Goal: Task Accomplishment & Management: Complete application form

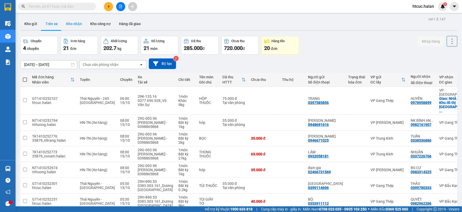
click at [74, 25] on button "Kho nhận" at bounding box center [74, 24] width 24 height 12
type input "[DATE] – [DATE]"
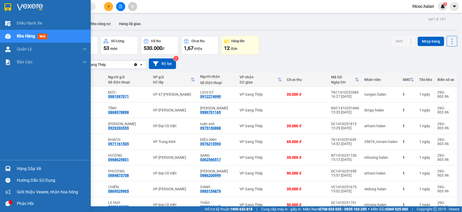
click at [35, 169] on div "Hàng sắp về" at bounding box center [52, 169] width 70 height 8
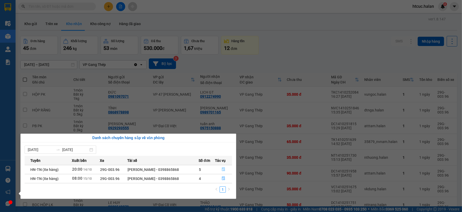
click at [224, 169] on icon "file-done" at bounding box center [223, 170] width 3 height 4
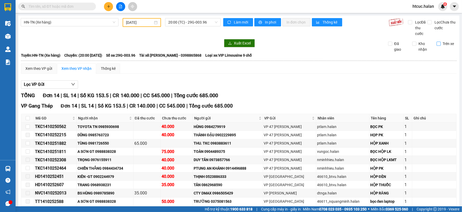
click at [436, 44] on input "Trên xe" at bounding box center [438, 44] width 4 height 4
checkbox input "true"
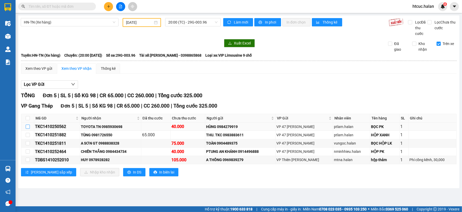
click at [27, 126] on input "checkbox" at bounding box center [28, 127] width 4 height 4
checkbox input "true"
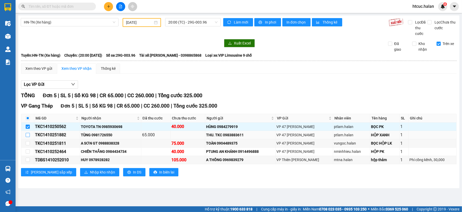
click at [28, 136] on input "checkbox" at bounding box center [28, 135] width 4 height 4
checkbox input "true"
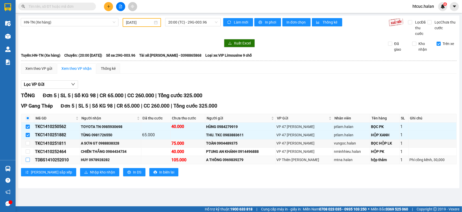
click at [30, 159] on input "checkbox" at bounding box center [28, 160] width 4 height 4
checkbox input "true"
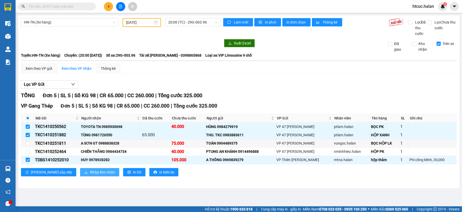
click at [90, 174] on span "Nhập kho nhận" at bounding box center [102, 173] width 25 height 6
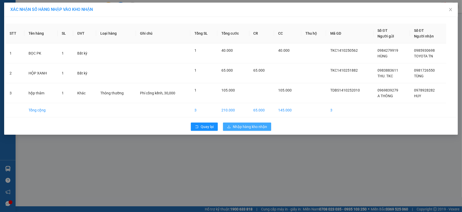
click at [257, 127] on span "Nhập hàng kho nhận" at bounding box center [250, 127] width 34 height 6
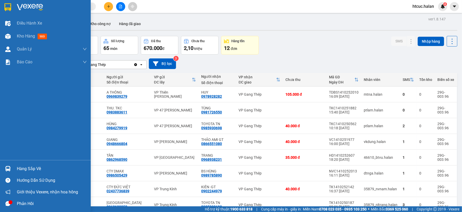
click at [14, 167] on div "Hàng sắp về" at bounding box center [45, 169] width 91 height 12
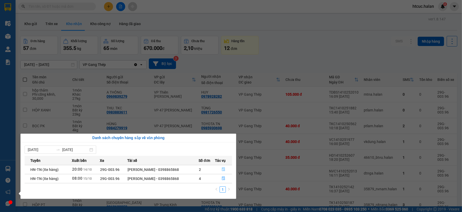
click at [225, 167] on button "button" at bounding box center [223, 170] width 17 height 8
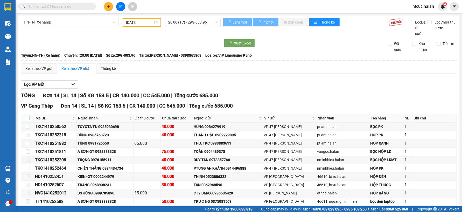
click at [29, 117] on input "checkbox" at bounding box center [28, 118] width 4 height 4
checkbox input "true"
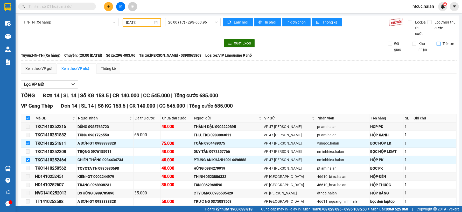
click at [436, 45] on input "Trên xe" at bounding box center [438, 44] width 4 height 4
checkbox input "true"
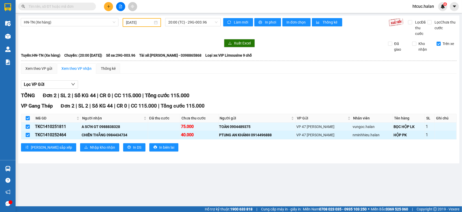
click at [26, 135] on input "checkbox" at bounding box center [28, 135] width 4 height 4
checkbox input "false"
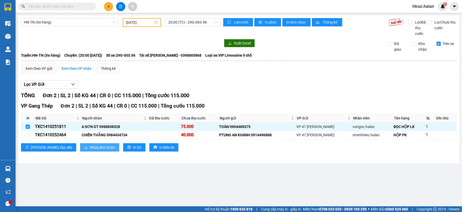
click at [90, 148] on span "Nhập kho nhận" at bounding box center [102, 148] width 25 height 6
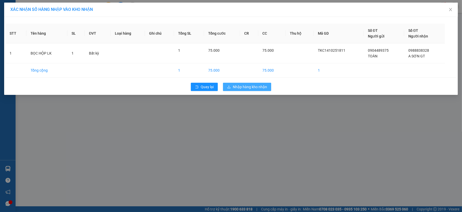
click at [250, 83] on button "Nhập hàng kho nhận" at bounding box center [247, 87] width 48 height 8
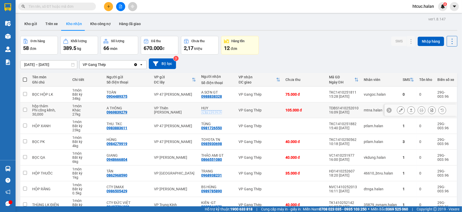
drag, startPoint x: 220, startPoint y: 113, endPoint x: 199, endPoint y: 113, distance: 21.0
click at [201, 113] on div "HUY 0978928282" at bounding box center [217, 110] width 32 height 8
checkbox input "true"
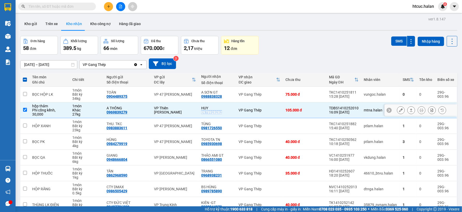
copy div "0978928282"
paste input "0978928282"
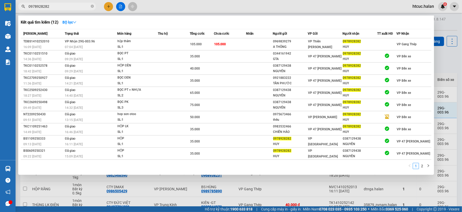
type input "0978928282"
click at [186, 203] on div at bounding box center [231, 106] width 462 height 212
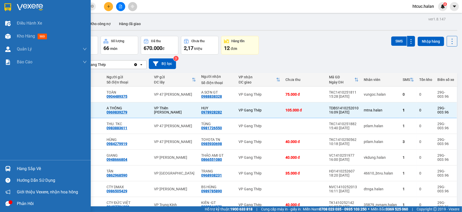
click at [10, 171] on img at bounding box center [7, 168] width 5 height 5
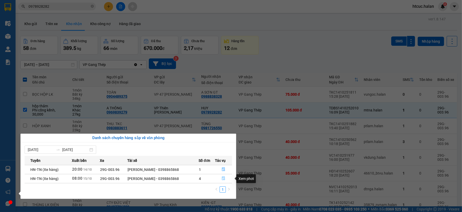
click at [224, 180] on icon "file-done" at bounding box center [223, 179] width 4 height 4
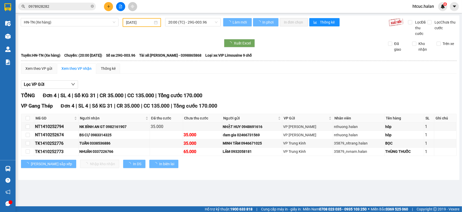
type input "[DATE]"
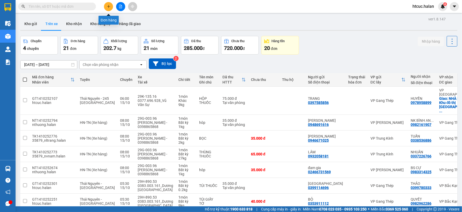
click at [108, 4] on button at bounding box center [108, 6] width 9 height 9
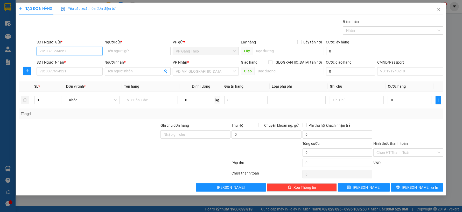
click at [74, 51] on input "SĐT Người Gửi *" at bounding box center [70, 51] width 66 height 8
type input "0947107057"
click at [122, 51] on input "Người gửi *" at bounding box center [138, 51] width 66 height 8
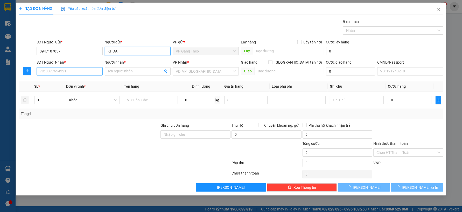
type input "KHOA"
click at [67, 71] on input "SĐT Người Nhận *" at bounding box center [70, 71] width 66 height 8
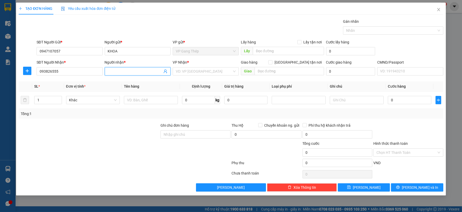
click at [133, 70] on input "Người nhận *" at bounding box center [135, 72] width 55 height 6
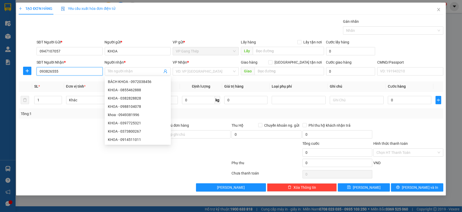
click at [66, 73] on input "093826555" at bounding box center [70, 71] width 66 height 8
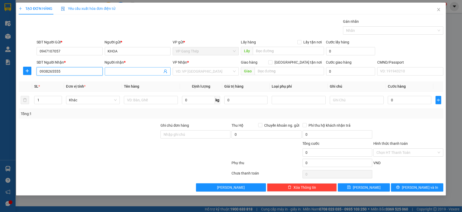
type input "0938265555"
click at [119, 70] on input "Người nhận *" at bounding box center [135, 72] width 55 height 6
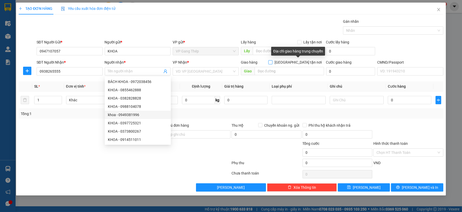
click at [272, 62] on input "[GEOGRAPHIC_DATA] tận nơi" at bounding box center [270, 62] width 4 height 4
checkbox input "true"
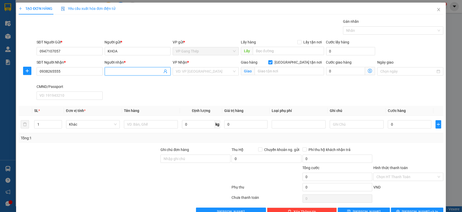
click at [131, 71] on input "Người nhận *" at bounding box center [135, 72] width 55 height 6
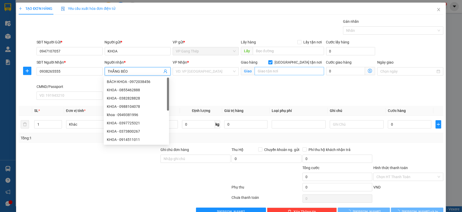
type input "THẮNG BÉO"
click at [280, 72] on input "text" at bounding box center [288, 71] width 69 height 8
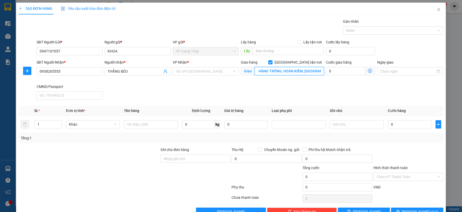
scroll to position [0, 27]
type input "SỐ 3 PHỦ DOÃN, HÀNG TRỐNG, HOÀN KIẾM, HÀ NỘI"
click at [211, 71] on input "search" at bounding box center [204, 72] width 56 height 8
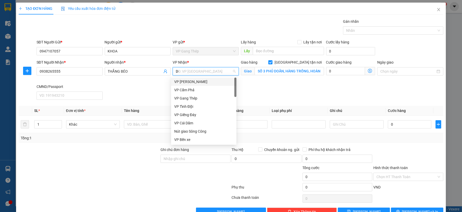
type input "D"
type input "ĐA"
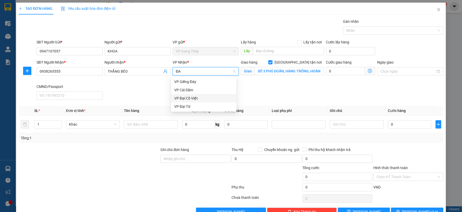
click at [186, 99] on div "VP Đại Cồ Việt" at bounding box center [203, 99] width 59 height 6
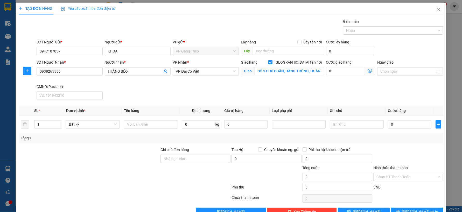
click at [368, 70] on icon "dollar-circle" at bounding box center [370, 71] width 4 height 4
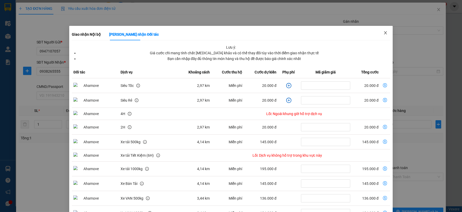
click at [384, 32] on icon "close" at bounding box center [385, 32] width 3 height 3
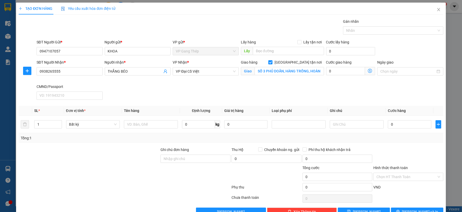
click at [365, 68] on span "Giao nhận Nội bộ Giao nhận Đối tác Lưu ý: Giá cước chỉ mang tính chất tham khảo…" at bounding box center [370, 71] width 10 height 8
click at [368, 69] on icon "dollar-circle" at bounding box center [370, 71] width 4 height 4
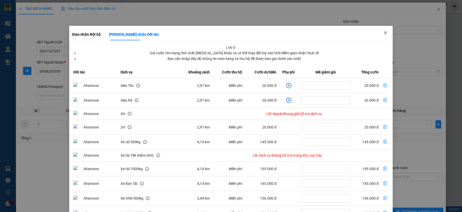
click at [383, 31] on icon "close" at bounding box center [385, 33] width 4 height 4
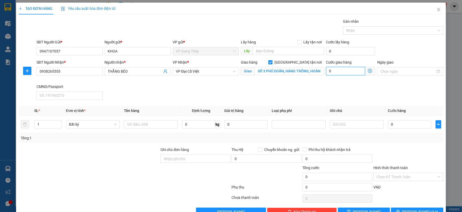
drag, startPoint x: 346, startPoint y: 69, endPoint x: 350, endPoint y: 71, distance: 4.2
click at [346, 69] on input "0" at bounding box center [345, 71] width 39 height 8
type input "3"
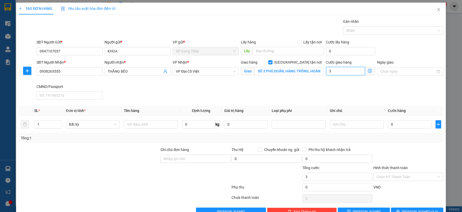
type input "30"
type input "30.000"
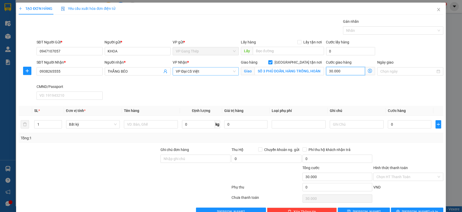
click at [226, 67] on div "VP Đại Cồ Việt" at bounding box center [206, 71] width 66 height 8
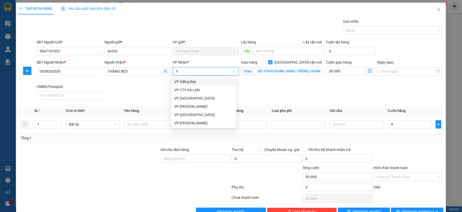
type input "YÊ"
drag, startPoint x: 190, startPoint y: 81, endPoint x: 163, endPoint y: 95, distance: 29.7
click at [189, 81] on div "VP [GEOGRAPHIC_DATA]" at bounding box center [203, 82] width 59 height 6
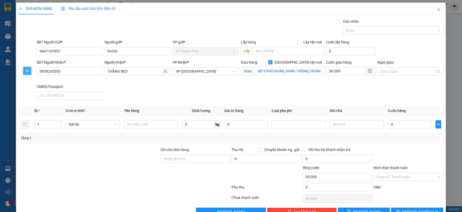
drag, startPoint x: 25, startPoint y: 71, endPoint x: 100, endPoint y: 74, distance: 74.9
click at [26, 71] on icon "plus" at bounding box center [27, 71] width 4 height 4
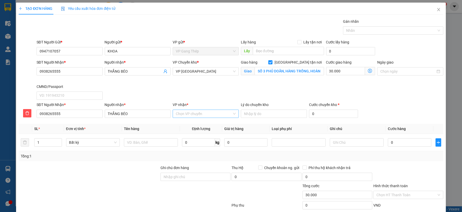
click at [194, 115] on input "VP nhận *" at bounding box center [204, 114] width 56 height 8
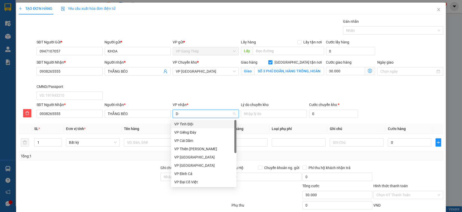
type input "D"
type input "ĐA"
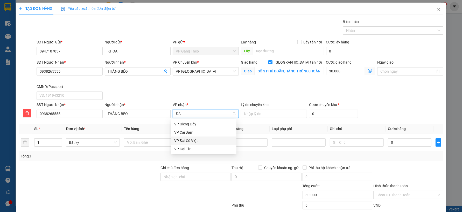
click at [190, 143] on div "VP Đại Cồ Việt" at bounding box center [203, 141] width 59 height 6
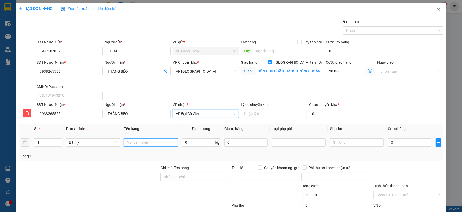
click at [148, 144] on input "text" at bounding box center [151, 143] width 54 height 8
type input "TÚI LINH KIỆN"
click at [189, 143] on input "0" at bounding box center [198, 143] width 33 height 8
type input "0.2"
click at [402, 144] on input "0" at bounding box center [409, 143] width 43 height 8
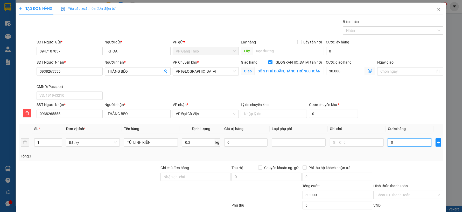
type input "35.000"
type input "65.000"
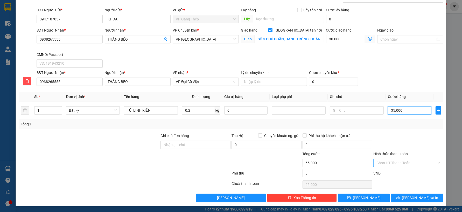
click at [435, 161] on div "Chọn HT Thanh Toán" at bounding box center [408, 163] width 70 height 8
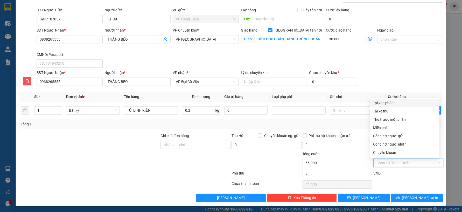
click at [392, 103] on div "Tại văn phòng" at bounding box center [404, 103] width 63 height 6
type input "0"
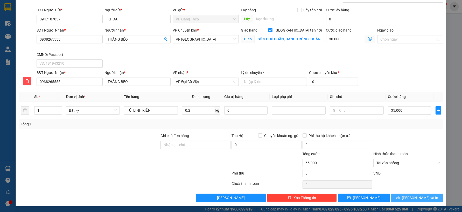
click at [416, 198] on span "[PERSON_NAME] và In" at bounding box center [419, 198] width 36 height 6
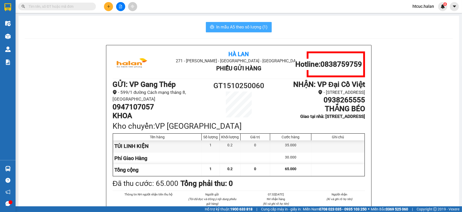
click at [239, 22] on button "In mẫu A5 theo số lượng (1)" at bounding box center [239, 27] width 66 height 10
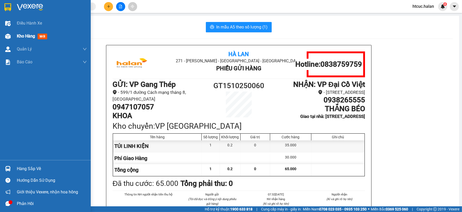
click at [17, 37] on span "Kho hàng" at bounding box center [26, 36] width 18 height 5
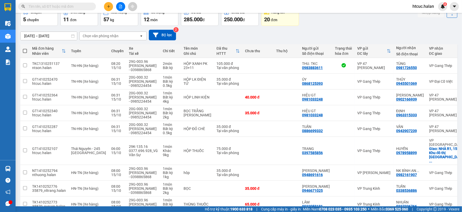
scroll to position [58, 0]
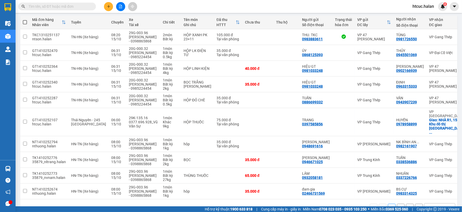
click at [397, 204] on button "2" at bounding box center [401, 208] width 8 height 8
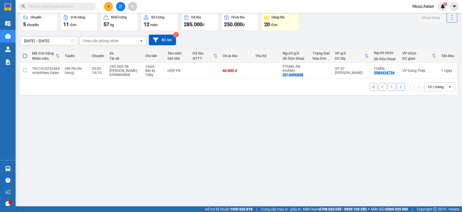
scroll to position [0, 0]
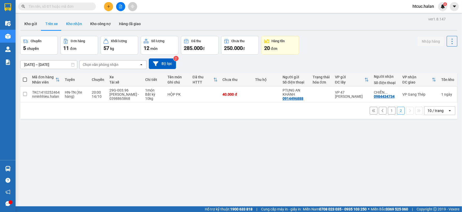
click at [74, 25] on button "Kho nhận" at bounding box center [74, 24] width 24 height 12
type input "[DATE] – [DATE]"
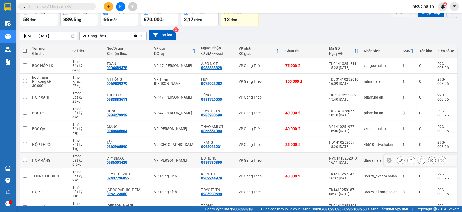
scroll to position [58, 0]
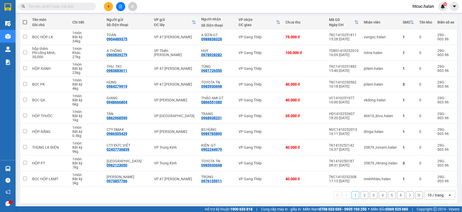
drag, startPoint x: 228, startPoint y: 157, endPoint x: 254, endPoint y: 195, distance: 45.8
click at [254, 195] on div "1 2 3 4 5 6 10 / trang open" at bounding box center [238, 195] width 433 height 9
click at [360, 196] on button "2" at bounding box center [364, 196] width 8 height 8
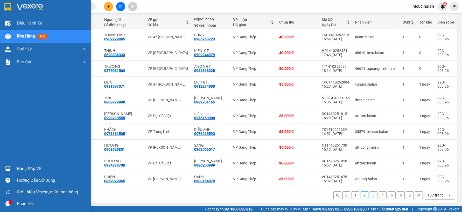
click at [12, 169] on div at bounding box center [7, 168] width 9 height 9
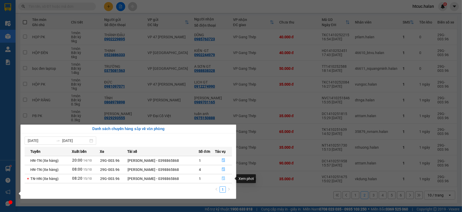
click at [222, 179] on icon "file-done" at bounding box center [223, 179] width 4 height 4
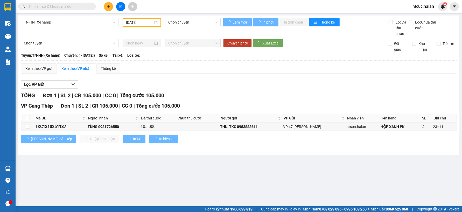
type input "[DATE]"
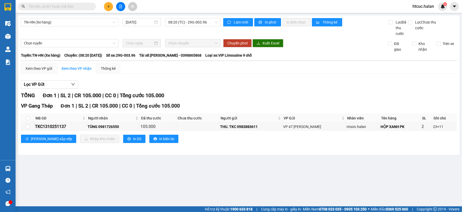
click at [62, 4] on input "text" at bounding box center [58, 7] width 61 height 6
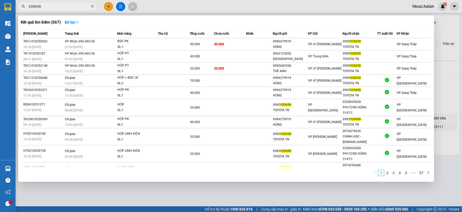
type input "930698"
click at [229, 190] on div at bounding box center [231, 106] width 462 height 212
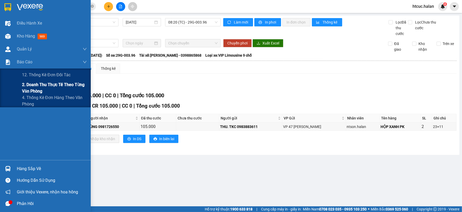
click at [30, 85] on span "2. Doanh thu thực tế theo từng văn phòng" at bounding box center [54, 88] width 65 height 13
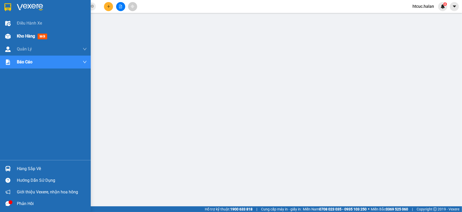
click at [12, 35] on div at bounding box center [7, 36] width 9 height 9
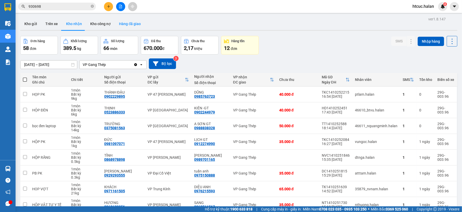
click at [125, 25] on button "Hàng đã giao" at bounding box center [130, 24] width 30 height 12
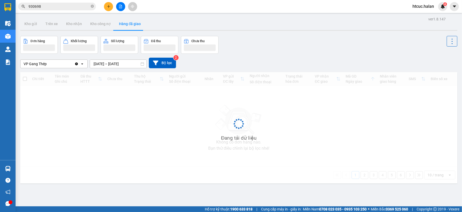
click at [96, 64] on input "13/10/2025 – 15/10/2025" at bounding box center [118, 64] width 56 height 8
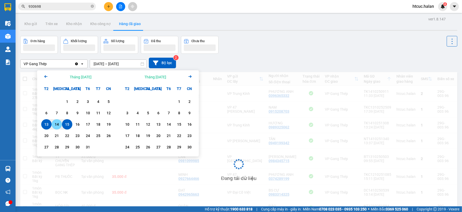
click at [55, 125] on div "14" at bounding box center [56, 124] width 7 height 6
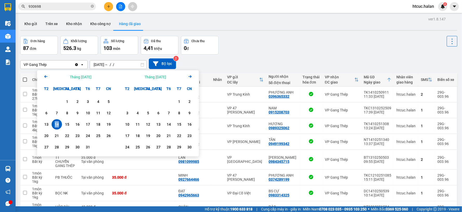
click at [55, 125] on div "14" at bounding box center [56, 124] width 7 height 6
type input "14/10/2025 – 14/10/2025"
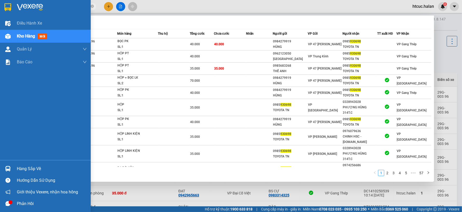
drag, startPoint x: 48, startPoint y: 4, endPoint x: 15, endPoint y: 7, distance: 32.7
click at [15, 7] on section "Kết quả tìm kiếm ( 567 ) Bộ lọc Mã ĐH Trạng thái Món hàng Thu hộ Tổng cước Chưa…" at bounding box center [231, 106] width 462 height 212
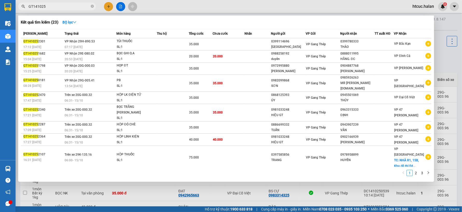
type input "GT141025"
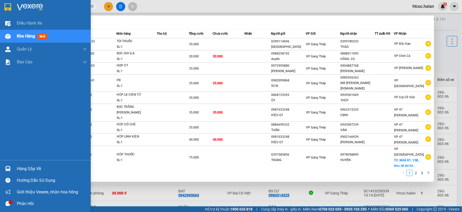
click at [11, 168] on div at bounding box center [7, 168] width 9 height 9
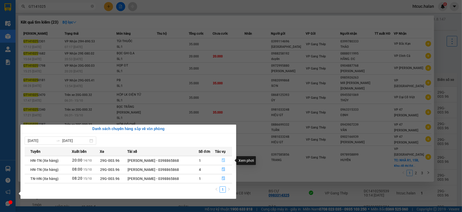
click at [221, 159] on icon "file-done" at bounding box center [223, 161] width 4 height 4
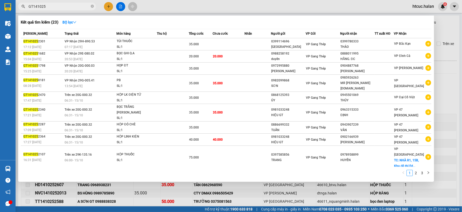
type input "[DATE]"
click at [357, 185] on div at bounding box center [231, 106] width 462 height 212
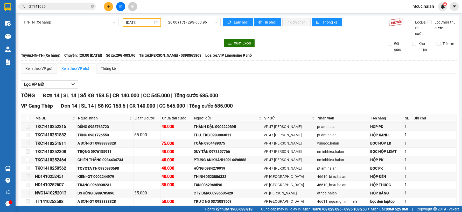
click at [30, 120] on th at bounding box center [27, 118] width 13 height 9
click at [27, 117] on input "checkbox" at bounding box center [28, 118] width 4 height 4
checkbox input "true"
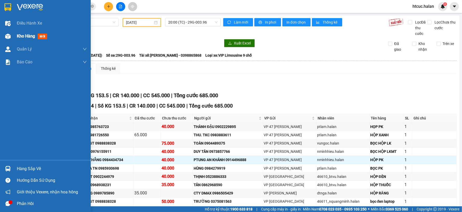
click at [10, 35] on img at bounding box center [7, 36] width 5 height 5
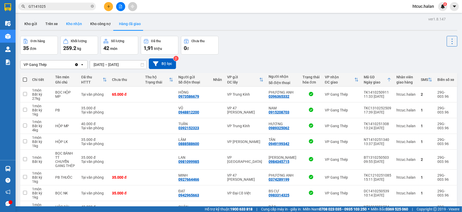
click at [70, 24] on button "Kho nhận" at bounding box center [74, 24] width 24 height 12
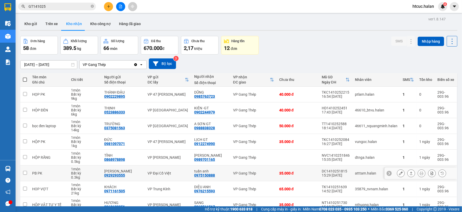
scroll to position [29, 0]
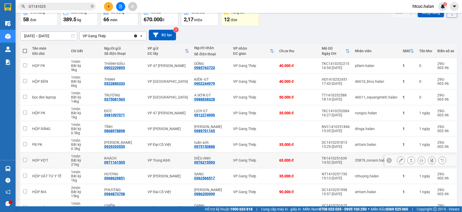
drag, startPoint x: 255, startPoint y: 167, endPoint x: 363, endPoint y: 26, distance: 177.3
click at [364, 26] on div "17/08/2025 – 15/10/2025 Press the down arrow key to interact with the calendar …" at bounding box center [238, 35] width 437 height 18
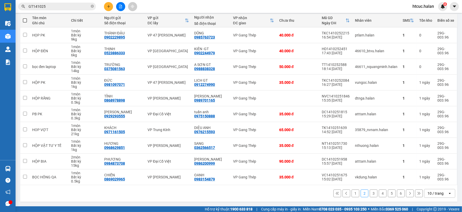
click at [351, 192] on button "1" at bounding box center [355, 194] width 8 height 8
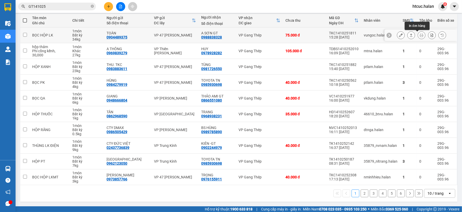
click at [419, 35] on icon at bounding box center [421, 35] width 4 height 4
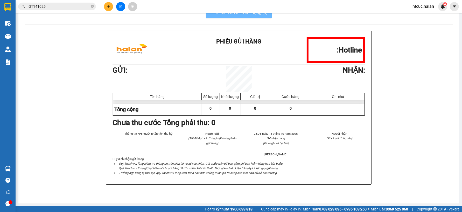
scroll to position [16, 0]
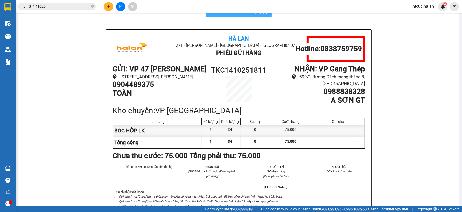
click at [251, 15] on span "In mẫu A5 theo số lượng (1)" at bounding box center [241, 11] width 51 height 6
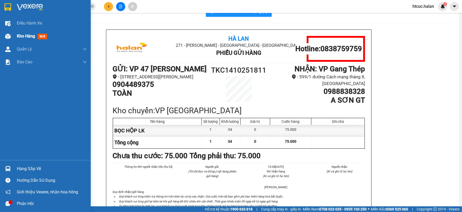
click at [12, 35] on div at bounding box center [7, 36] width 9 height 9
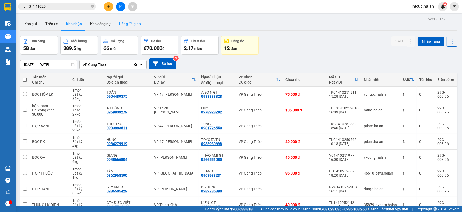
click at [127, 25] on button "Hàng đã giao" at bounding box center [130, 24] width 30 height 12
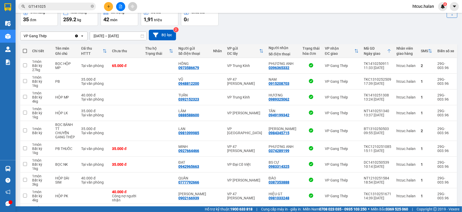
scroll to position [58, 0]
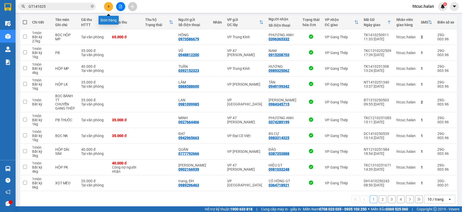
click at [110, 7] on icon "plus" at bounding box center [109, 7] width 4 height 4
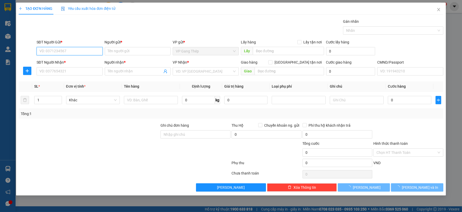
drag, startPoint x: 77, startPoint y: 50, endPoint x: 186, endPoint y: 50, distance: 109.3
click at [116, 50] on div "SĐT Người Gửi * VD: 0371234567 Người gửi * Tên người gửi VP gửi * VP Gang Thép …" at bounding box center [239, 48] width 408 height 18
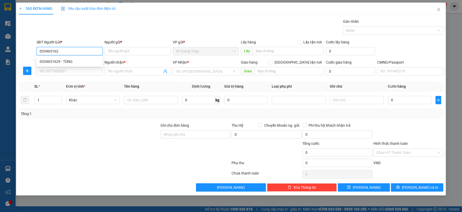
type input "0334631629"
click at [68, 61] on div "0334631629 - TÙNG" at bounding box center [70, 62] width 60 height 6
type input "TÙNG"
type input "0334631629"
click at [74, 74] on input "SĐT Người Nhận *" at bounding box center [70, 71] width 66 height 8
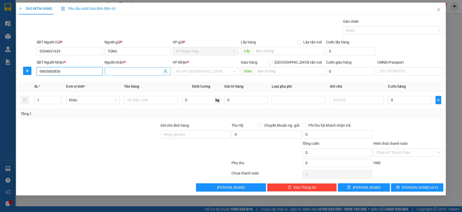
type input "0865683836"
click at [123, 73] on input "Người nhận *" at bounding box center [135, 72] width 55 height 6
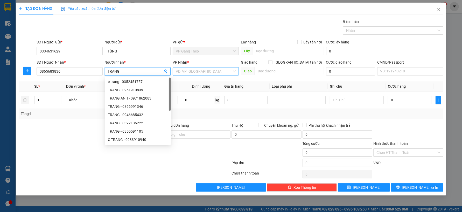
type input "TRANG"
click at [195, 69] on input "search" at bounding box center [204, 72] width 56 height 8
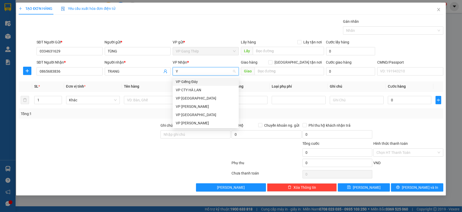
type input "YÊ"
click at [185, 82] on div "VP [GEOGRAPHIC_DATA]" at bounding box center [206, 82] width 60 height 6
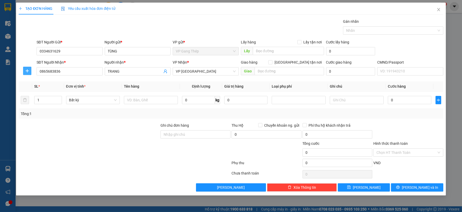
click at [25, 71] on icon "plus" at bounding box center [27, 71] width 4 height 4
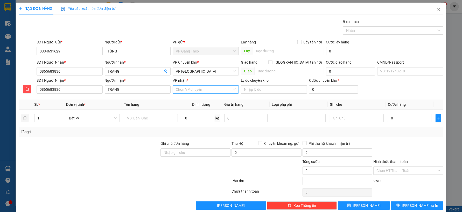
click at [191, 91] on input "VP nhận *" at bounding box center [204, 90] width 56 height 8
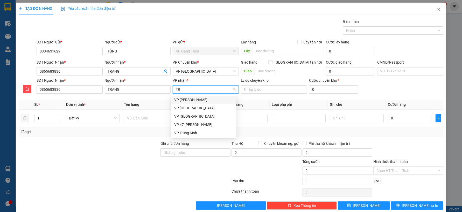
type input "TRA"
click at [193, 101] on div "VP [PERSON_NAME]" at bounding box center [203, 100] width 59 height 6
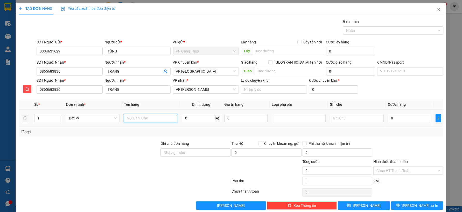
drag, startPoint x: 150, startPoint y: 120, endPoint x: 146, endPoint y: 122, distance: 4.3
click at [150, 120] on input "text" at bounding box center [151, 118] width 54 height 8
type input "PN BIỂN SỐ"
click at [194, 120] on input "0" at bounding box center [198, 118] width 33 height 8
type input "0.2"
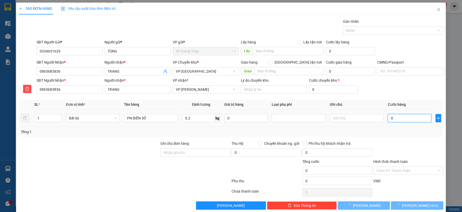
click at [398, 118] on input "0" at bounding box center [409, 118] width 43 height 8
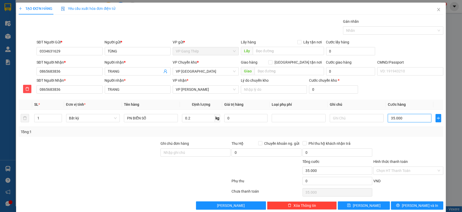
type input "35.000"
click at [420, 205] on span "[PERSON_NAME] và In" at bounding box center [419, 206] width 36 height 6
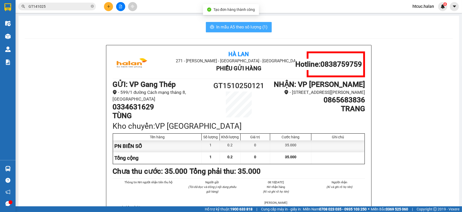
click at [239, 31] on button "In mẫu A5 theo số lượng (1)" at bounding box center [239, 27] width 66 height 10
click at [241, 29] on span "In mẫu A5 theo số lượng (1)" at bounding box center [241, 27] width 51 height 6
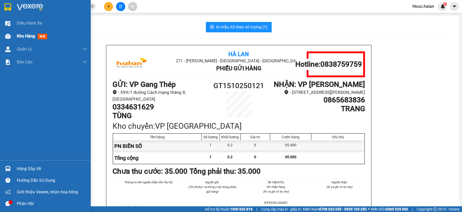
click at [10, 35] on img at bounding box center [7, 36] width 5 height 5
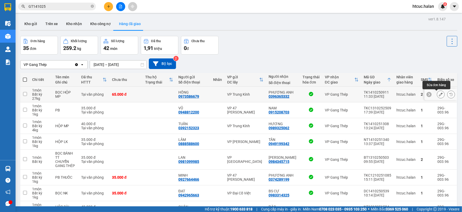
click at [439, 94] on icon at bounding box center [441, 95] width 4 height 4
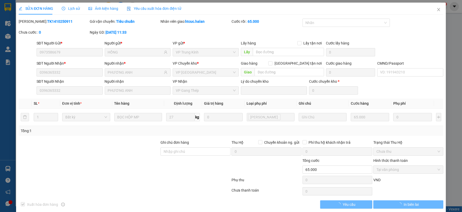
type input "0973586679"
type input "HỒNG"
type input "0396365332"
type input "PHƯƠNG ANH"
type input "0"
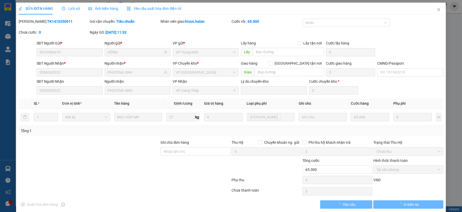
type input "65.000"
click at [416, 203] on button "In biên lai" at bounding box center [408, 205] width 70 height 8
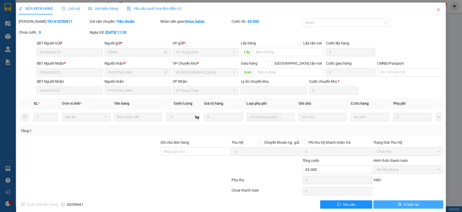
click at [403, 203] on span "In biên lai" at bounding box center [410, 205] width 15 height 6
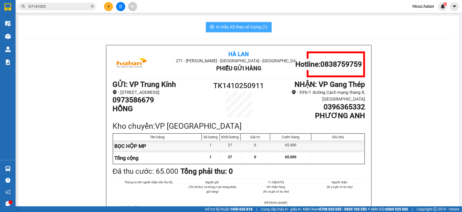
click at [232, 27] on span "In mẫu A5 theo số lượng (1)" at bounding box center [241, 27] width 51 height 6
click at [108, 4] on button at bounding box center [108, 6] width 9 height 9
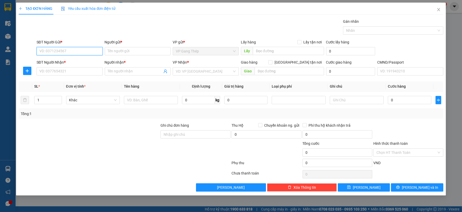
drag, startPoint x: 63, startPoint y: 51, endPoint x: 250, endPoint y: 4, distance: 193.0
click at [78, 48] on input "SĐT Người Gửi *" at bounding box center [70, 51] width 66 height 8
type input "0982161907"
click at [66, 61] on div "0982161907 - NK BÌNH AN GT" at bounding box center [70, 62] width 60 height 6
type input "NK BÌNH AN GT"
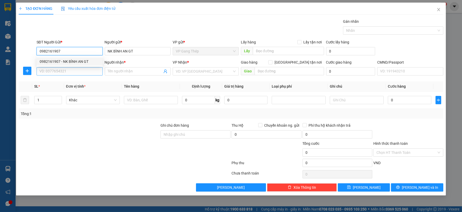
type input "0982161907"
click at [69, 70] on input "SĐT Người Nhận *" at bounding box center [70, 71] width 66 height 8
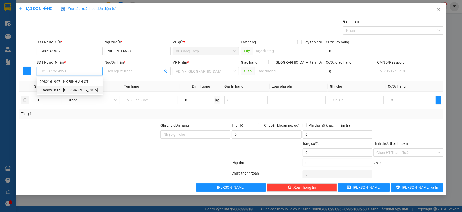
drag, startPoint x: 73, startPoint y: 92, endPoint x: 45, endPoint y: 84, distance: 29.2
click at [72, 92] on div "0948691616 - NHẬT HUY" at bounding box center [70, 90] width 60 height 6
type input "0948691616"
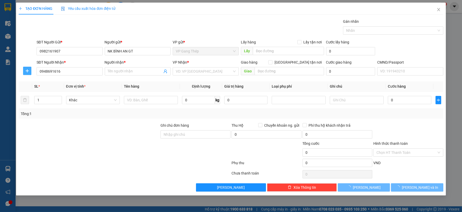
click at [27, 73] on button "button" at bounding box center [27, 71] width 8 height 8
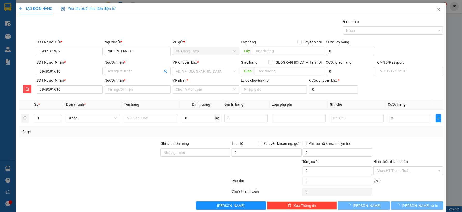
type input "[PERSON_NAME]"
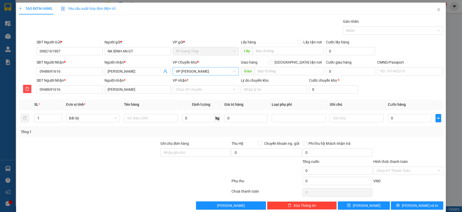
click at [197, 74] on span "VP [PERSON_NAME]" at bounding box center [206, 72] width 60 height 8
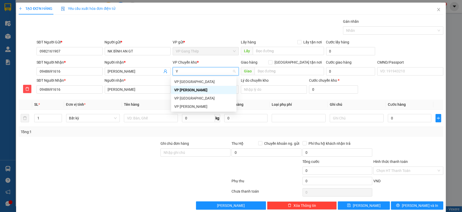
type input "YÊ"
click at [187, 79] on div "VP [GEOGRAPHIC_DATA]" at bounding box center [203, 82] width 59 height 6
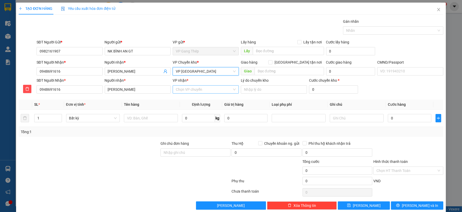
click at [188, 90] on input "VP nhận *" at bounding box center [204, 90] width 56 height 8
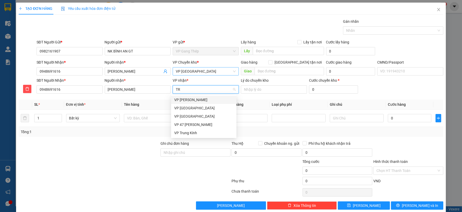
type input "TRA"
click at [182, 99] on div "VP [PERSON_NAME]" at bounding box center [203, 100] width 59 height 6
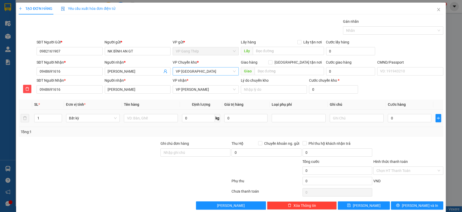
click at [148, 124] on td at bounding box center [151, 118] width 58 height 17
click at [149, 116] on input "text" at bounding box center [151, 118] width 54 height 8
type input "HỘP MẪU NK"
click at [209, 120] on input "0" at bounding box center [198, 118] width 33 height 8
type input "0.2"
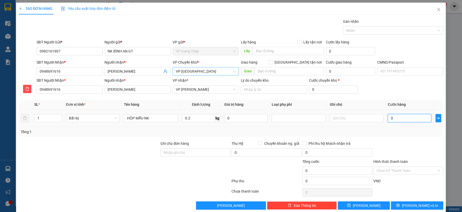
click at [406, 118] on input "0" at bounding box center [409, 118] width 43 height 8
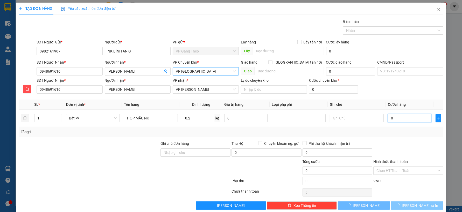
type input "35.000"
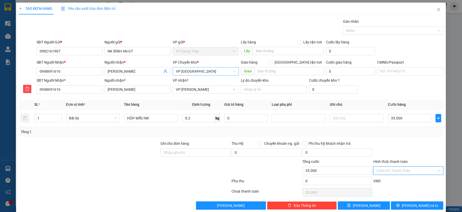
click at [426, 168] on input "Hình thức thanh toán" at bounding box center [406, 171] width 60 height 8
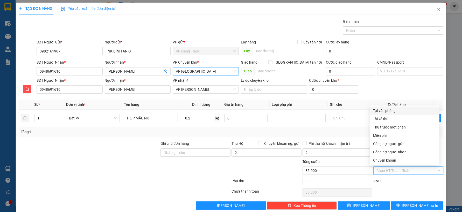
click at [388, 112] on div "Tại văn phòng" at bounding box center [404, 111] width 63 height 6
type input "0"
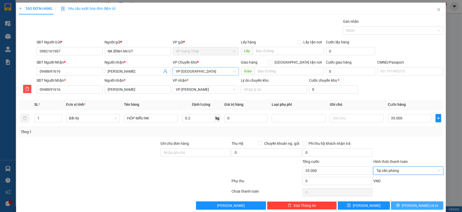
click at [413, 206] on span "[PERSON_NAME] và In" at bounding box center [419, 206] width 36 height 6
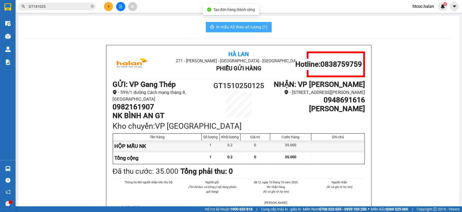
click at [234, 24] on span "In mẫu A5 theo số lượng (1)" at bounding box center [241, 27] width 51 height 6
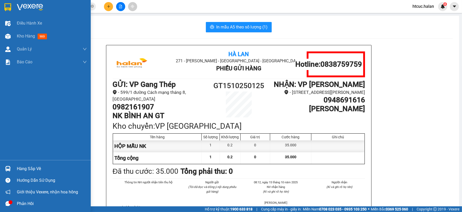
click at [6, 165] on div at bounding box center [7, 168] width 9 height 9
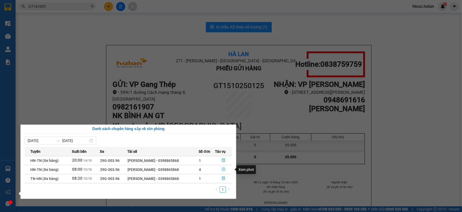
click at [224, 170] on icon "file-done" at bounding box center [223, 170] width 4 height 4
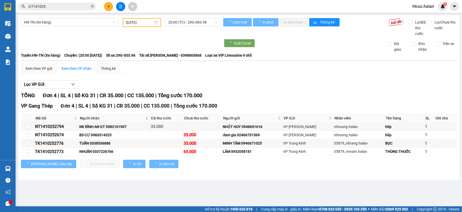
type input "[DATE]"
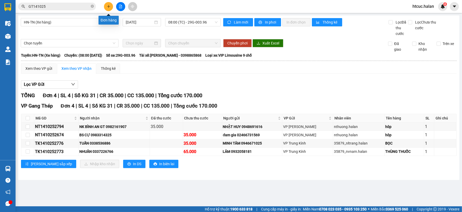
click at [110, 6] on icon "plus" at bounding box center [109, 7] width 4 height 4
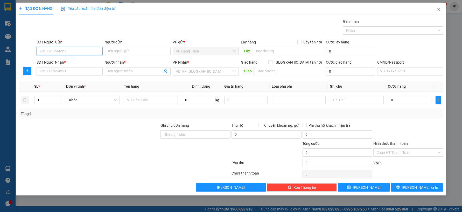
click at [82, 51] on input "SĐT Người Gửi *" at bounding box center [70, 51] width 66 height 8
type input "0913868682"
click at [69, 63] on div "0913868682 - VŨ GIA" at bounding box center [70, 62] width 60 height 6
type input "[PERSON_NAME]"
type input "0913868682"
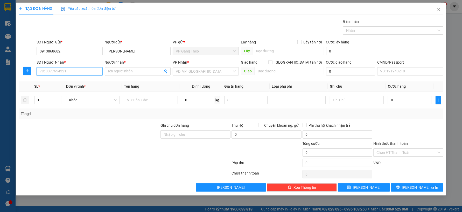
click at [74, 71] on input "SĐT Người Nhận *" at bounding box center [70, 71] width 66 height 8
click at [68, 81] on div "0812888883 - DMAX" at bounding box center [70, 82] width 60 height 6
type input "0812888883"
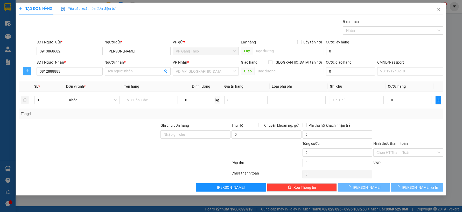
click at [25, 69] on icon "plus" at bounding box center [27, 71] width 4 height 4
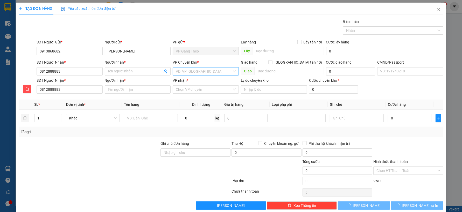
type input "DMAX"
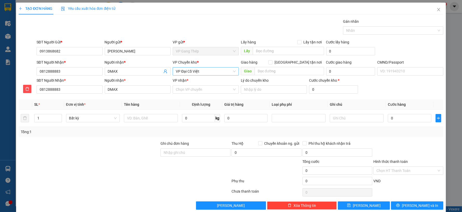
click at [210, 71] on span "VP Đại Cồ Việt" at bounding box center [206, 72] width 60 height 8
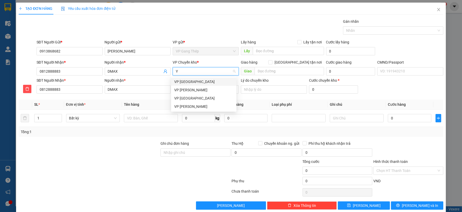
type input "YÊ"
click at [189, 82] on div "VP [GEOGRAPHIC_DATA]" at bounding box center [203, 82] width 59 height 6
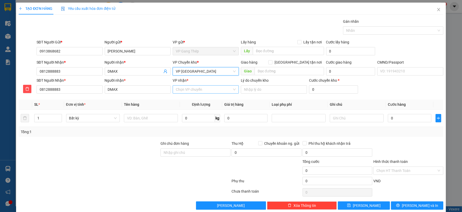
click at [190, 91] on input "VP nhận *" at bounding box center [204, 90] width 56 height 8
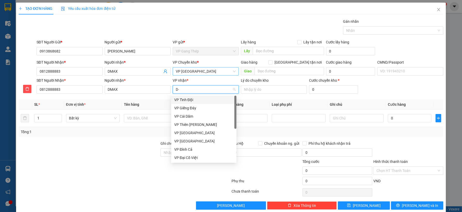
type input "D"
type input "ĐA"
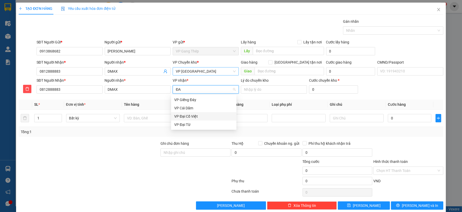
click at [191, 117] on div "VP Đại Cồ Việt" at bounding box center [203, 117] width 59 height 6
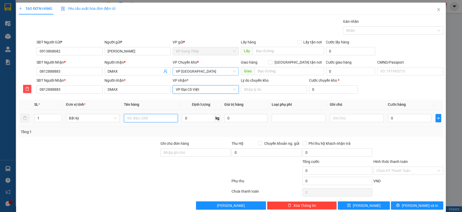
click at [145, 119] on input "text" at bounding box center [151, 118] width 54 height 8
type input "HỘP MẪU NK"
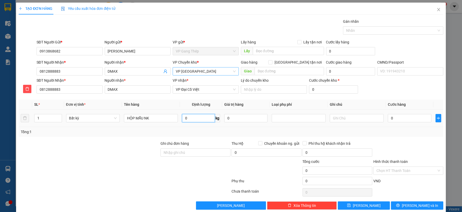
click at [190, 117] on input "0" at bounding box center [198, 118] width 33 height 8
type input "0.2"
click at [399, 117] on input "0" at bounding box center [409, 118] width 43 height 8
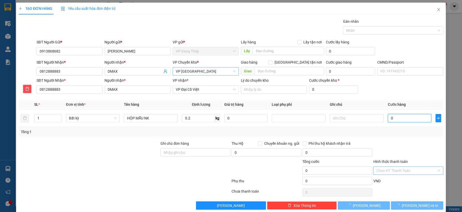
type input "35.000"
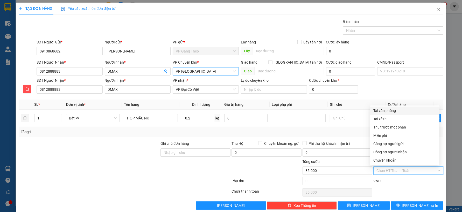
click at [415, 171] on input "Hình thức thanh toán" at bounding box center [406, 171] width 60 height 8
click at [384, 110] on div "Tại văn phòng" at bounding box center [404, 111] width 63 height 6
type input "0"
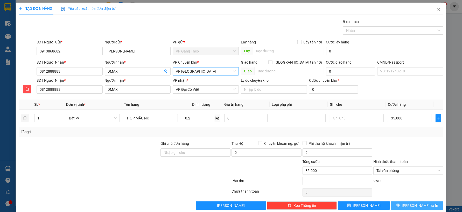
click at [411, 204] on span "[PERSON_NAME] và In" at bounding box center [419, 206] width 36 height 6
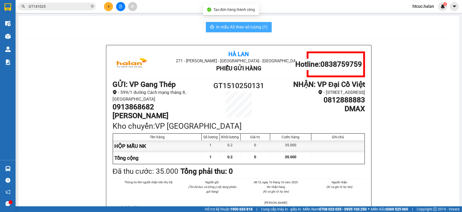
click at [232, 26] on span "In mẫu A5 theo số lượng (1)" at bounding box center [241, 27] width 51 height 6
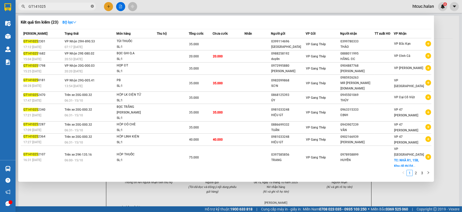
click at [91, 6] on icon "close-circle" at bounding box center [92, 6] width 3 height 3
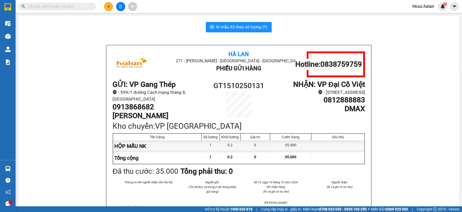
click at [67, 7] on input "text" at bounding box center [58, 7] width 61 height 6
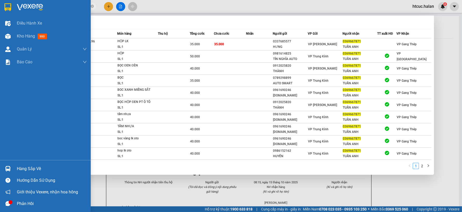
drag, startPoint x: 56, startPoint y: 6, endPoint x: 1, endPoint y: 13, distance: 55.1
click at [1, 13] on section "Kết quả tìm kiếm ( 15 ) Bộ lọc Mã ĐH Trạng thái Món hàng Thu hộ Tổng cước Chưa …" at bounding box center [231, 106] width 462 height 212
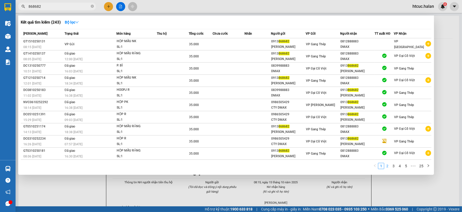
click at [387, 166] on link "2" at bounding box center [387, 166] width 6 height 6
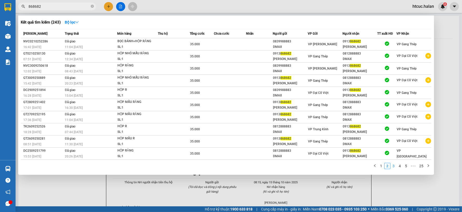
click at [395, 167] on link "3" at bounding box center [393, 166] width 6 height 6
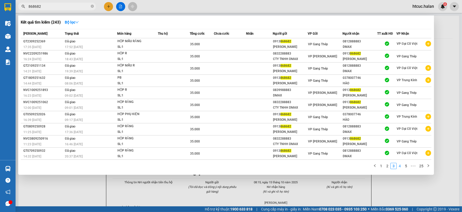
click at [402, 166] on link "4" at bounding box center [400, 166] width 6 height 6
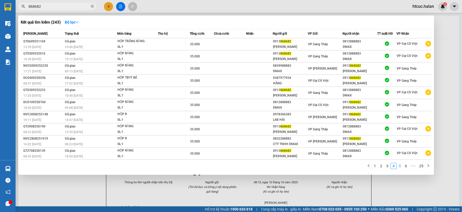
click at [401, 168] on link "5" at bounding box center [400, 166] width 6 height 6
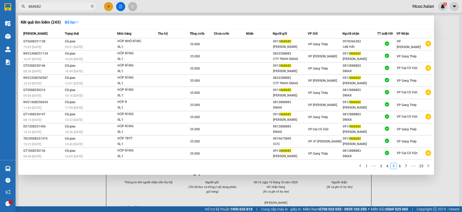
drag, startPoint x: 60, startPoint y: 6, endPoint x: 18, endPoint y: 12, distance: 43.2
click at [18, 11] on div "Kết quả tìm kiếm ( 243 ) Bộ lọc Mã ĐH Trạng thái Món hàng Thu hộ Tổng cước Chưa…" at bounding box center [50, 6] width 101 height 9
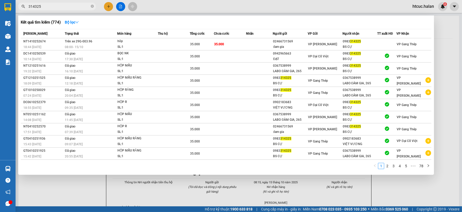
type input "314325"
click at [92, 189] on div at bounding box center [231, 106] width 462 height 212
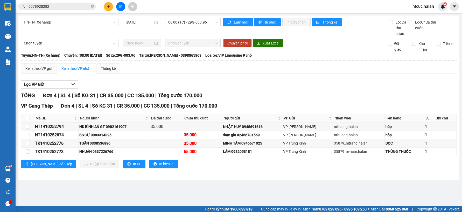
click at [110, 6] on icon "plus" at bounding box center [109, 7] width 4 height 4
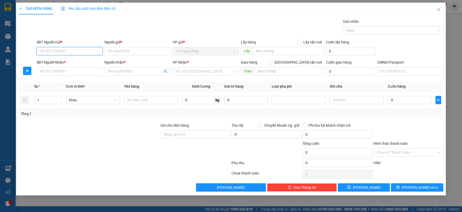
click at [70, 49] on input "SĐT Người Gửi *" at bounding box center [70, 51] width 66 height 8
click at [47, 51] on input "0912868682" at bounding box center [70, 51] width 66 height 8
type input "0913868682"
click at [62, 60] on div "0913868682 - VŨ GIA" at bounding box center [70, 62] width 60 height 6
type input "[PERSON_NAME]"
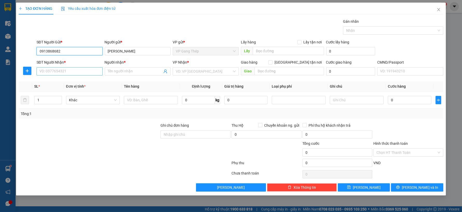
type input "0913868682"
click at [68, 70] on input "SĐT Người Nhận *" at bounding box center [70, 71] width 66 height 8
click at [63, 73] on input "0978" at bounding box center [70, 71] width 66 height 8
click at [66, 83] on div "0978366383 - LAB HẢI" at bounding box center [70, 82] width 60 height 6
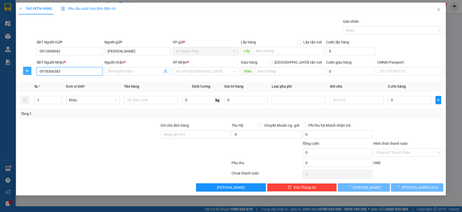
type input "0978366383"
click at [26, 70] on icon "plus" at bounding box center [27, 71] width 4 height 4
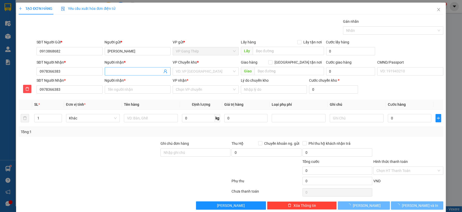
type input "LAB HẢI"
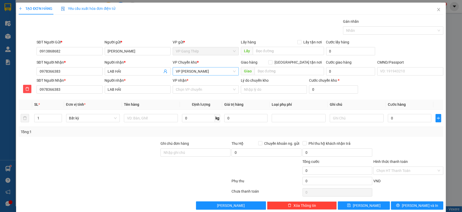
click at [197, 71] on span "VP [PERSON_NAME]" at bounding box center [206, 72] width 60 height 8
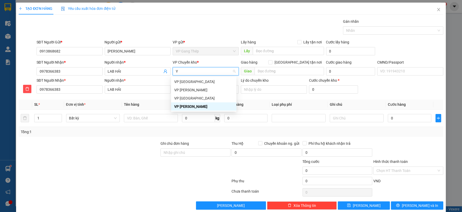
type input "YÊ"
click at [185, 83] on div "VP [GEOGRAPHIC_DATA]" at bounding box center [203, 82] width 59 height 6
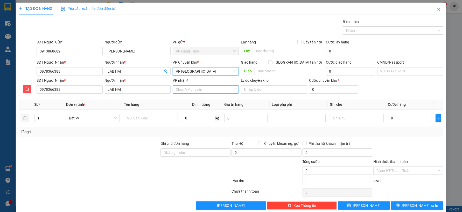
click at [187, 92] on input "VP nhận *" at bounding box center [204, 90] width 56 height 8
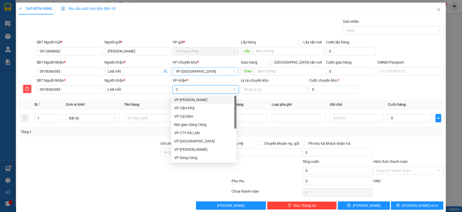
type input "CU"
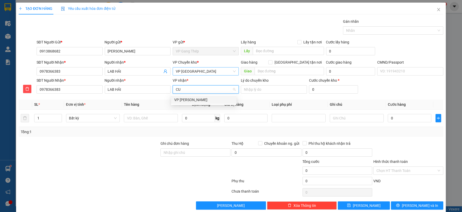
click at [184, 99] on div "VP [PERSON_NAME]" at bounding box center [203, 100] width 59 height 6
click at [141, 117] on input "text" at bounding box center [151, 118] width 54 height 8
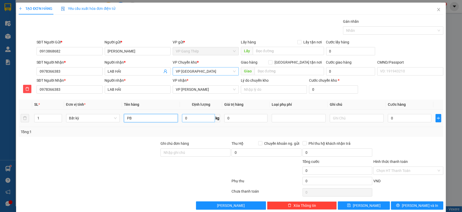
type input "PB"
click at [201, 118] on input "0" at bounding box center [198, 118] width 33 height 8
type input "0.2"
click at [415, 120] on input "0" at bounding box center [409, 118] width 43 height 8
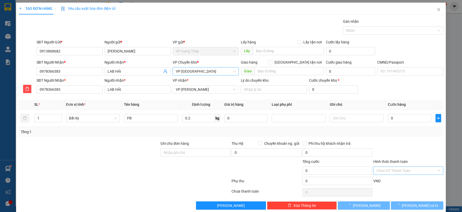
click at [419, 172] on input "Hình thức thanh toán" at bounding box center [406, 171] width 60 height 8
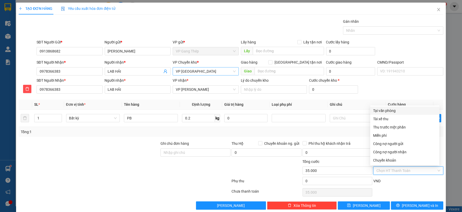
type input "35.000"
click at [393, 110] on div "Tại văn phòng" at bounding box center [404, 111] width 63 height 6
type input "0"
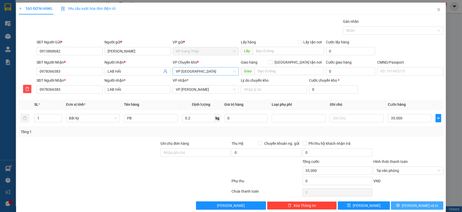
click at [414, 205] on span "[PERSON_NAME] và In" at bounding box center [419, 206] width 36 height 6
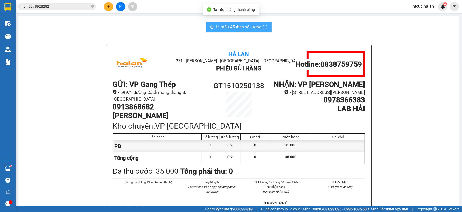
click at [221, 28] on span "In mẫu A5 theo số lượng (1)" at bounding box center [241, 27] width 51 height 6
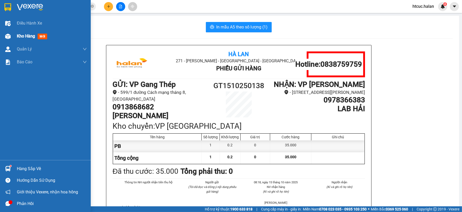
click at [12, 34] on div "Kho hàng mới" at bounding box center [45, 36] width 91 height 13
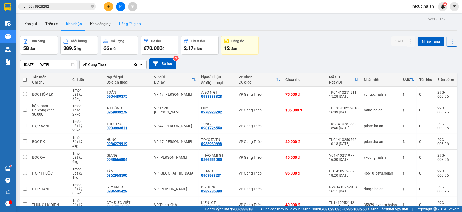
click at [128, 23] on button "Hàng đã giao" at bounding box center [130, 24] width 30 height 12
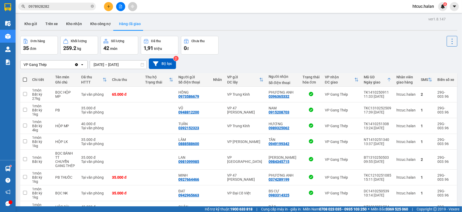
scroll to position [64, 0]
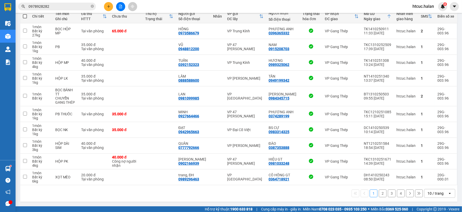
click at [382, 195] on button "2" at bounding box center [382, 194] width 8 height 8
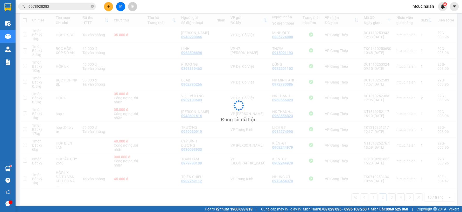
scroll to position [60, 0]
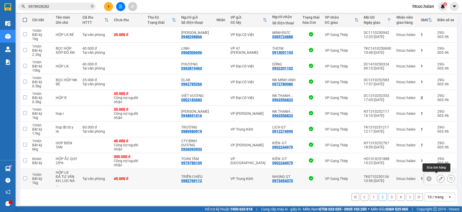
click at [439, 177] on icon at bounding box center [441, 179] width 4 height 4
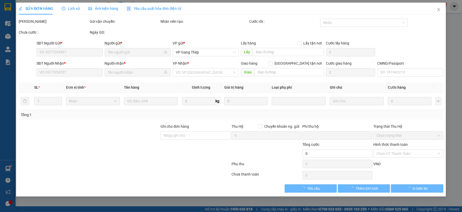
type input "0982769112"
type input "TRIỂN CHIÊU"
type input "0973454370"
type input "NHUNG GT"
type input "0"
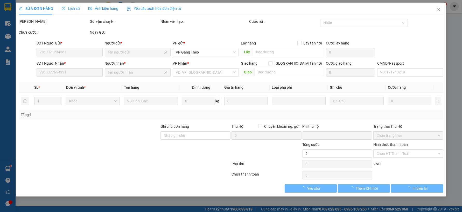
type input "45.000"
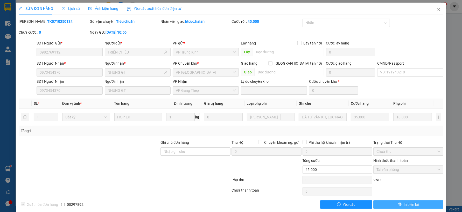
click at [420, 206] on button "In biên lai" at bounding box center [408, 205] width 70 height 8
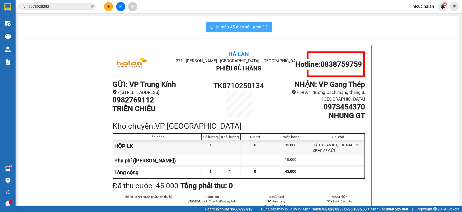
click at [240, 27] on span "In mẫu A5 theo số lượng (1)" at bounding box center [241, 27] width 51 height 6
click at [185, 22] on div "In mẫu A5 theo số lượng (1)" at bounding box center [239, 27] width 428 height 10
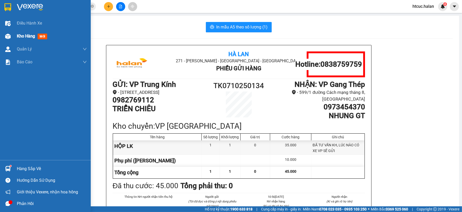
click at [10, 36] on img at bounding box center [7, 36] width 5 height 5
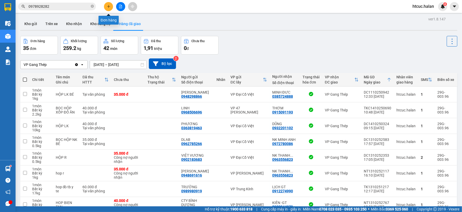
click at [110, 4] on button at bounding box center [108, 6] width 9 height 9
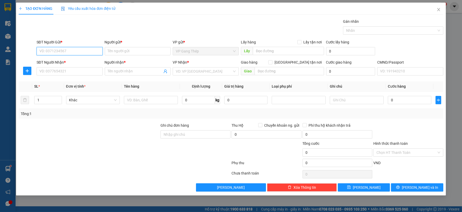
click at [83, 48] on input "SĐT Người Gửi *" at bounding box center [70, 51] width 66 height 8
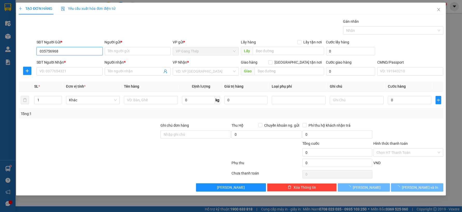
type input "0357569687"
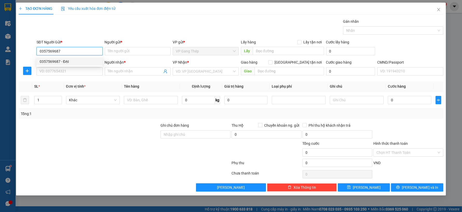
click at [65, 63] on div "0357569687 - ĐẠI" at bounding box center [70, 62] width 60 height 6
type input "ĐẠI"
checkbox input "true"
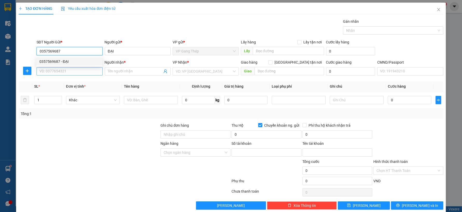
type input "3981005104"
type input "NGUYỄN QUẢNG ĐẠI"
type input "0357569687"
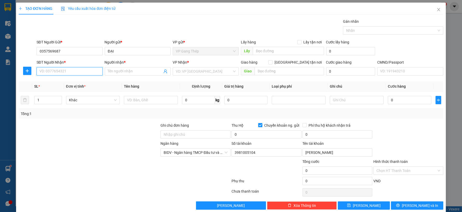
click at [74, 71] on input "SĐT Người Nhận *" at bounding box center [70, 71] width 66 height 8
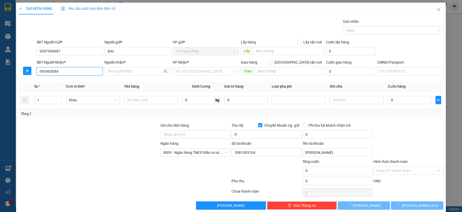
type input "0934650845"
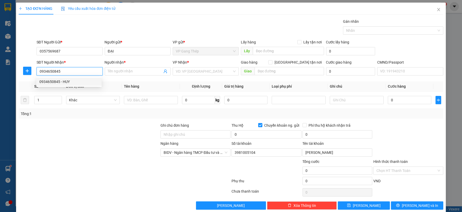
click at [68, 82] on div "0934650845 - HUY" at bounding box center [68, 82] width 59 height 6
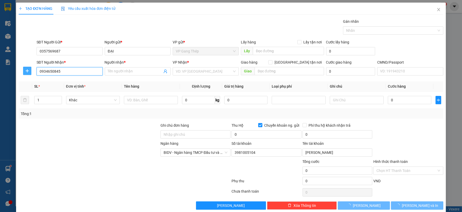
type input "HUY"
checkbox input "false"
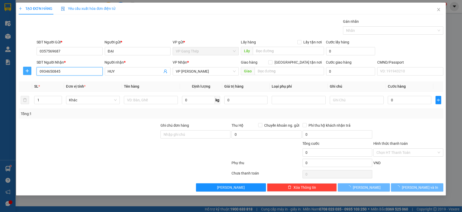
type input "0934650845"
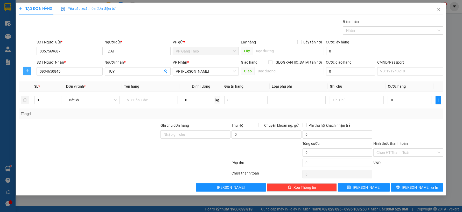
click at [26, 70] on icon "plus" at bounding box center [27, 71] width 4 height 4
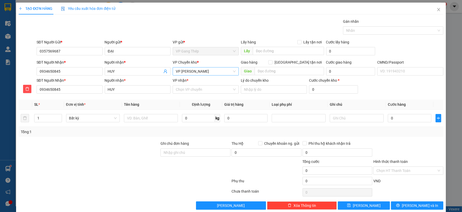
click at [188, 71] on span "VP [PERSON_NAME]" at bounding box center [206, 72] width 60 height 8
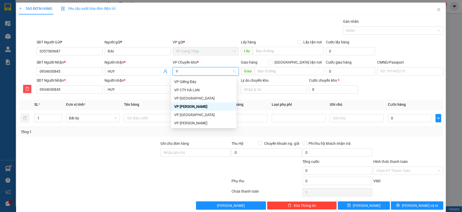
type input "YÊ"
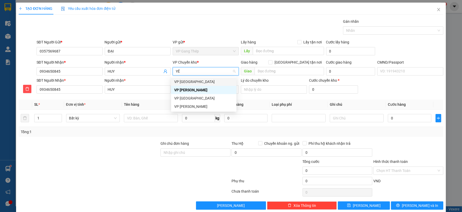
click at [182, 81] on div "VP [GEOGRAPHIC_DATA]" at bounding box center [203, 82] width 59 height 6
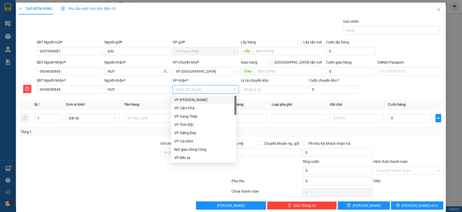
click at [185, 87] on input "VP nhận *" at bounding box center [204, 90] width 56 height 8
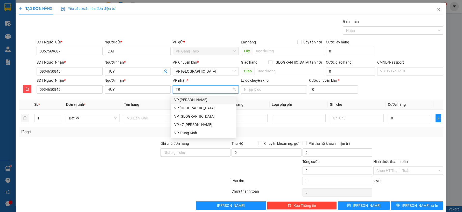
type input "TRA"
click at [185, 99] on div "VP [PERSON_NAME]" at bounding box center [203, 100] width 59 height 6
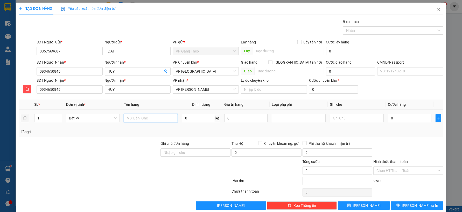
click at [156, 119] on input "text" at bounding box center [151, 118] width 54 height 8
type input "HỌP LK MÁY TÍNH"
click at [195, 117] on input "0" at bounding box center [198, 118] width 33 height 8
type input "0.2"
click at [414, 116] on input "0" at bounding box center [409, 118] width 43 height 8
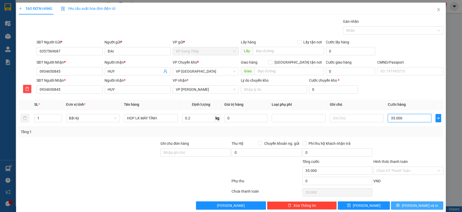
type input "35.000"
click at [410, 206] on span "[PERSON_NAME] và In" at bounding box center [419, 206] width 36 height 6
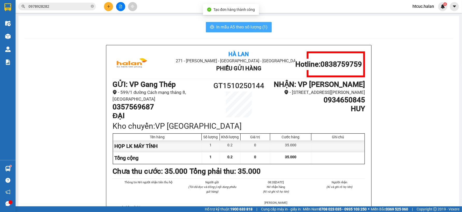
click at [230, 26] on span "In mẫu A5 theo số lượng (1)" at bounding box center [241, 27] width 51 height 6
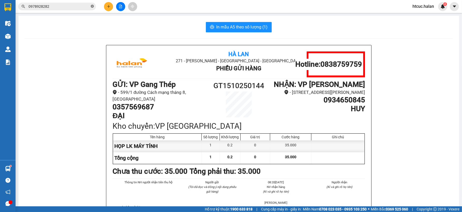
click at [92, 5] on icon "close-circle" at bounding box center [92, 6] width 3 height 3
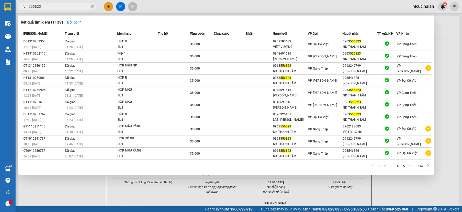
type input "556823"
drag, startPoint x: 91, startPoint y: 197, endPoint x: 84, endPoint y: 192, distance: 8.8
click at [90, 197] on div at bounding box center [231, 106] width 462 height 212
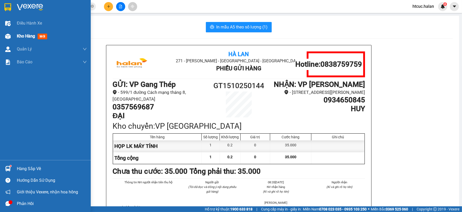
click at [7, 34] on img at bounding box center [7, 36] width 5 height 5
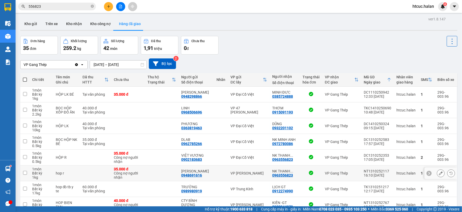
scroll to position [60, 0]
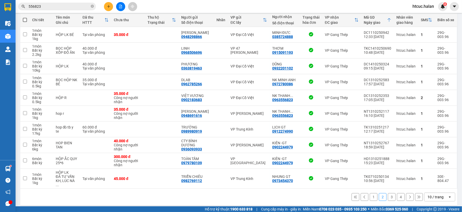
click at [388, 193] on button "3" at bounding box center [392, 197] width 8 height 8
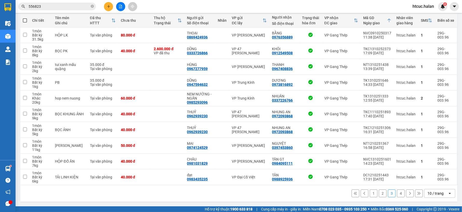
click at [397, 192] on button "4" at bounding box center [401, 194] width 8 height 8
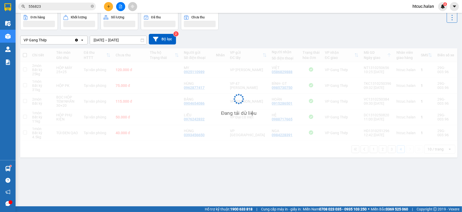
scroll to position [24, 0]
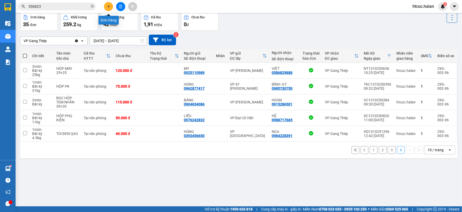
click at [107, 6] on icon "plus" at bounding box center [108, 6] width 3 height 0
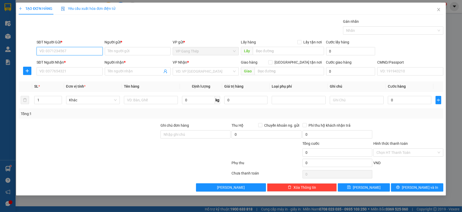
drag, startPoint x: 79, startPoint y: 53, endPoint x: 101, endPoint y: 51, distance: 22.4
click at [82, 52] on input "SĐT Người Gửi *" at bounding box center [70, 51] width 66 height 8
type input "0868550325"
click at [65, 62] on div "0868550325 - VP GANG THÉP" at bounding box center [70, 62] width 60 height 6
type input "VP GANG THÉP"
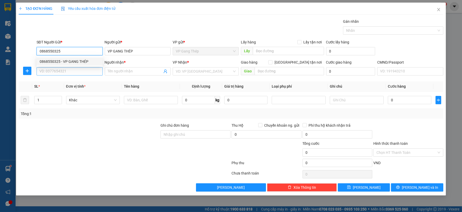
type input "0868550325"
click at [68, 71] on input "SĐT Người Nhận *" at bounding box center [70, 71] width 66 height 8
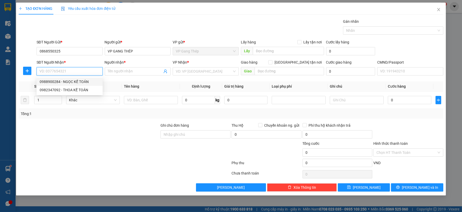
drag, startPoint x: 73, startPoint y: 81, endPoint x: 29, endPoint y: 75, distance: 44.4
click at [71, 81] on div "0988900284 - NGỌC KẾ TOÁN" at bounding box center [70, 82] width 60 height 6
type input "0988900284"
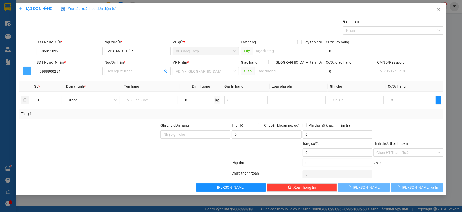
click at [29, 72] on icon "plus" at bounding box center [27, 71] width 4 height 4
type input "NGỌC KẾ TOÁN"
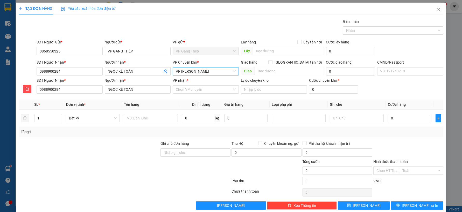
click at [203, 71] on span "VP [PERSON_NAME]" at bounding box center [206, 72] width 60 height 8
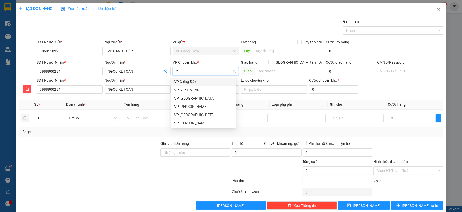
type input "YE"
click at [187, 81] on div "VP [GEOGRAPHIC_DATA]" at bounding box center [203, 82] width 59 height 6
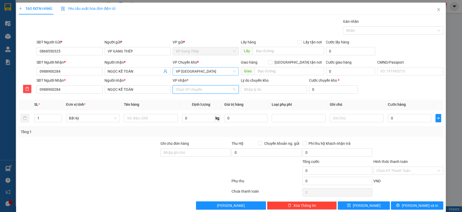
click at [187, 87] on input "VP nhận *" at bounding box center [204, 90] width 56 height 8
type input "LA"
click at [182, 101] on div "VP CTY HÀ LAN" at bounding box center [203, 100] width 59 height 6
click at [144, 117] on input "text" at bounding box center [151, 118] width 54 height 8
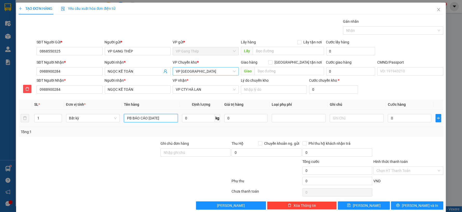
scroll to position [0, 3]
type input "PB BÁO CÁO [DATE]"
click at [389, 169] on input "Hình thức thanh toán" at bounding box center [406, 171] width 60 height 8
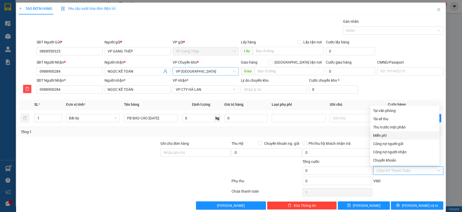
click at [385, 134] on div "Miễn phí" at bounding box center [404, 136] width 63 height 6
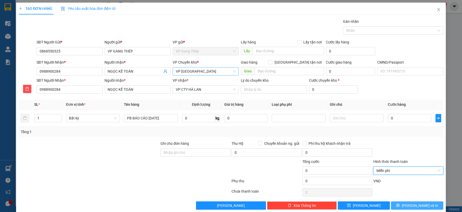
click at [399, 207] on icon "printer" at bounding box center [398, 206] width 4 height 4
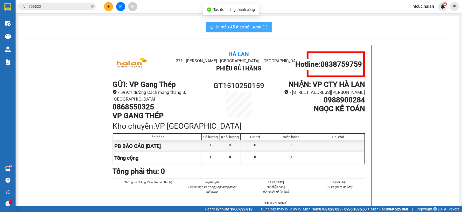
click at [228, 27] on span "In mẫu A5 theo số lượng (1)" at bounding box center [241, 27] width 51 height 6
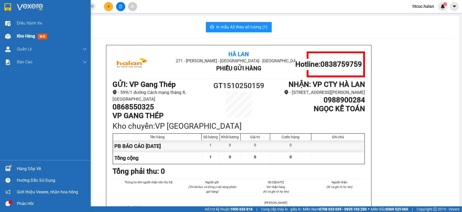
click at [10, 37] on img at bounding box center [7, 36] width 5 height 5
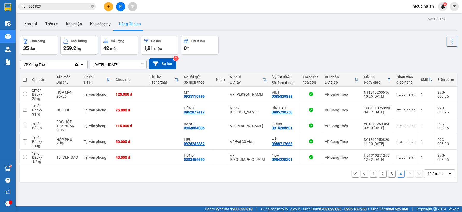
click at [96, 63] on input "14/10/2025 – 14/10/2025" at bounding box center [118, 65] width 56 height 8
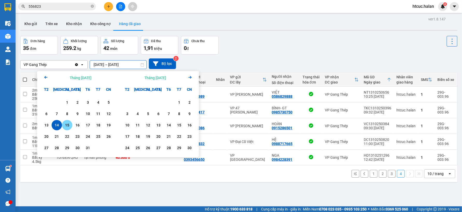
click at [64, 125] on div "15" at bounding box center [66, 125] width 7 height 6
type input "[DATE] – [DATE]"
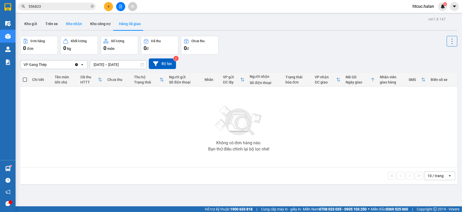
click at [74, 24] on button "Kho nhận" at bounding box center [74, 24] width 24 height 12
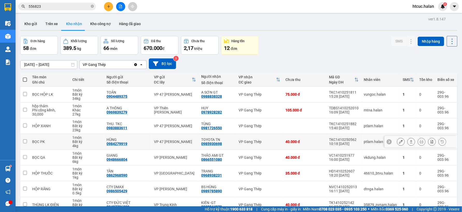
scroll to position [60, 0]
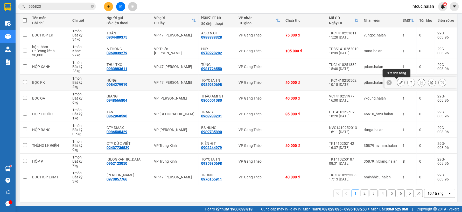
click at [399, 83] on icon at bounding box center [401, 83] width 4 height 4
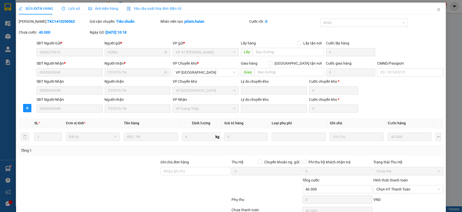
type input "0984279919"
type input "HÙNG"
type input "0985930698"
type input "TOYOTA TN"
type input "0"
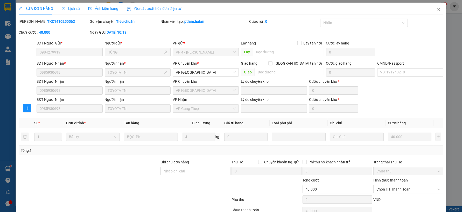
type input "40.000"
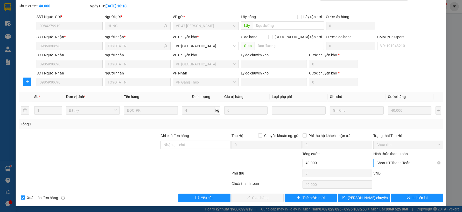
drag, startPoint x: 397, startPoint y: 163, endPoint x: 417, endPoint y: 160, distance: 20.2
click at [417, 160] on span "Chọn HT Thanh Toán" at bounding box center [408, 163] width 64 height 8
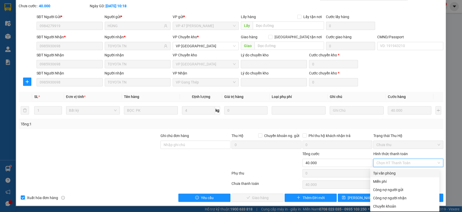
drag, startPoint x: 393, startPoint y: 175, endPoint x: 372, endPoint y: 176, distance: 21.0
click at [393, 175] on div "Tại văn phòng" at bounding box center [404, 174] width 63 height 6
type input "0"
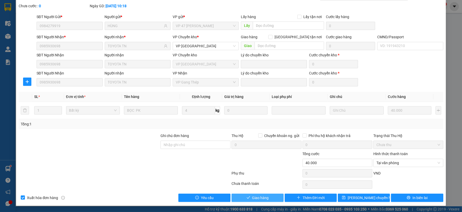
click at [256, 198] on span "Giao hàng" at bounding box center [260, 198] width 17 height 6
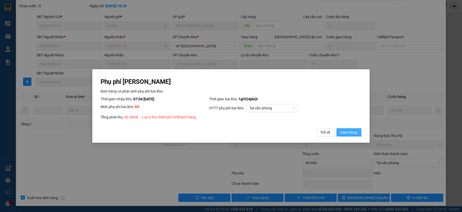
click at [350, 133] on span "Giao hàng" at bounding box center [348, 133] width 17 height 6
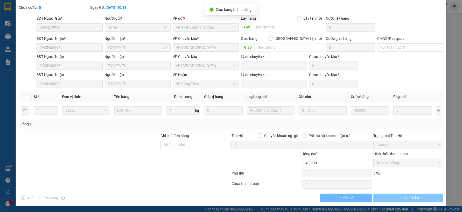
scroll to position [25, 0]
click at [407, 197] on span "In biên lai" at bounding box center [410, 198] width 15 height 6
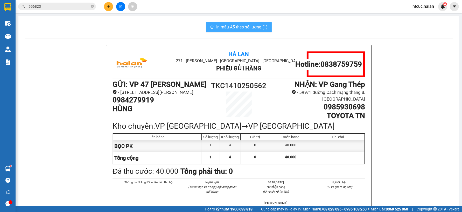
click at [249, 27] on span "In mẫu A5 theo số lượng (1)" at bounding box center [241, 27] width 51 height 6
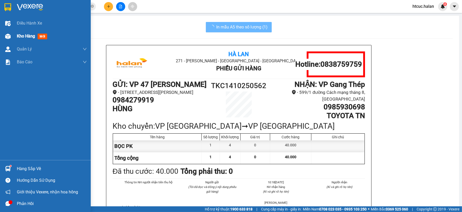
click at [11, 34] on div at bounding box center [7, 36] width 9 height 9
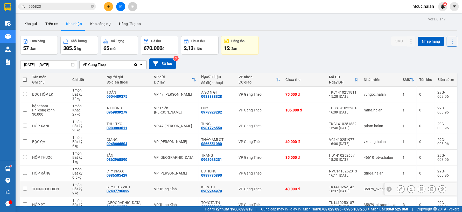
scroll to position [29, 0]
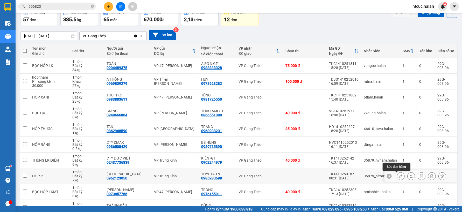
click at [399, 176] on icon at bounding box center [401, 177] width 4 height 4
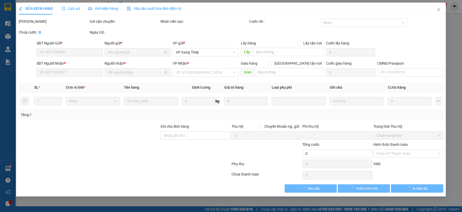
type input "0962123050"
type input "[GEOGRAPHIC_DATA]"
type input "0985930698"
type input "TOYOTA TN"
type input "0"
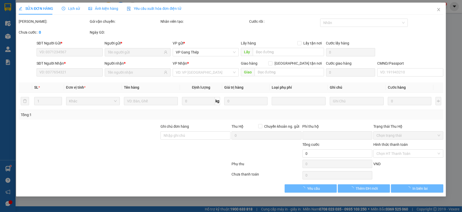
type input "40.000"
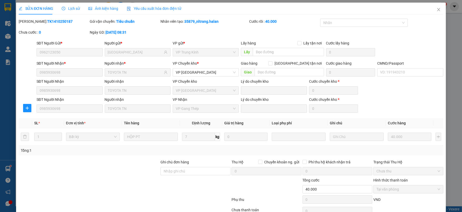
scroll to position [26, 0]
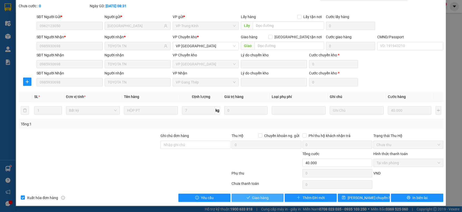
click at [264, 198] on span "Giao hàng" at bounding box center [260, 198] width 17 height 6
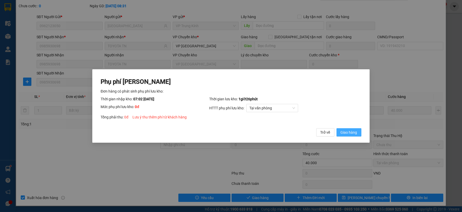
click at [349, 132] on span "Giao hàng" at bounding box center [348, 133] width 17 height 6
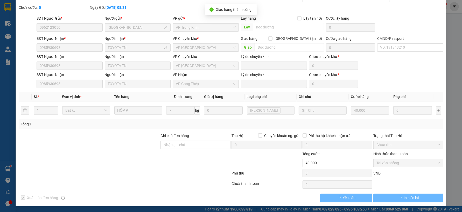
scroll to position [25, 0]
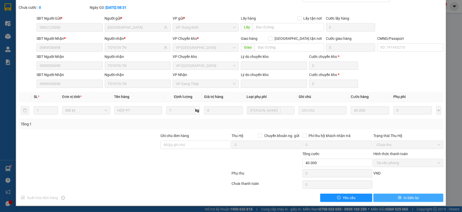
click at [403, 200] on span "In biên lai" at bounding box center [410, 198] width 15 height 6
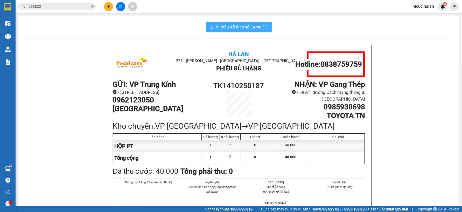
click at [241, 26] on span "In mẫu A5 theo số lượng (1)" at bounding box center [241, 27] width 51 height 6
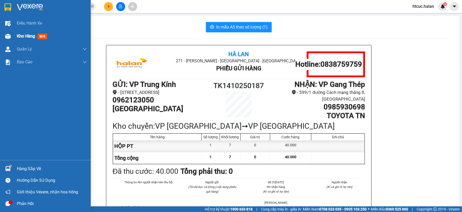
click at [7, 34] on img at bounding box center [7, 36] width 5 height 5
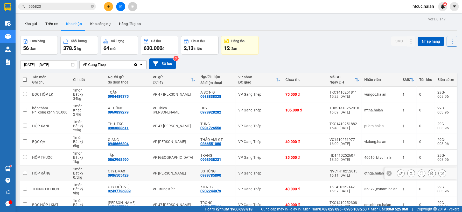
scroll to position [58, 0]
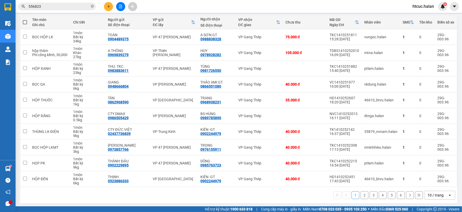
click at [360, 195] on button "2" at bounding box center [364, 196] width 8 height 8
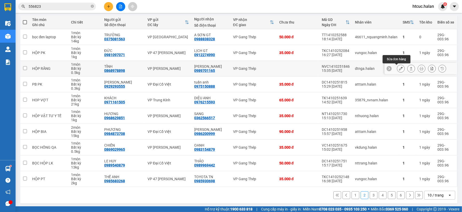
click at [399, 67] on icon at bounding box center [401, 69] width 4 height 4
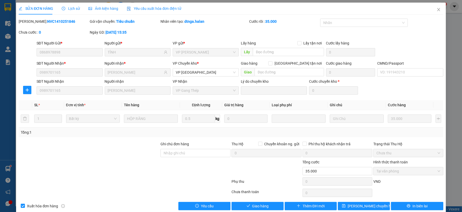
type input "0868978898"
type input "TỈNH"
type input "0989701165"
type input "[PERSON_NAME]"
type input "0"
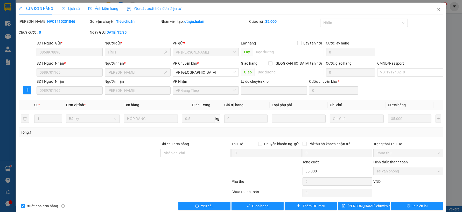
type input "35.000"
click at [251, 210] on button "Giao hàng" at bounding box center [257, 206] width 52 height 8
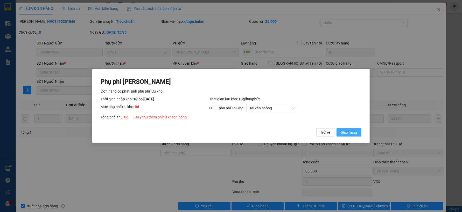
click at [347, 132] on span "Giao hàng" at bounding box center [348, 133] width 17 height 6
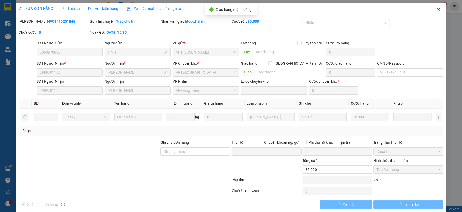
click at [436, 11] on span "Close" at bounding box center [438, 10] width 15 height 15
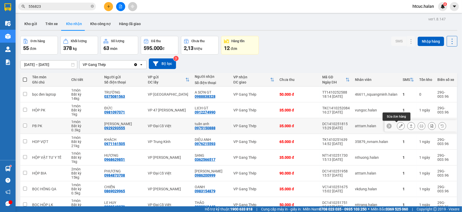
click at [399, 128] on icon at bounding box center [401, 126] width 4 height 4
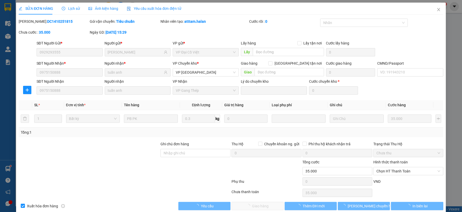
type input "0929293555"
type input "[PERSON_NAME]"
type input "0975150888"
type input "tuấn anh"
type input "0"
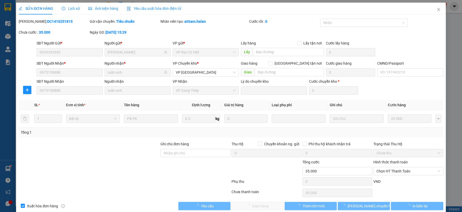
type input "35.000"
click at [395, 171] on span "Chọn HT Thanh Toán" at bounding box center [408, 172] width 64 height 8
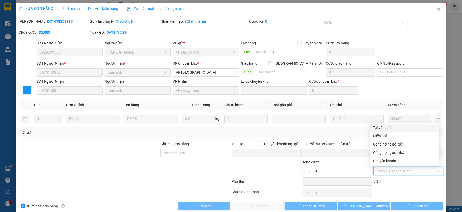
click at [388, 126] on div "Tại văn phòng" at bounding box center [404, 128] width 63 height 6
type input "0"
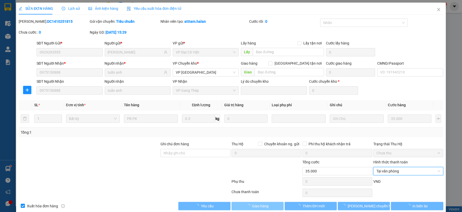
click at [255, 205] on span "Giao hàng" at bounding box center [260, 207] width 17 height 6
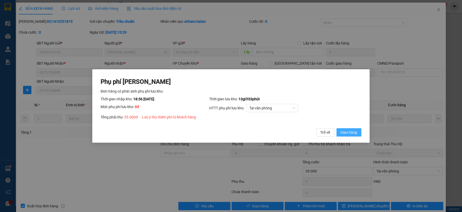
click at [349, 131] on span "Giao hàng" at bounding box center [348, 133] width 17 height 6
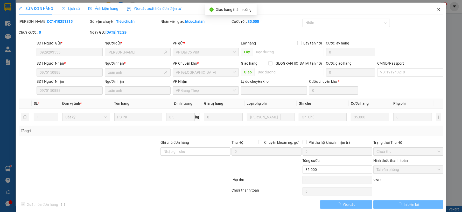
click at [435, 7] on span "Close" at bounding box center [438, 10] width 15 height 15
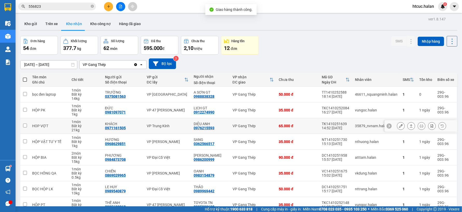
scroll to position [29, 0]
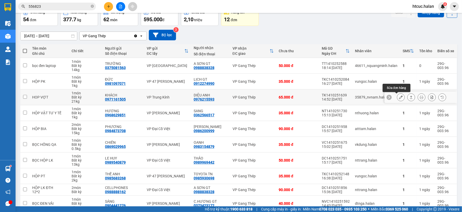
click at [399, 96] on icon at bounding box center [401, 98] width 4 height 4
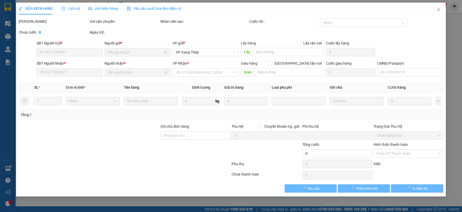
type input "0971161505"
type input "KHÁCH"
type input "0976215593"
type input "DIỆU ANH"
type input "0"
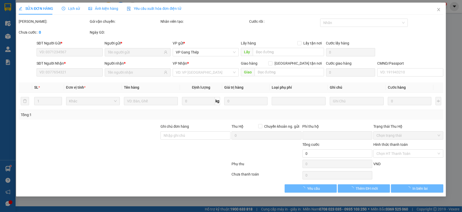
type input "65.000"
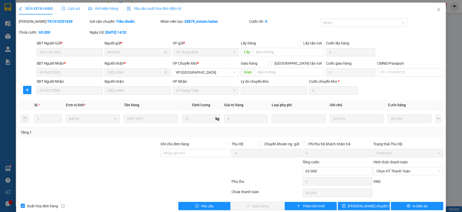
drag, startPoint x: 397, startPoint y: 170, endPoint x: 395, endPoint y: 167, distance: 3.7
click at [396, 170] on span "Chọn HT Thanh Toán" at bounding box center [408, 172] width 64 height 8
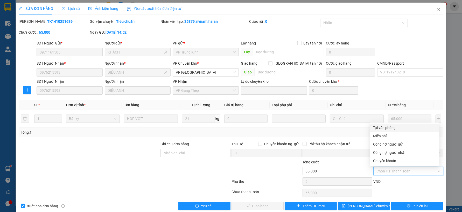
click at [391, 128] on div "Tại văn phòng" at bounding box center [404, 128] width 63 height 6
type input "0"
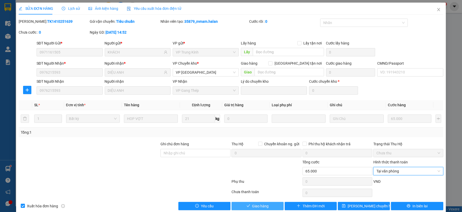
click at [260, 207] on span "Giao hàng" at bounding box center [260, 207] width 17 height 6
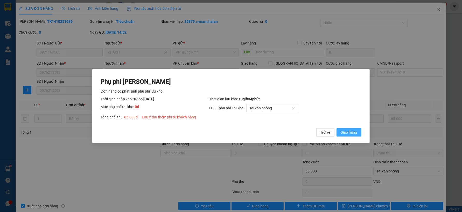
click at [349, 132] on span "Giao hàng" at bounding box center [348, 133] width 17 height 6
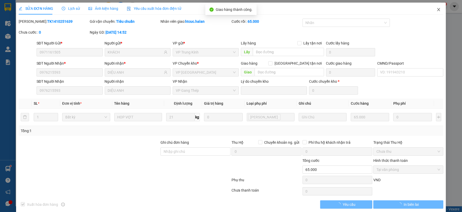
click at [436, 9] on icon "close" at bounding box center [438, 10] width 4 height 4
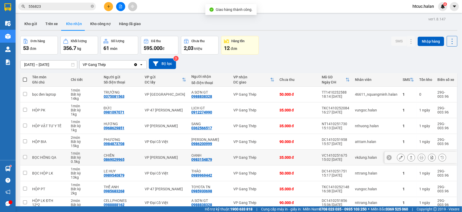
scroll to position [29, 0]
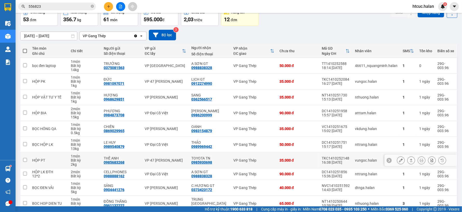
drag, startPoint x: 259, startPoint y: 159, endPoint x: 231, endPoint y: 168, distance: 29.3
click at [231, 168] on td "VP Gang Thép" at bounding box center [254, 161] width 46 height 16
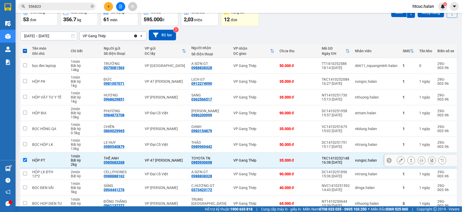
click at [231, 168] on td "VP Gang Thép" at bounding box center [254, 161] width 46 height 16
checkbox input "false"
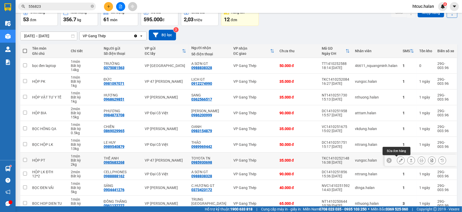
click at [399, 160] on icon at bounding box center [401, 161] width 4 height 4
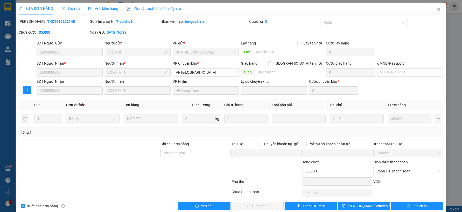
type input "0985683268"
type input "THẾ ANH"
type input "0985930698"
type input "TOYOTA TN"
type input "0"
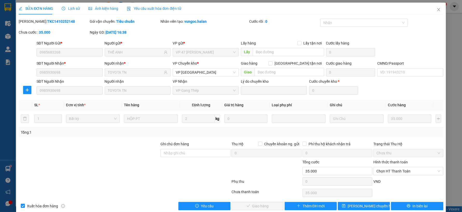
type input "35.000"
click at [400, 169] on span "Chọn HT Thanh Toán" at bounding box center [408, 172] width 64 height 8
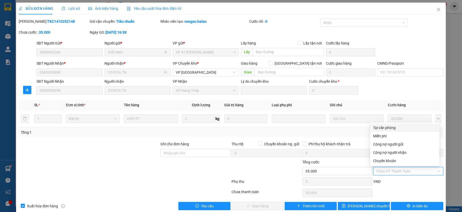
click at [390, 126] on div "Tại văn phòng" at bounding box center [404, 128] width 63 height 6
type input "0"
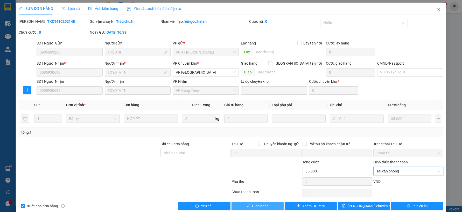
click at [264, 206] on span "Giao hàng" at bounding box center [260, 207] width 17 height 6
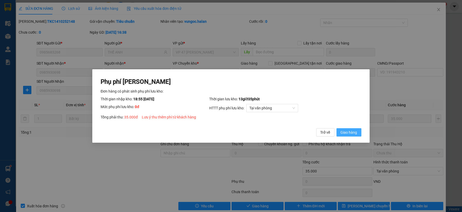
click at [346, 132] on span "Giao hàng" at bounding box center [348, 133] width 17 height 6
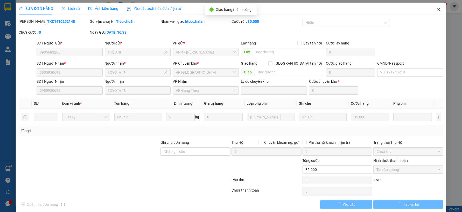
click at [436, 10] on icon "close" at bounding box center [438, 10] width 4 height 4
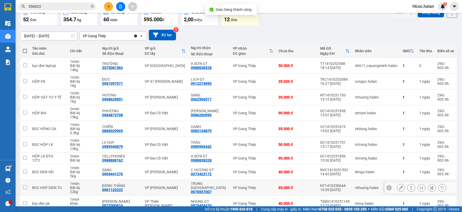
scroll to position [56, 0]
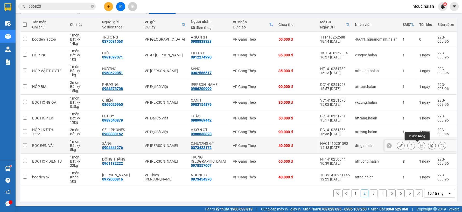
click at [419, 146] on icon at bounding box center [421, 146] width 4 height 4
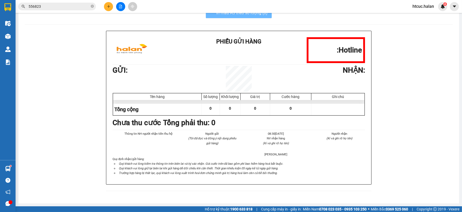
scroll to position [16, 0]
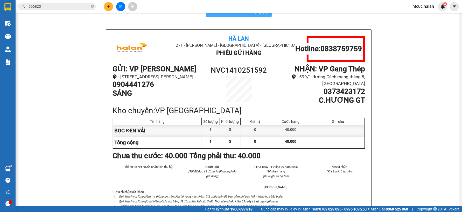
click at [259, 16] on button "In mẫu A5 theo số lượng (1)" at bounding box center [239, 11] width 66 height 10
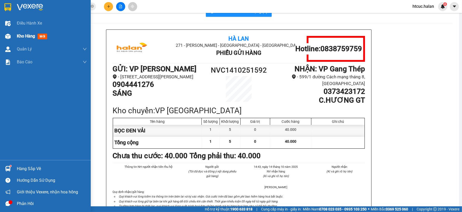
click at [7, 35] on img at bounding box center [7, 36] width 5 height 5
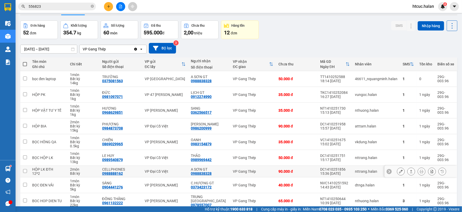
scroll to position [56, 0]
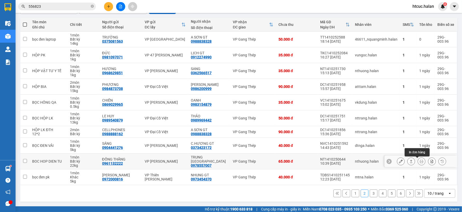
click at [419, 162] on icon at bounding box center [421, 162] width 4 height 4
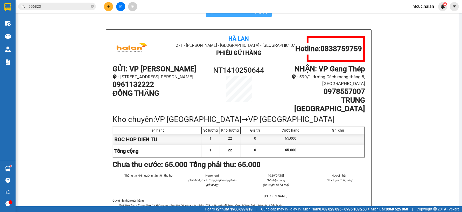
click at [250, 15] on button "In mẫu A5 theo số lượng (1)" at bounding box center [239, 11] width 66 height 10
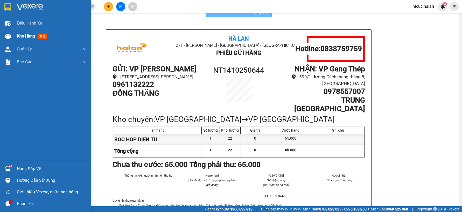
click at [8, 35] on img at bounding box center [7, 36] width 5 height 5
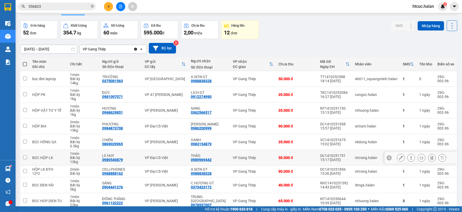
scroll to position [56, 0]
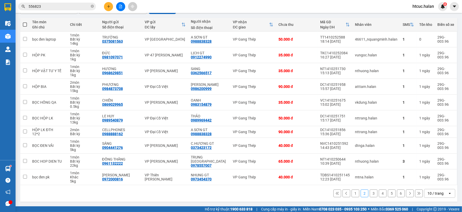
click at [369, 193] on button "3" at bounding box center [373, 194] width 8 height 8
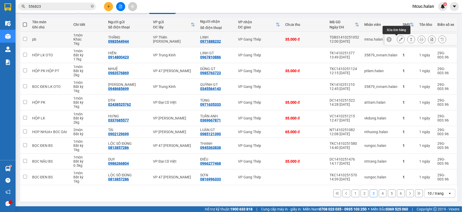
click at [399, 39] on icon at bounding box center [401, 40] width 4 height 4
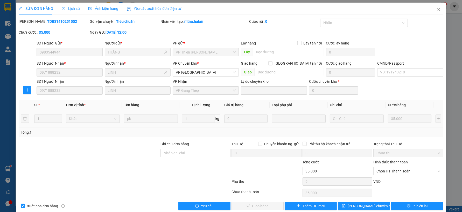
type input "0983544944"
type input "THĂNG"
type input "0971888232"
type input "LINH"
type input "0"
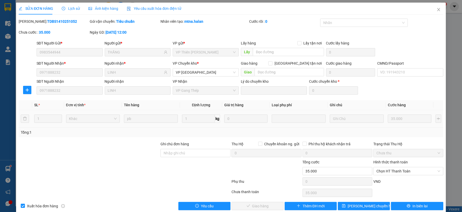
type input "35.000"
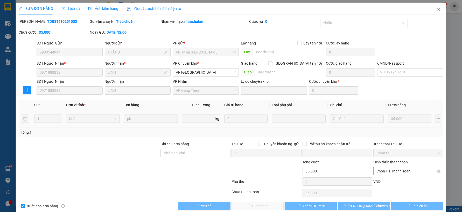
click at [408, 170] on span "Chọn HT Thanh Toán" at bounding box center [408, 172] width 64 height 8
click at [391, 126] on div "Tại văn phòng" at bounding box center [404, 128] width 63 height 6
type input "0"
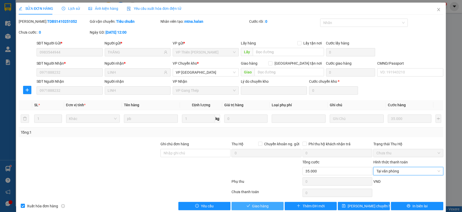
click at [269, 207] on button "Giao hàng" at bounding box center [257, 206] width 52 height 8
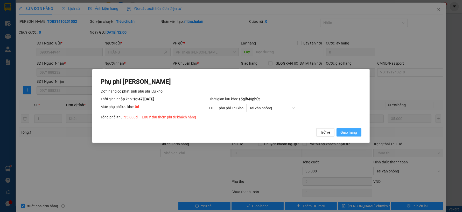
drag, startPoint x: 351, startPoint y: 131, endPoint x: 371, endPoint y: 112, distance: 27.5
click at [352, 131] on span "Giao hàng" at bounding box center [348, 133] width 17 height 6
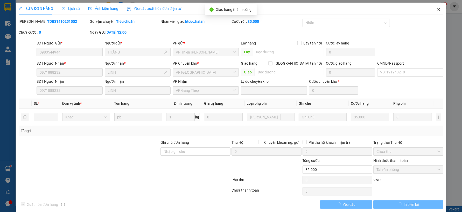
click at [436, 8] on icon "close" at bounding box center [438, 10] width 4 height 4
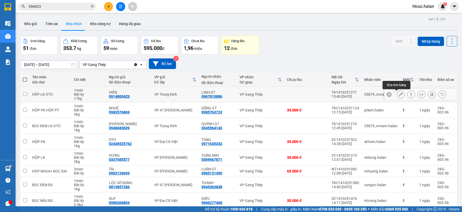
click at [399, 93] on icon at bounding box center [401, 95] width 4 height 4
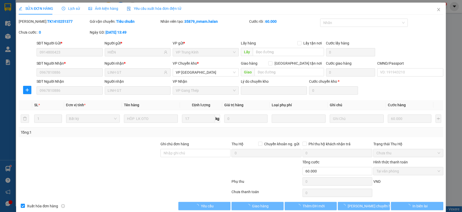
type input "0914800423"
type input "HIỀN"
type input "0967810886"
type input "LINH GT"
type input "0"
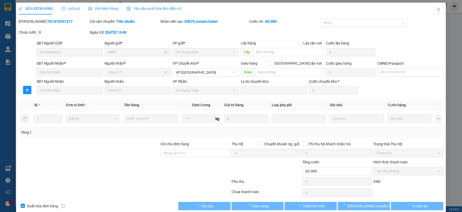
type input "60.000"
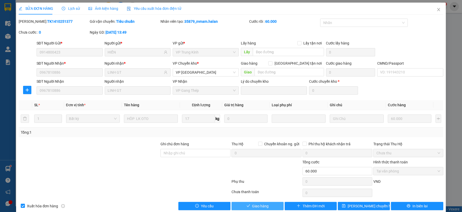
click at [263, 207] on span "Giao hàng" at bounding box center [260, 207] width 17 height 6
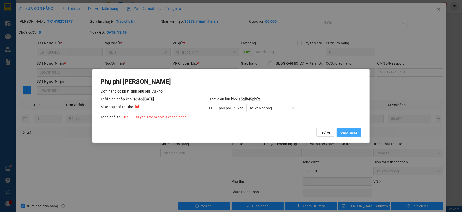
click at [348, 130] on span "Giao hàng" at bounding box center [348, 133] width 17 height 6
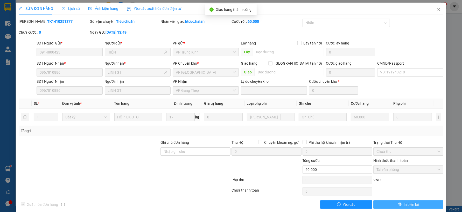
click at [414, 206] on span "In biên lai" at bounding box center [410, 205] width 15 height 6
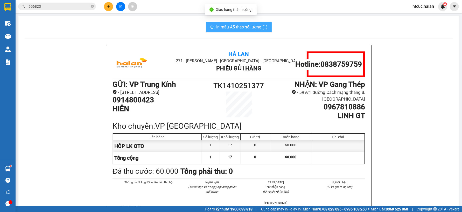
click at [232, 24] on span "In mẫu A5 theo số lượng (1)" at bounding box center [241, 27] width 51 height 6
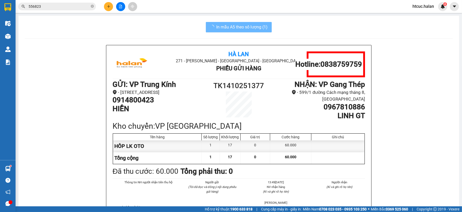
click at [7, 35] on img at bounding box center [7, 36] width 5 height 5
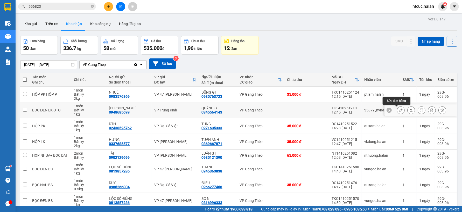
click at [399, 111] on icon at bounding box center [401, 111] width 4 height 4
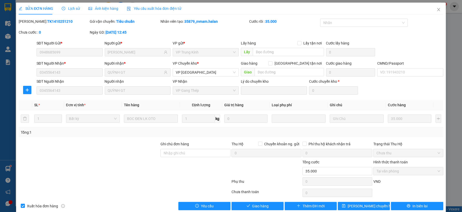
type input "0948685699"
type input "[PERSON_NAME]"
type input "0345564143"
type input "QUỲNH GT"
type input "0"
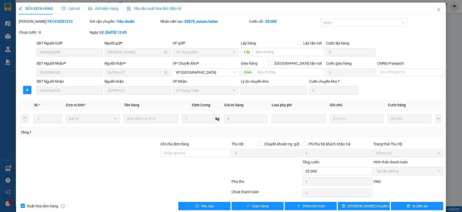
type input "35.000"
click at [264, 209] on span "Giao hàng" at bounding box center [260, 207] width 17 height 6
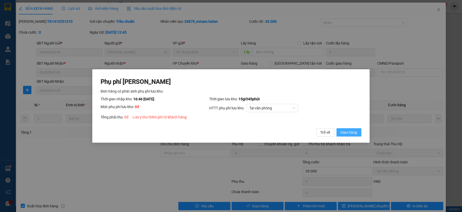
click at [357, 129] on button "Giao hàng" at bounding box center [348, 132] width 25 height 8
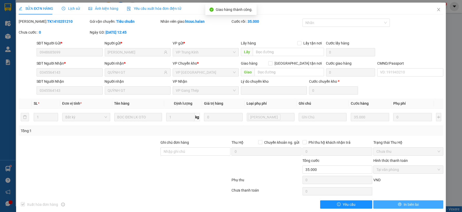
click at [407, 203] on span "In biên lai" at bounding box center [410, 205] width 15 height 6
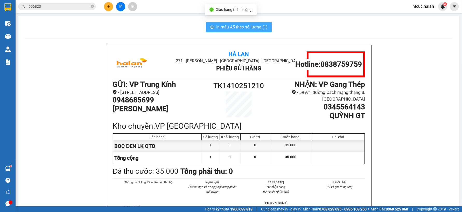
click at [240, 27] on span "In mẫu A5 theo số lượng (1)" at bounding box center [241, 27] width 51 height 6
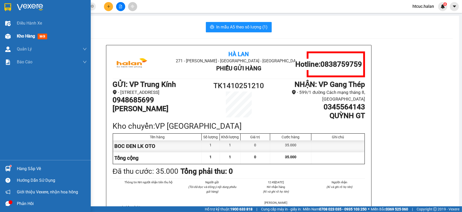
click at [5, 34] on img at bounding box center [7, 36] width 5 height 5
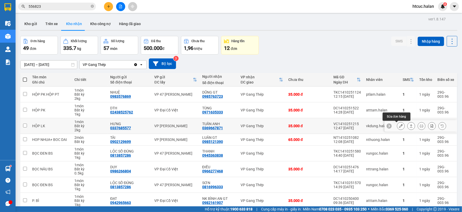
click at [399, 126] on icon at bounding box center [401, 126] width 4 height 4
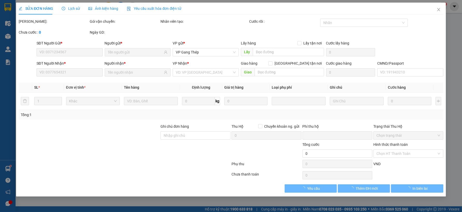
type input "0337685577"
type input "HƯNG"
type input "0369667871"
type input "TUẤN ANH"
type input "0"
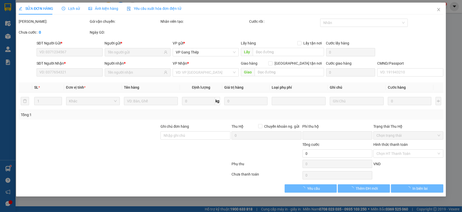
type input "35.000"
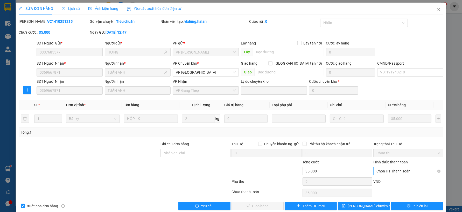
click at [385, 170] on span "Chọn HT Thanh Toán" at bounding box center [408, 172] width 64 height 8
click at [385, 127] on div "Tại văn phòng" at bounding box center [404, 128] width 63 height 6
type input "0"
click at [265, 204] on span "Giao hàng" at bounding box center [260, 207] width 17 height 6
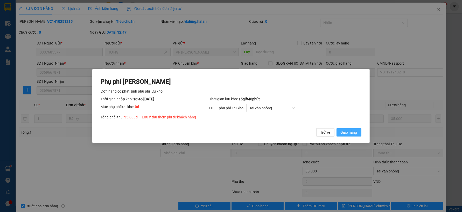
click at [350, 133] on span "Giao hàng" at bounding box center [348, 133] width 17 height 6
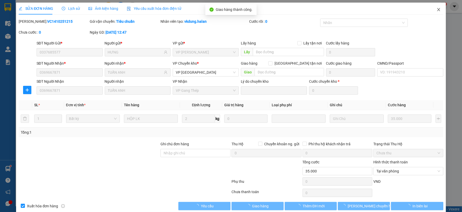
click at [437, 10] on icon "close" at bounding box center [438, 9] width 3 height 3
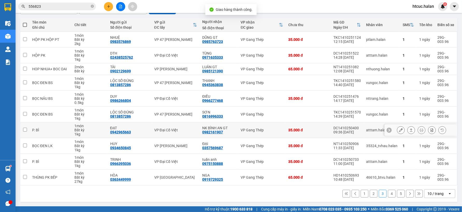
scroll to position [56, 0]
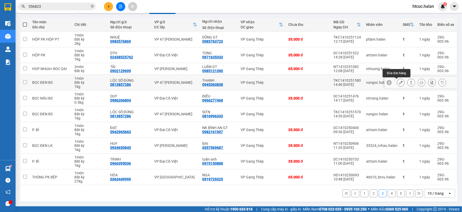
click at [399, 82] on icon at bounding box center [401, 83] width 4 height 4
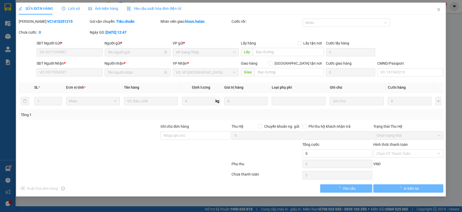
type input "0813857286"
type input "LỘC SỐ ĐÚNG"
type input "0945363838"
type input "THANH"
type input "0"
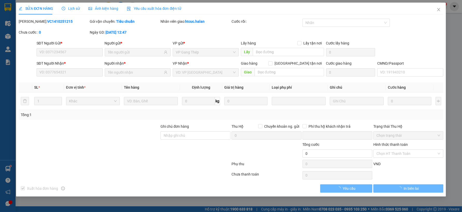
type input "35.000"
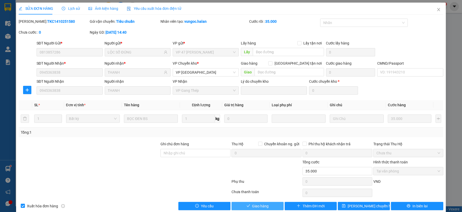
click at [261, 207] on span "Giao hàng" at bounding box center [260, 207] width 17 height 6
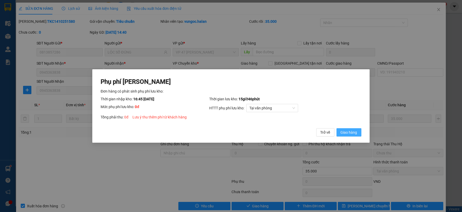
click at [357, 131] on button "Giao hàng" at bounding box center [348, 132] width 25 height 8
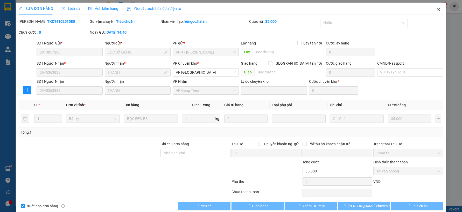
click at [435, 7] on span "Close" at bounding box center [438, 10] width 15 height 15
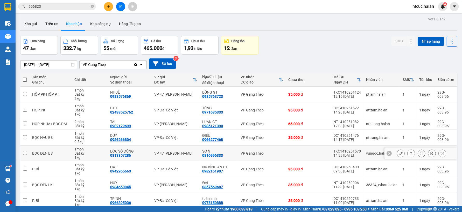
click at [399, 154] on icon at bounding box center [401, 154] width 4 height 4
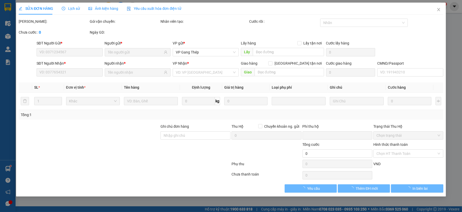
type input "0813857286"
type input "LỘC SỐ ĐÚNG"
type input "0816996333"
type input "SƠN"
type input "0"
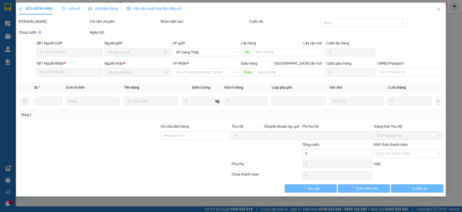
type input "35.000"
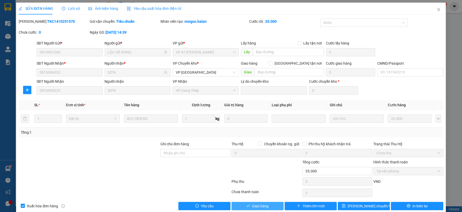
click at [257, 206] on span "Giao hàng" at bounding box center [260, 207] width 17 height 6
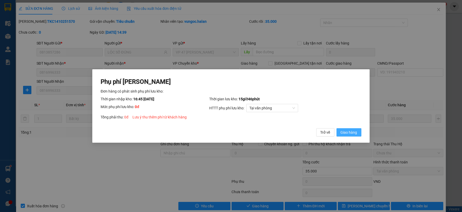
click at [352, 131] on span "Giao hàng" at bounding box center [348, 133] width 17 height 6
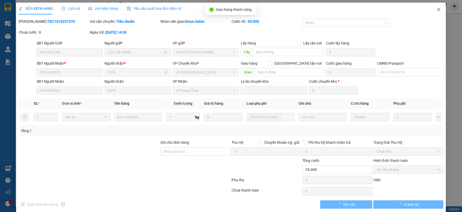
click at [436, 9] on icon "close" at bounding box center [438, 10] width 4 height 4
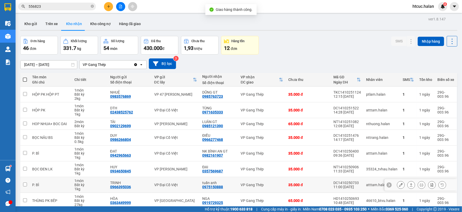
scroll to position [56, 0]
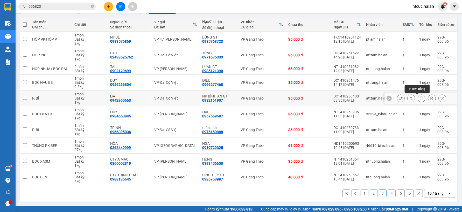
click at [419, 97] on icon at bounding box center [421, 99] width 4 height 4
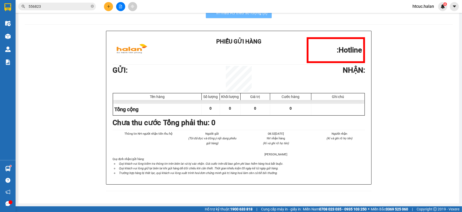
scroll to position [16, 0]
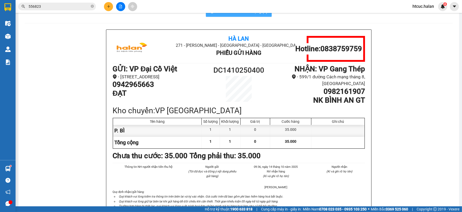
click at [255, 17] on button "In mẫu A5 theo số lượng (1)" at bounding box center [239, 11] width 66 height 10
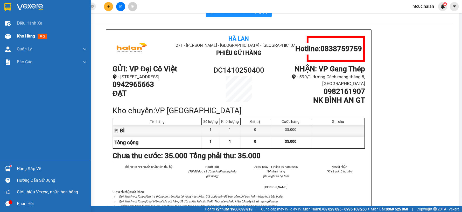
click at [9, 32] on div at bounding box center [7, 36] width 9 height 9
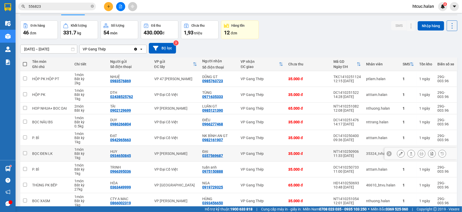
scroll to position [44, 0]
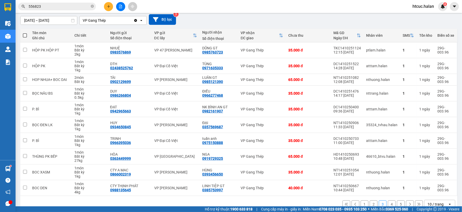
drag, startPoint x: 312, startPoint y: 152, endPoint x: 268, endPoint y: -35, distance: 192.1
drag, startPoint x: 268, startPoint y: -35, endPoint x: 413, endPoint y: 126, distance: 216.4
click at [413, 126] on tr "BỌC ĐEN LK 1 món Bất kỳ 1 kg HUY 0934650845 VP Nguyễn Trãi ĐẠI 0357569687 VP Ga…" at bounding box center [238, 125] width 437 height 16
checkbox input "true"
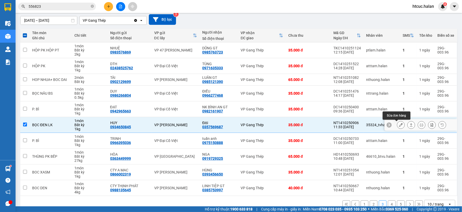
click at [399, 127] on icon at bounding box center [401, 125] width 4 height 4
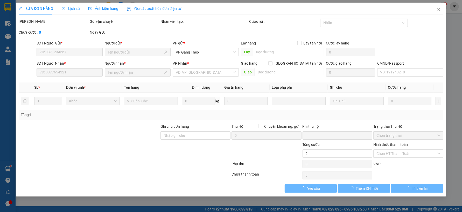
type input "0934650845"
type input "HUY"
type input "0357569687"
type input "ĐẠI"
type input "0"
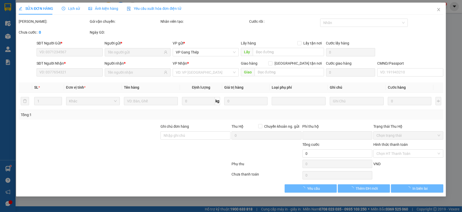
type input "35.000"
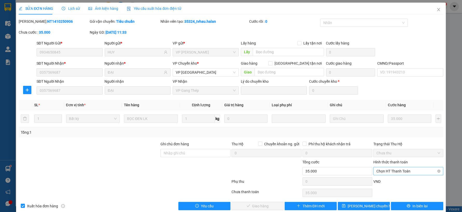
click at [393, 170] on span "Chọn HT Thanh Toán" at bounding box center [408, 172] width 64 height 8
click at [392, 129] on div "Tại văn phòng" at bounding box center [404, 128] width 63 height 6
type input "0"
click at [260, 205] on span "Giao hàng" at bounding box center [260, 207] width 17 height 6
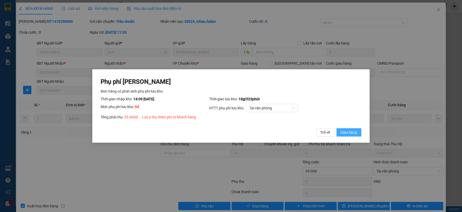
drag, startPoint x: 354, startPoint y: 132, endPoint x: 372, endPoint y: 101, distance: 35.6
click at [354, 130] on span "Giao hàng" at bounding box center [348, 133] width 17 height 6
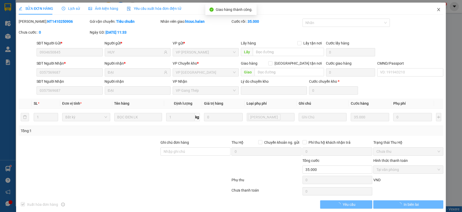
click at [436, 8] on icon "close" at bounding box center [438, 10] width 4 height 4
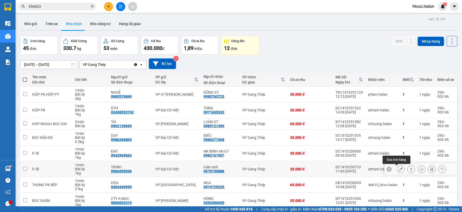
click at [399, 169] on icon at bounding box center [401, 170] width 4 height 4
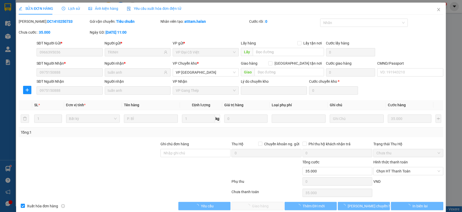
type input "0966395036"
type input "TRINH"
type input "0975150888"
type input "tuấn anh"
type input "0"
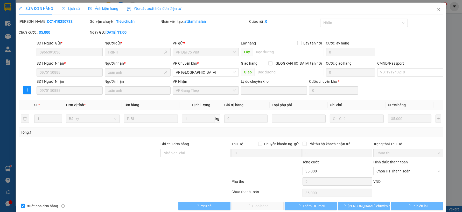
type input "35.000"
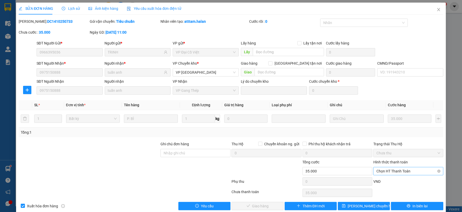
click at [398, 172] on span "Chọn HT Thanh Toán" at bounding box center [408, 172] width 64 height 8
click at [390, 127] on div "Tại văn phòng" at bounding box center [404, 128] width 63 height 6
type input "0"
click at [260, 206] on span "Giao hàng" at bounding box center [260, 207] width 17 height 6
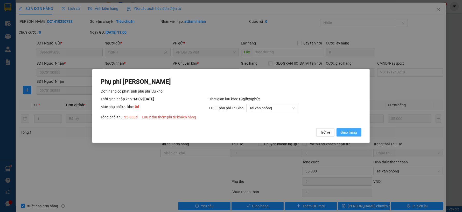
click at [348, 133] on span "Giao hàng" at bounding box center [348, 133] width 17 height 6
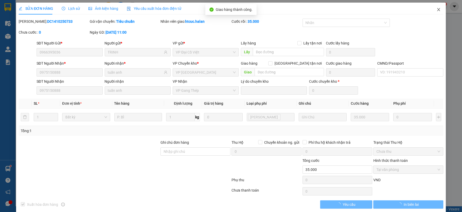
click at [436, 11] on icon "close" at bounding box center [438, 10] width 4 height 4
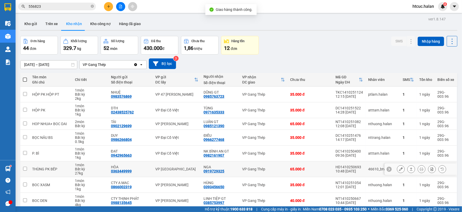
scroll to position [29, 0]
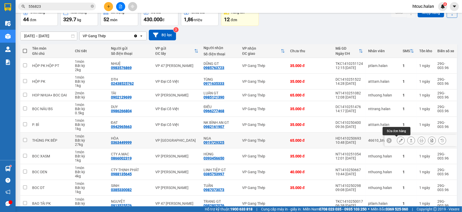
click at [399, 140] on icon at bounding box center [401, 141] width 4 height 4
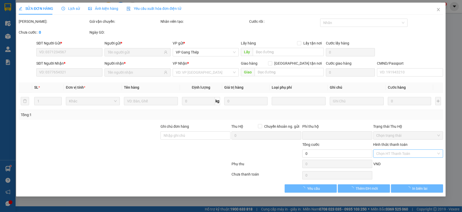
type input "0363449999"
type input "HÒA"
type input "0919729325"
type input "NGA"
type input "0"
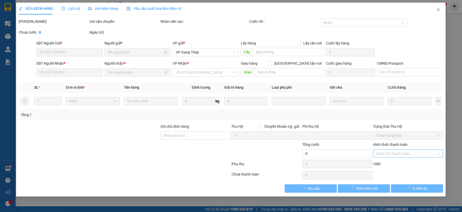
type input "65.000"
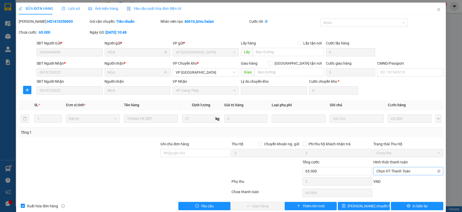
click at [400, 168] on span "Chọn HT Thanh Toán" at bounding box center [408, 172] width 64 height 8
click at [388, 128] on div "Tại văn phòng" at bounding box center [404, 128] width 63 height 6
type input "0"
click at [254, 207] on span "Giao hàng" at bounding box center [260, 207] width 17 height 6
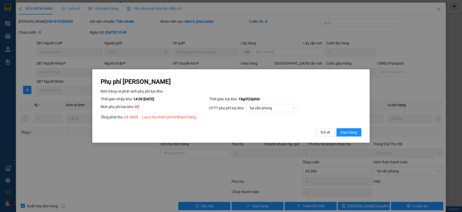
click at [361, 131] on div "Phụ phí [PERSON_NAME] hàng có phát sinh phụ phí lưu kho: Thời gian nhập kho: 14…" at bounding box center [230, 106] width 277 height 74
click at [352, 133] on span "Giao hàng" at bounding box center [348, 133] width 17 height 6
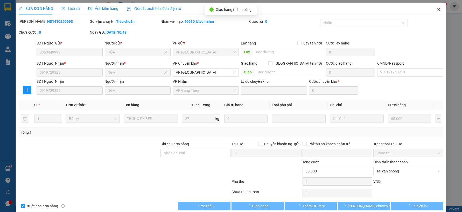
click at [436, 8] on icon "close" at bounding box center [438, 10] width 4 height 4
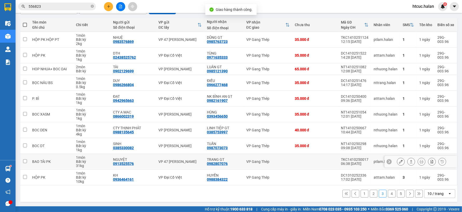
scroll to position [56, 0]
drag, startPoint x: 282, startPoint y: 163, endPoint x: 289, endPoint y: 196, distance: 33.1
click at [289, 196] on div "1 2 3 4 5 10 / trang open" at bounding box center [238, 193] width 433 height 9
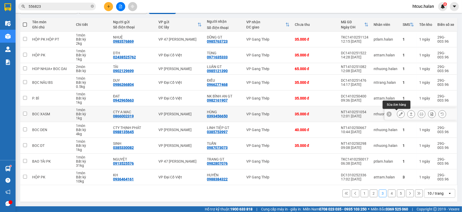
click at [397, 112] on button at bounding box center [400, 114] width 7 height 9
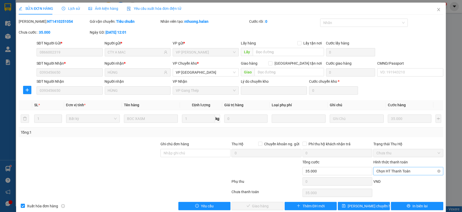
type input "0866002319"
type input "CTY A MAC"
type input "0393456650"
type input "HÙNG"
type input "0"
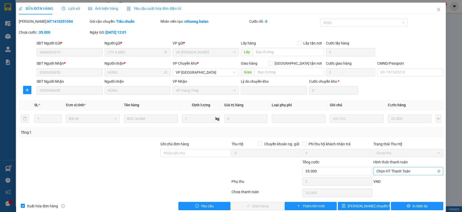
type input "35.000"
click at [389, 170] on span "Chọn HT Thanh Toán" at bounding box center [408, 172] width 64 height 8
click at [376, 127] on div "Tại văn phòng" at bounding box center [404, 128] width 63 height 6
type input "0"
click at [261, 204] on span "Giao hàng" at bounding box center [260, 207] width 17 height 6
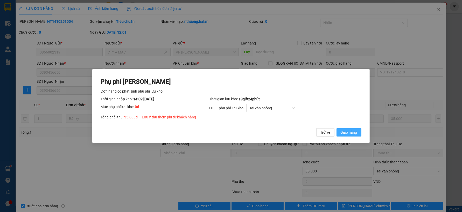
click at [354, 134] on span "Giao hàng" at bounding box center [348, 133] width 17 height 6
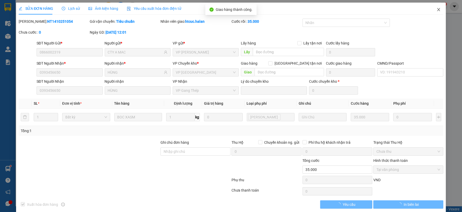
click at [436, 9] on icon "close" at bounding box center [438, 10] width 4 height 4
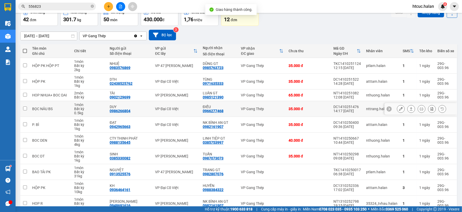
drag, startPoint x: 331, startPoint y: 106, endPoint x: 328, endPoint y: 111, distance: 6.0
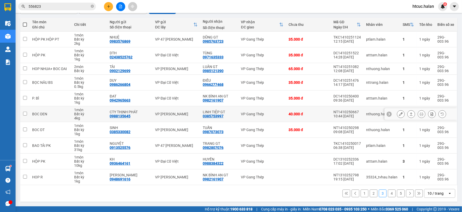
drag, startPoint x: 328, startPoint y: 111, endPoint x: 392, endPoint y: 113, distance: 64.5
click at [397, 113] on button at bounding box center [400, 114] width 7 height 9
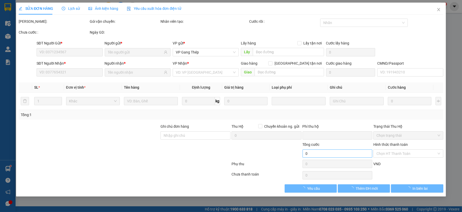
type input "0988135645"
type input "CTY THỊNH PHÁT"
type input "0385753997"
type input "LINH TIỆP GT"
type input "0"
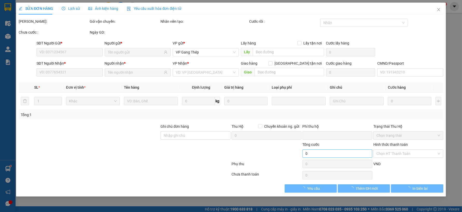
type input "40.000"
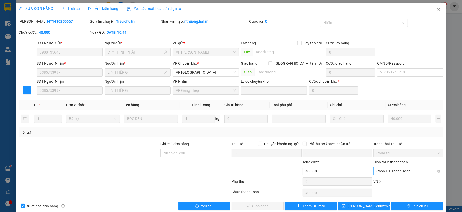
click at [378, 171] on span "Chọn HT Thanh Toán" at bounding box center [408, 172] width 64 height 8
click at [382, 127] on div "Tại văn phòng" at bounding box center [404, 128] width 63 height 6
type input "0"
click at [272, 205] on button "Giao hàng" at bounding box center [257, 206] width 52 height 8
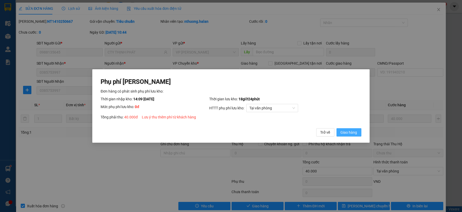
click at [353, 130] on span "Giao hàng" at bounding box center [348, 133] width 17 height 6
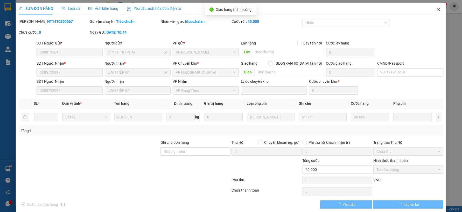
click at [436, 10] on icon "close" at bounding box center [438, 10] width 4 height 4
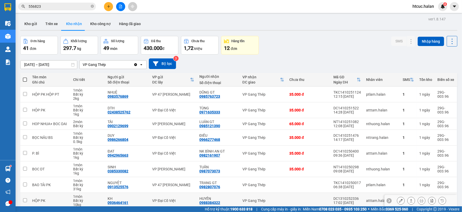
scroll to position [56, 0]
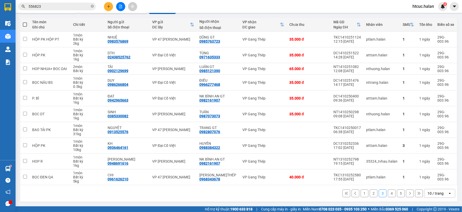
drag, startPoint x: 275, startPoint y: 168, endPoint x: 274, endPoint y: 192, distance: 24.6
click at [274, 192] on div "1 2 3 4 5 10 / trang open" at bounding box center [238, 193] width 433 height 9
click at [399, 129] on icon at bounding box center [401, 130] width 4 height 4
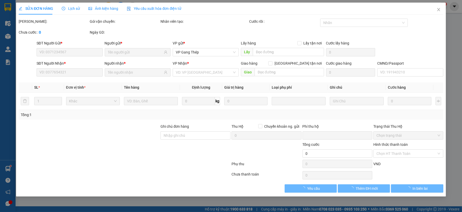
type input "0913525576"
type input "NGUYỆT"
type input "0982807076"
type input "TRANG GT"
type input "0"
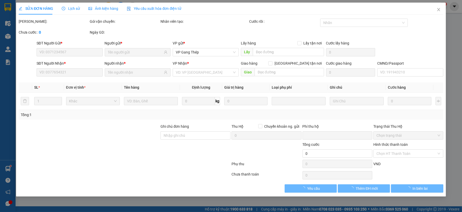
type input "75.000"
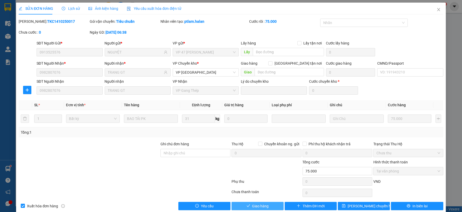
click at [263, 210] on button "Giao hàng" at bounding box center [257, 206] width 52 height 8
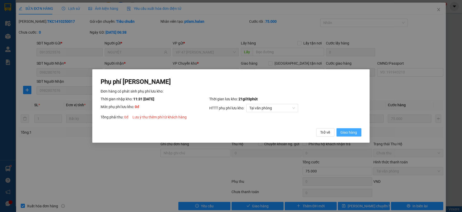
click at [351, 134] on span "Giao hàng" at bounding box center [348, 133] width 17 height 6
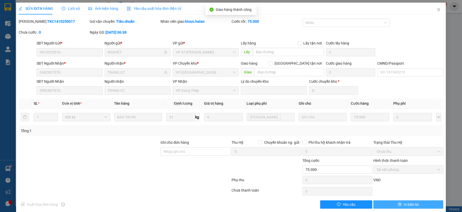
click at [403, 205] on span "In biên lai" at bounding box center [410, 205] width 15 height 6
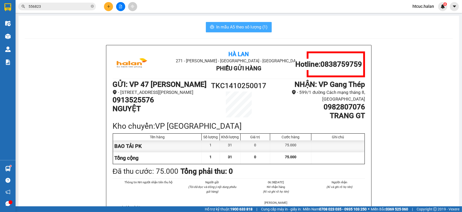
click at [249, 28] on span "In mẫu A5 theo số lượng (1)" at bounding box center [241, 27] width 51 height 6
click at [7, 32] on div at bounding box center [7, 36] width 9 height 9
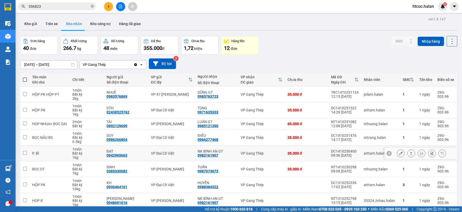
scroll to position [51, 0]
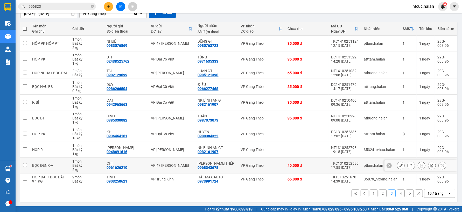
drag, startPoint x: 278, startPoint y: 161, endPoint x: 290, endPoint y: 197, distance: 38.4
click at [290, 197] on div "1 2 3 4 10 / trang open" at bounding box center [238, 193] width 433 height 9
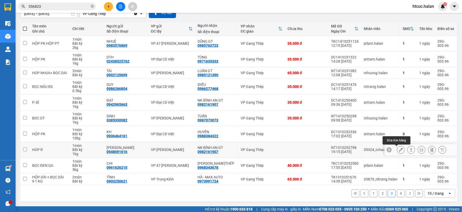
click at [399, 150] on icon at bounding box center [401, 150] width 4 height 4
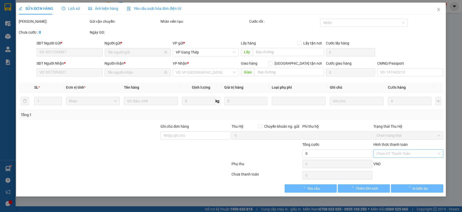
type input "0948691616"
type input "[PERSON_NAME]"
type input "0982161907"
type input "NK BÌNH AN GT"
type input "0"
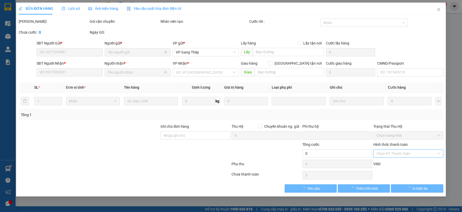
type input "35.000"
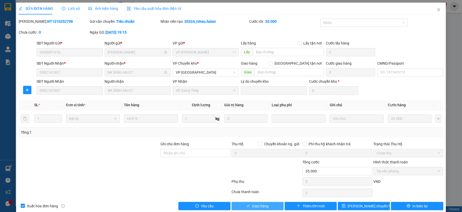
click at [253, 208] on span "Giao hàng" at bounding box center [260, 207] width 17 height 6
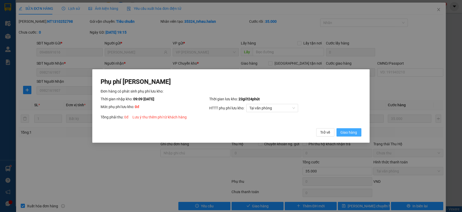
click at [345, 132] on span "Giao hàng" at bounding box center [348, 133] width 17 height 6
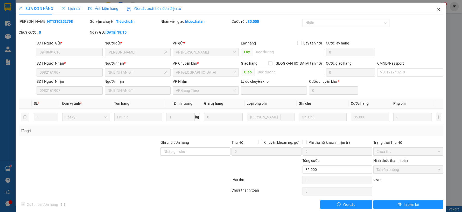
click at [436, 9] on icon "close" at bounding box center [438, 10] width 4 height 4
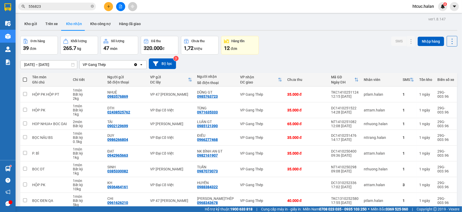
scroll to position [51, 0]
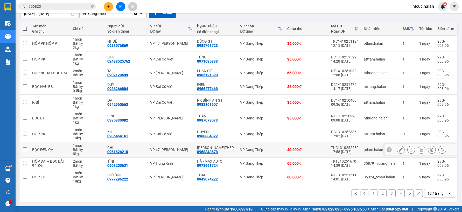
drag, startPoint x: 349, startPoint y: 186, endPoint x: 321, endPoint y: 149, distance: 45.5
click at [321, 149] on div "40.000 đ" at bounding box center [306, 150] width 39 height 4
checkbox input "true"
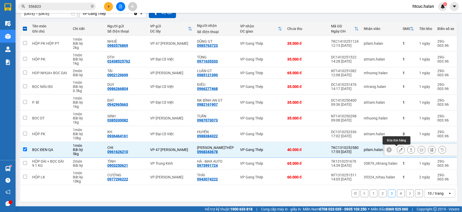
click at [397, 149] on button at bounding box center [400, 150] width 7 height 9
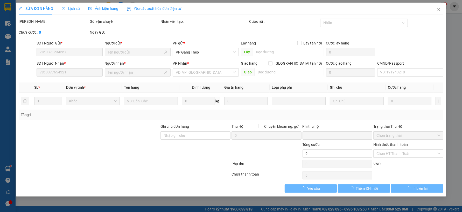
type input "0961626210"
type input "CHI"
type input "0968343678"
type input "[PERSON_NAME]THÉP"
type input "0"
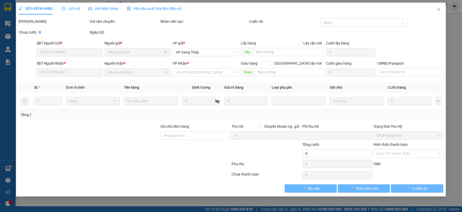
type input "40.000"
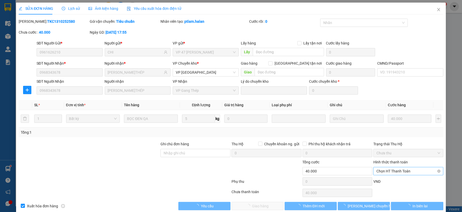
click at [396, 170] on span "Chọn HT Thanh Toán" at bounding box center [408, 172] width 64 height 8
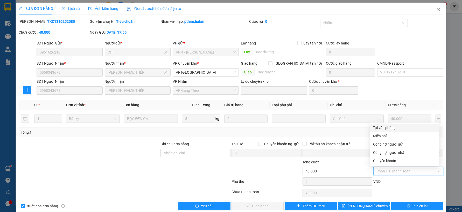
click at [391, 128] on div "Tại văn phòng" at bounding box center [404, 128] width 63 height 6
type input "0"
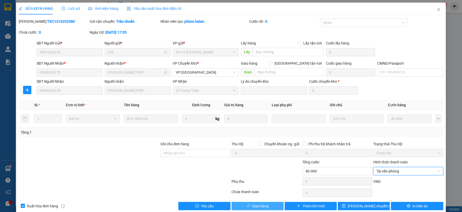
click at [265, 206] on span "Giao hàng" at bounding box center [260, 207] width 17 height 6
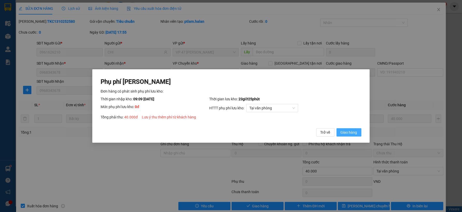
click at [352, 129] on button "Giao hàng" at bounding box center [348, 132] width 25 height 8
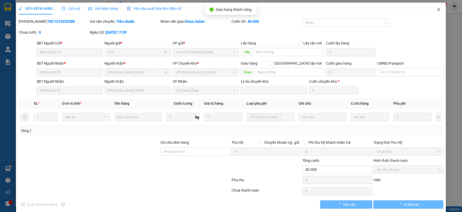
click at [436, 10] on span "Close" at bounding box center [438, 10] width 15 height 15
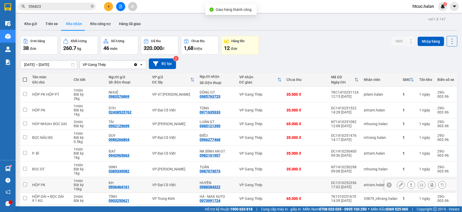
scroll to position [47, 0]
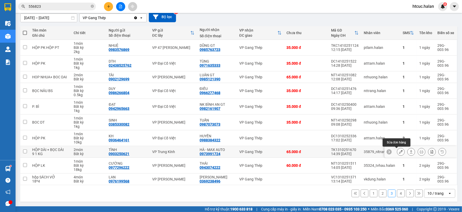
drag, startPoint x: 403, startPoint y: 151, endPoint x: 396, endPoint y: 153, distance: 6.9
click at [399, 153] on icon at bounding box center [401, 152] width 4 height 4
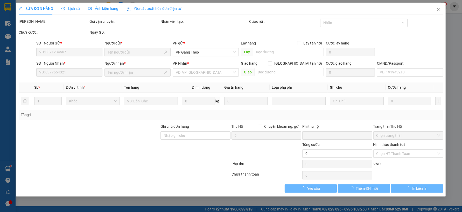
type input "0903250621"
type input "TÌNH"
type input "0973991724"
type input "HÀ - MAX AUTO"
type input "0"
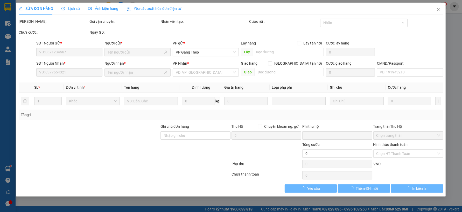
type input "65.000"
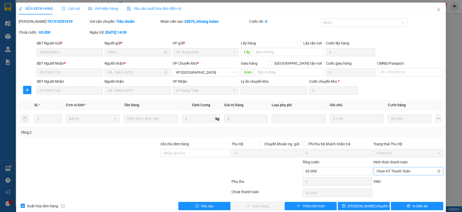
click at [397, 170] on span "Chọn HT Thanh Toán" at bounding box center [408, 172] width 64 height 8
click at [389, 128] on div "Tại văn phòng" at bounding box center [404, 128] width 63 height 6
type input "0"
click at [266, 207] on button "Giao hàng" at bounding box center [257, 206] width 52 height 8
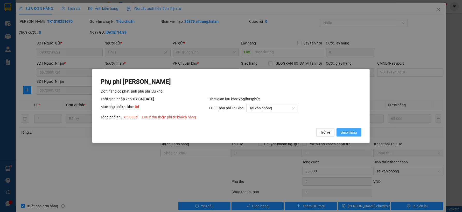
click at [354, 133] on span "Giao hàng" at bounding box center [348, 133] width 17 height 6
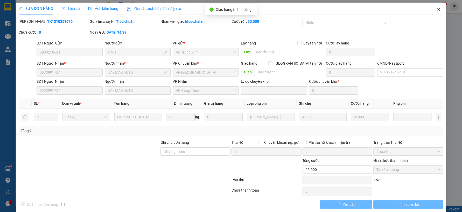
click at [436, 10] on icon "close" at bounding box center [438, 10] width 4 height 4
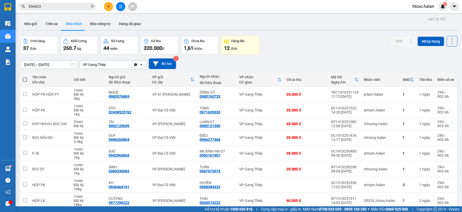
drag, startPoint x: 92, startPoint y: 6, endPoint x: 89, endPoint y: 7, distance: 2.6
click at [91, 7] on icon "close-circle" at bounding box center [92, 6] width 3 height 3
click at [78, 8] on input "text" at bounding box center [58, 7] width 61 height 6
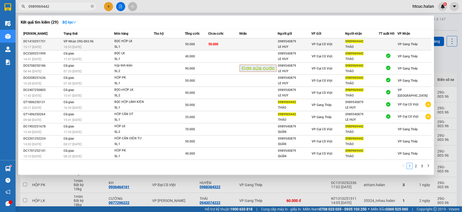
type input "0989969442"
click at [253, 44] on td at bounding box center [258, 44] width 38 height 12
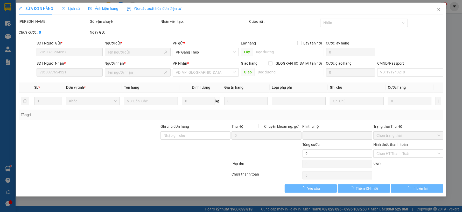
type input "0989540879"
type input "LE HUY"
type input "0989969442"
type input "THẢO"
type input "0"
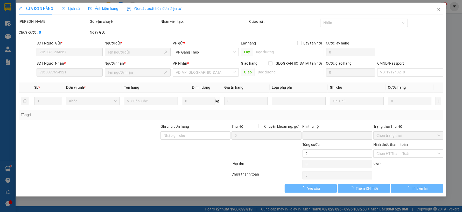
type input "50.000"
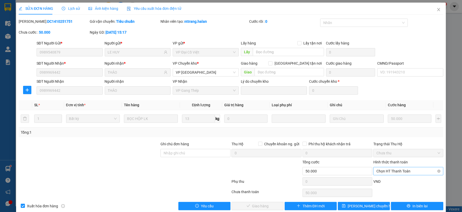
click at [393, 170] on span "Chọn HT Thanh Toán" at bounding box center [408, 172] width 64 height 8
click at [391, 128] on div "Tại văn phòng" at bounding box center [404, 128] width 63 height 6
type input "0"
click at [260, 206] on span "Giao hàng" at bounding box center [260, 207] width 17 height 6
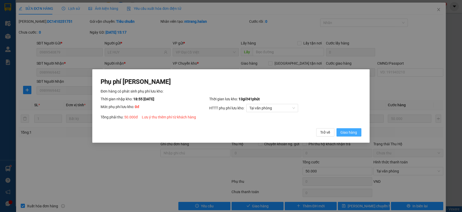
click at [343, 134] on span "Giao hàng" at bounding box center [348, 133] width 17 height 6
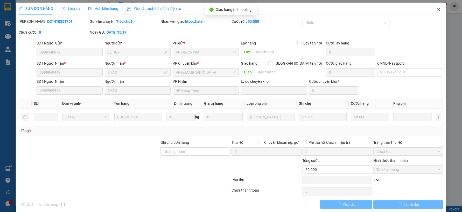
drag, startPoint x: 431, startPoint y: 10, endPoint x: 1, endPoint y: 60, distance: 433.2
click at [431, 10] on span "Close" at bounding box center [438, 10] width 15 height 15
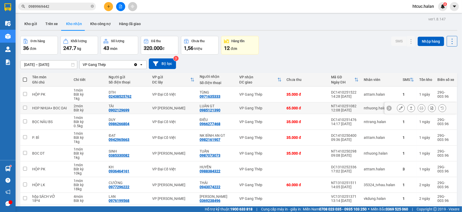
drag, startPoint x: 208, startPoint y: 114, endPoint x: 216, endPoint y: 120, distance: 9.4
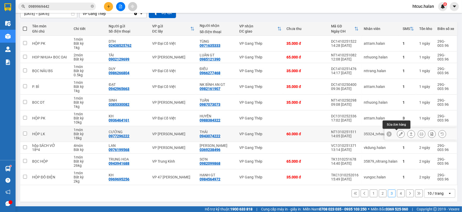
click at [399, 133] on icon at bounding box center [401, 134] width 4 height 4
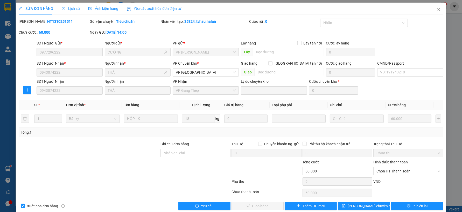
type input "0977296222"
type input "CƯỜNG"
type input "0943074222"
type input "THÁI"
type input "0"
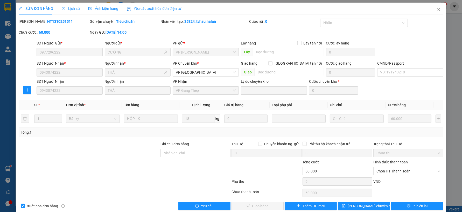
type input "60.000"
click at [388, 169] on span "Chọn HT Thanh Toán" at bounding box center [408, 172] width 64 height 8
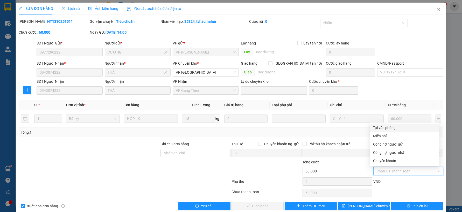
click at [389, 127] on div "Tại văn phòng" at bounding box center [404, 128] width 63 height 6
type input "0"
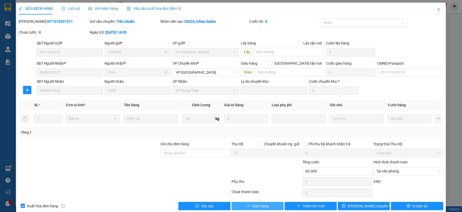
click at [247, 206] on icon "check" at bounding box center [248, 206] width 4 height 4
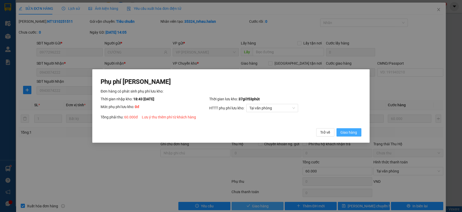
click at [348, 132] on span "Giao hàng" at bounding box center [348, 133] width 17 height 6
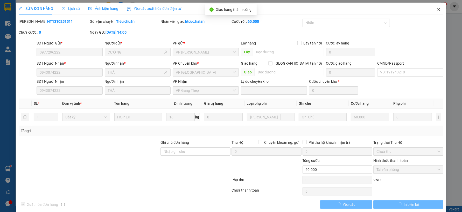
click at [436, 9] on icon "close" at bounding box center [438, 10] width 4 height 4
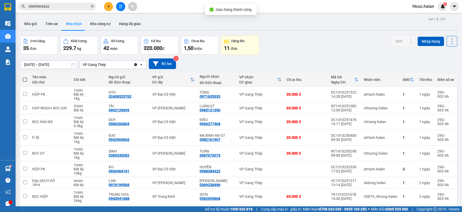
scroll to position [47, 0]
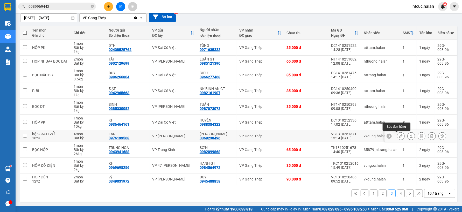
click at [399, 135] on icon at bounding box center [401, 136] width 4 height 4
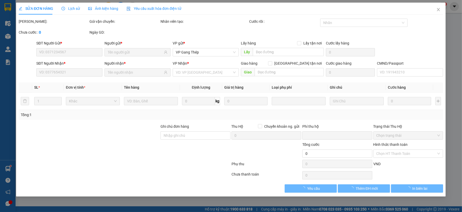
type input "0976199568"
type input "LAN"
type input "0369238496"
type input "[PERSON_NAME]"
type input "0"
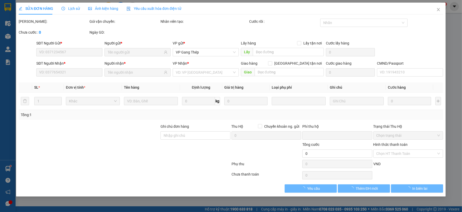
type input "180.000"
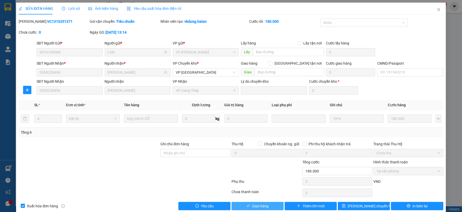
click at [256, 208] on span "Giao hàng" at bounding box center [260, 207] width 17 height 6
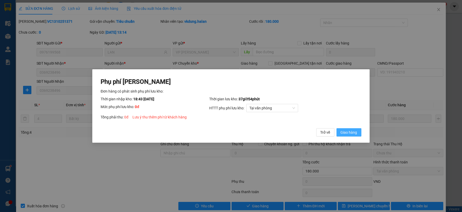
click at [349, 132] on span "Giao hàng" at bounding box center [348, 133] width 17 height 6
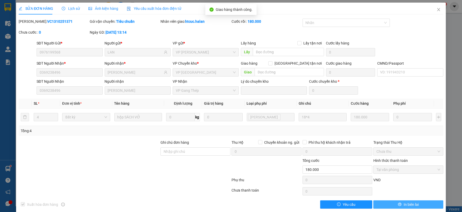
click at [410, 206] on span "In biên lai" at bounding box center [410, 205] width 15 height 6
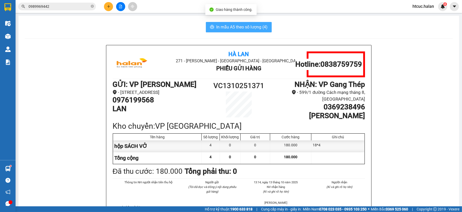
click at [239, 28] on span "In mẫu A5 theo số lượng (4)" at bounding box center [241, 27] width 51 height 6
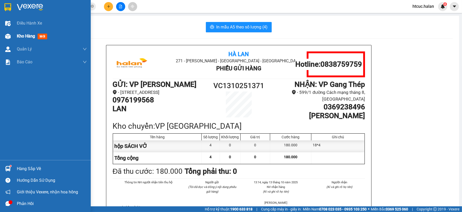
click at [6, 37] on img at bounding box center [7, 36] width 5 height 5
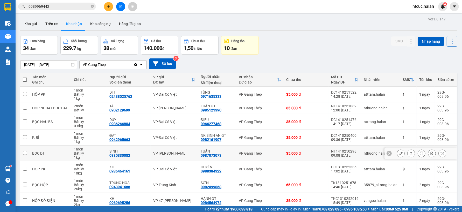
scroll to position [51, 0]
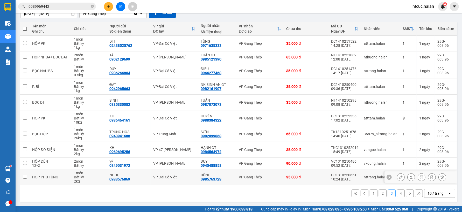
click at [399, 177] on icon at bounding box center [401, 178] width 4 height 4
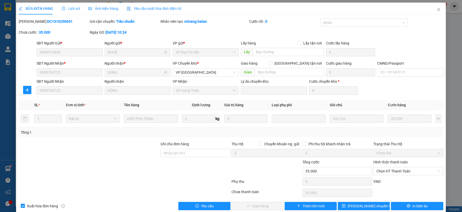
type input "0983576869"
type input "NHUỆ"
type input "0985763723"
type input "DŨNG"
type input "0"
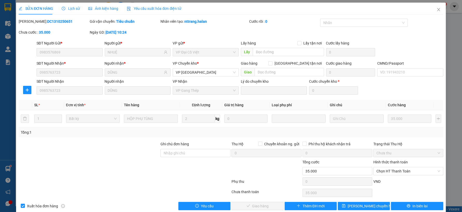
type input "35.000"
click at [395, 170] on span "Chọn HT Thanh Toán" at bounding box center [408, 172] width 64 height 8
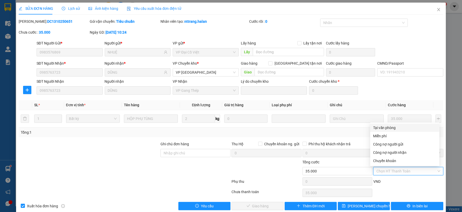
click at [387, 127] on div "Tại văn phòng" at bounding box center [404, 128] width 63 height 6
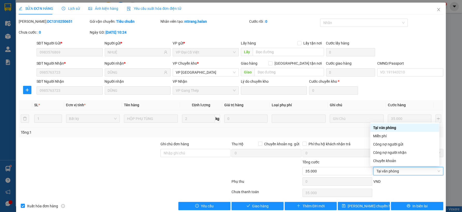
type input "0"
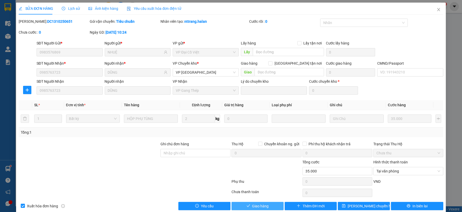
click at [267, 206] on button "Giao hàng" at bounding box center [257, 206] width 52 height 8
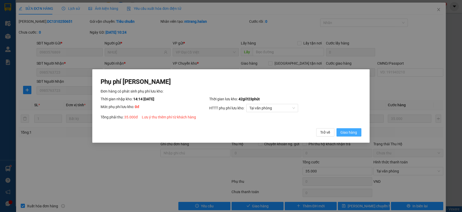
click at [350, 131] on span "Giao hàng" at bounding box center [348, 133] width 17 height 6
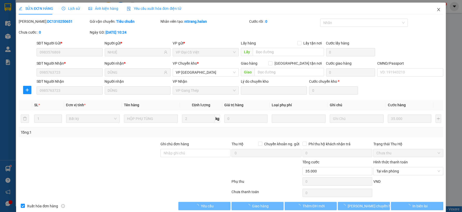
click at [436, 11] on icon "close" at bounding box center [438, 10] width 4 height 4
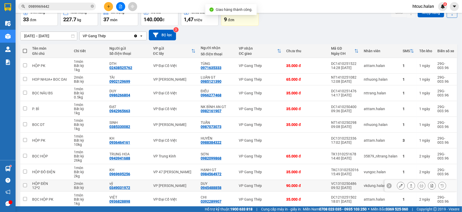
scroll to position [51, 0]
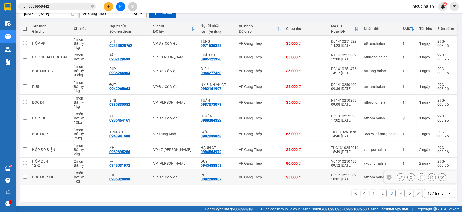
drag, startPoint x: 237, startPoint y: 165, endPoint x: 268, endPoint y: 182, distance: 35.0
drag, startPoint x: 268, startPoint y: 182, endPoint x: 396, endPoint y: 195, distance: 129.3
click at [397, 195] on button "4" at bounding box center [401, 194] width 8 height 8
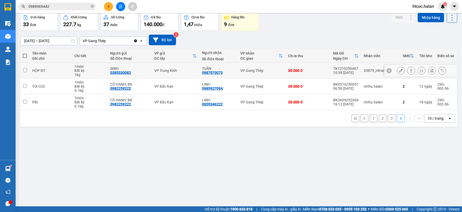
scroll to position [0, 0]
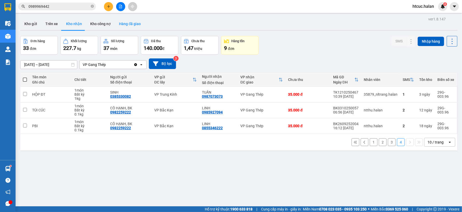
click at [126, 22] on button "Hàng đã giao" at bounding box center [130, 24] width 30 height 12
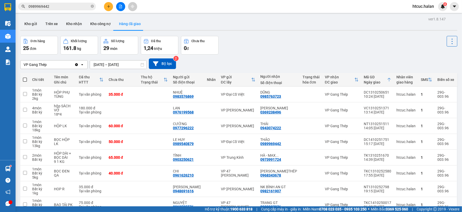
scroll to position [56, 0]
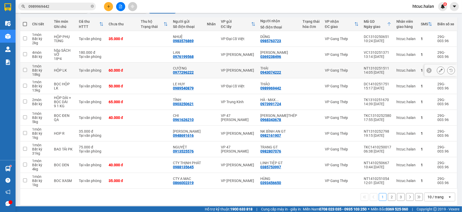
drag, startPoint x: 99, startPoint y: 63, endPoint x: 310, endPoint y: 190, distance: 245.4
click at [310, 193] on div "1 2 3 10 / trang open" at bounding box center [238, 197] width 433 height 9
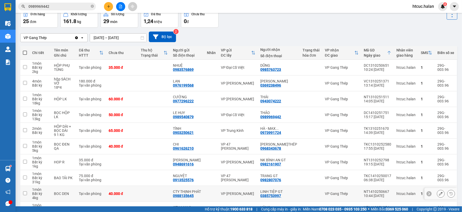
drag, startPoint x: 245, startPoint y: 185, endPoint x: 248, endPoint y: 189, distance: 5.0
drag, startPoint x: 248, startPoint y: 189, endPoint x: 147, endPoint y: 167, distance: 103.8
click at [138, 170] on td at bounding box center [122, 178] width 32 height 16
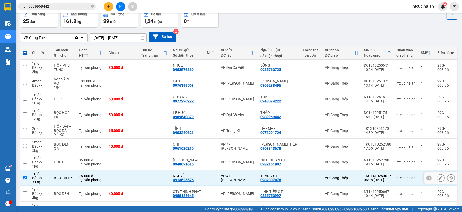
scroll to position [56, 0]
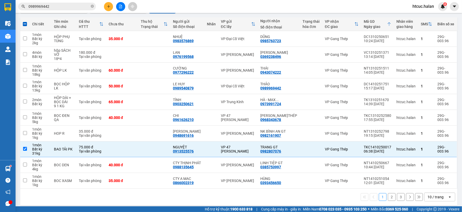
click at [388, 193] on button "2" at bounding box center [392, 197] width 8 height 8
checkbox input "false"
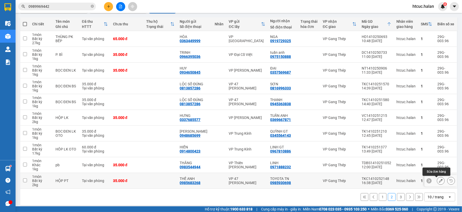
click at [437, 179] on button at bounding box center [440, 181] width 7 height 9
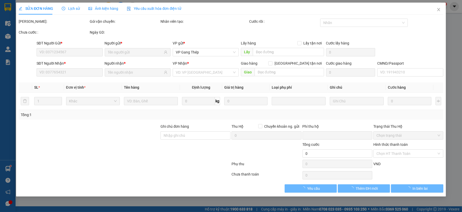
type input "0985683268"
type input "THẾ ANH"
type input "0985930698"
type input "TOYOTA TN"
type input "0"
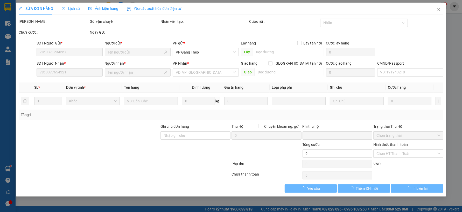
type input "35.000"
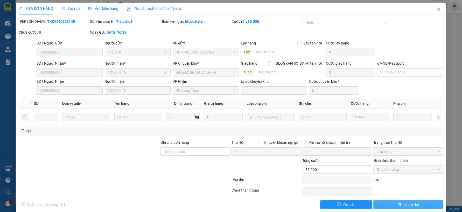
click at [426, 206] on button "In biên lai" at bounding box center [408, 205] width 70 height 8
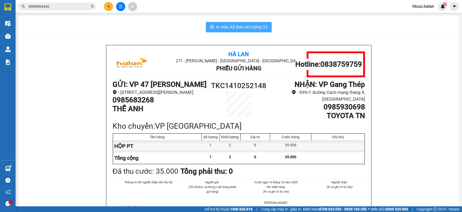
click at [217, 29] on span "In mẫu A5 theo số lượng (1)" at bounding box center [241, 27] width 51 height 6
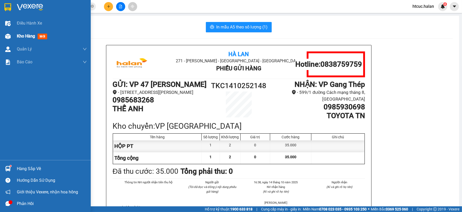
click at [8, 34] on img at bounding box center [7, 36] width 5 height 5
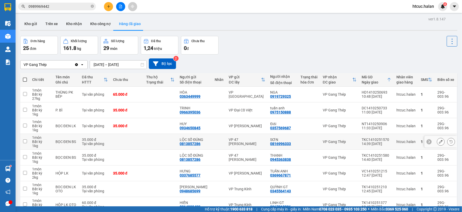
scroll to position [60, 0]
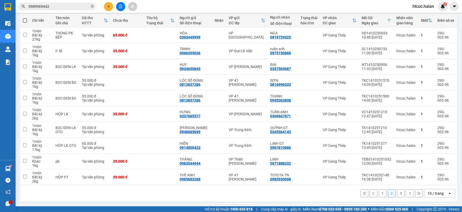
click at [397, 193] on button "3" at bounding box center [401, 194] width 8 height 8
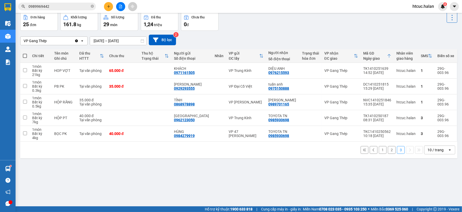
scroll to position [0, 0]
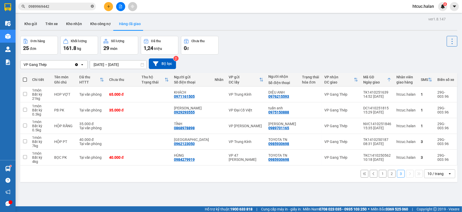
click at [91, 5] on icon "close-circle" at bounding box center [92, 6] width 3 height 3
click at [83, 6] on input "text" at bounding box center [58, 7] width 61 height 6
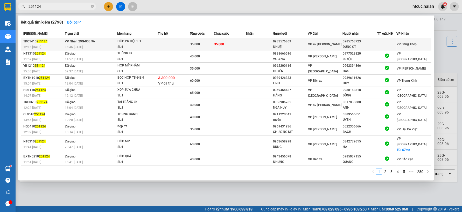
type input "251124"
click at [245, 44] on td "35.000" at bounding box center [230, 44] width 32 height 12
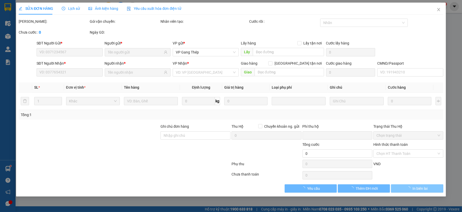
type input "0983576869"
type input "NHUỆ"
type input "0985763723"
type input "DŨNG GT"
type input "0"
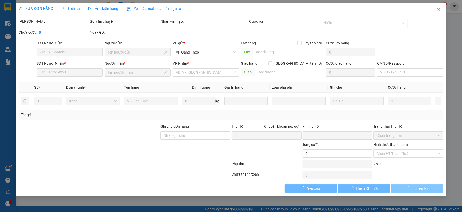
type input "35.000"
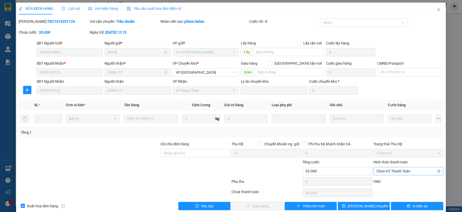
click at [392, 168] on span "Chọn HT Thanh Toán" at bounding box center [408, 172] width 64 height 8
click at [394, 128] on div "Tại văn phòng" at bounding box center [404, 128] width 63 height 6
type input "0"
click at [272, 209] on button "Giao hàng" at bounding box center [257, 206] width 52 height 8
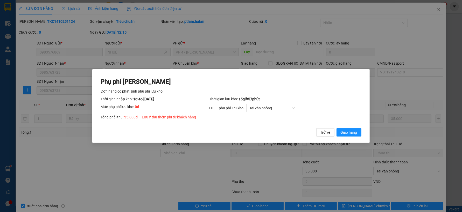
click at [355, 131] on span "Giao hàng" at bounding box center [348, 133] width 17 height 6
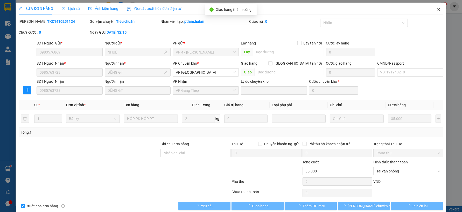
click at [436, 8] on icon "close" at bounding box center [438, 10] width 4 height 4
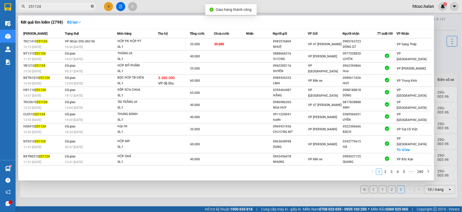
click at [92, 7] on icon "close-circle" at bounding box center [92, 6] width 3 height 3
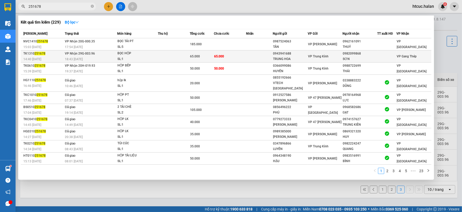
type input "251678"
click at [235, 56] on td "65.000" at bounding box center [230, 57] width 32 height 12
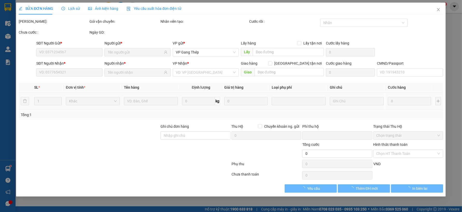
type input "0943941688"
type input "TRUNG HOA"
type input "0982099868"
type input "SƠN"
type input "0"
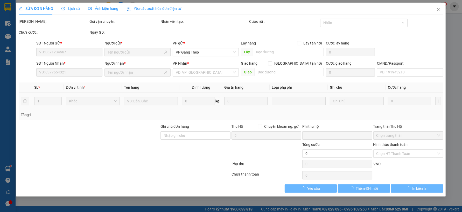
type input "65.000"
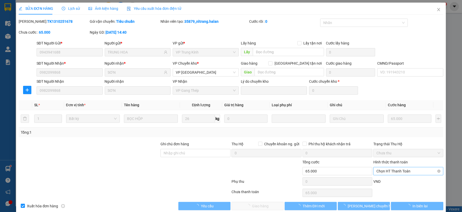
click at [385, 170] on span "Chọn HT Thanh Toán" at bounding box center [408, 172] width 64 height 8
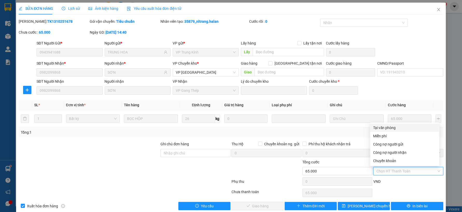
click at [389, 127] on div "Tại văn phòng" at bounding box center [404, 128] width 63 height 6
type input "0"
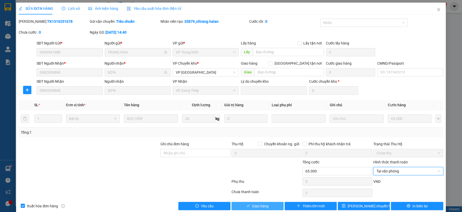
click at [267, 206] on button "Giao hàng" at bounding box center [257, 206] width 52 height 8
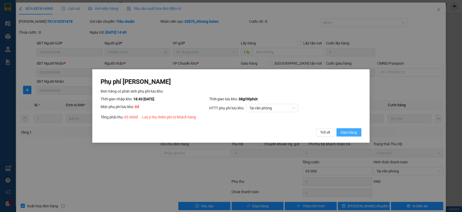
click at [347, 134] on span "Giao hàng" at bounding box center [348, 133] width 17 height 6
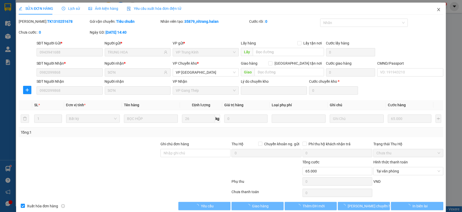
click at [436, 9] on icon "close" at bounding box center [438, 10] width 4 height 4
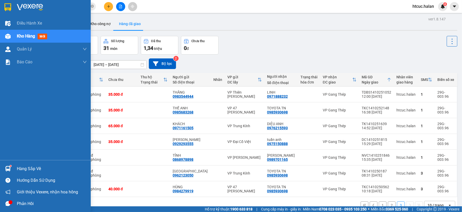
click at [10, 168] on img at bounding box center [7, 168] width 5 height 5
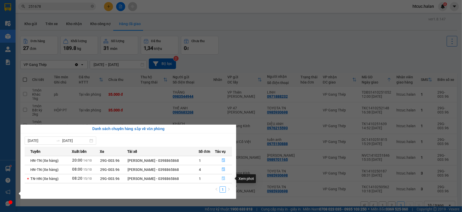
click at [221, 180] on icon "file-done" at bounding box center [223, 179] width 4 height 4
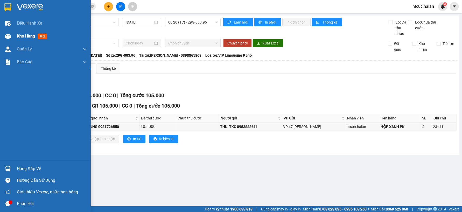
click at [9, 36] on img at bounding box center [7, 36] width 5 height 5
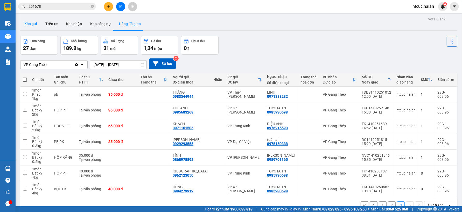
click at [31, 25] on button "Kho gửi" at bounding box center [30, 24] width 21 height 12
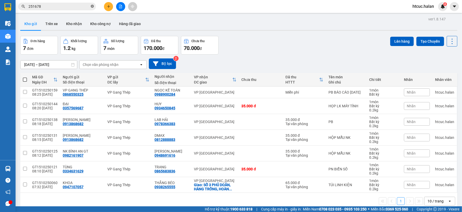
click at [91, 5] on icon "close-circle" at bounding box center [92, 6] width 3 height 3
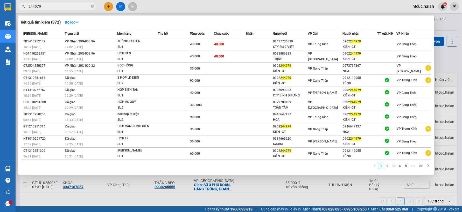
click at [228, 202] on div at bounding box center [231, 106] width 462 height 212
drag, startPoint x: 42, startPoint y: 8, endPoint x: 19, endPoint y: 15, distance: 24.3
click at [19, 11] on div "Kết quả tìm kiếm ( 372 ) Bộ lọc Mã ĐH Trạng thái Món hàng Thu hộ Tổng cước Chưa…" at bounding box center [50, 6] width 101 height 9
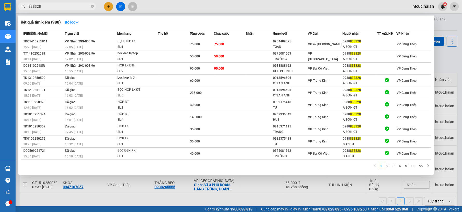
type input "838328"
click at [268, 200] on div at bounding box center [231, 106] width 462 height 212
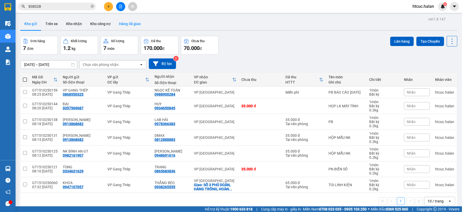
click at [126, 24] on button "Hàng đã giao" at bounding box center [130, 24] width 30 height 12
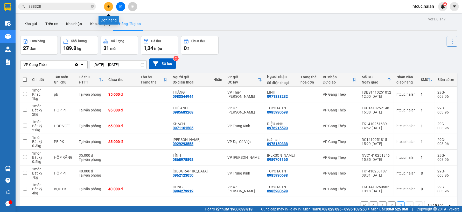
click at [107, 7] on icon "plus" at bounding box center [109, 7] width 4 height 4
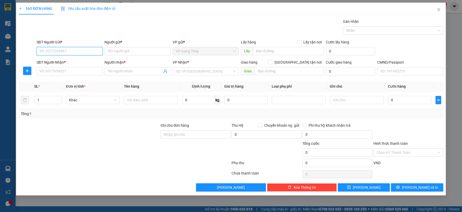
click at [87, 49] on input "SĐT Người Gửi *" at bounding box center [70, 51] width 66 height 8
type input "0987915678"
click at [69, 62] on div "0987915678 - LONG" at bounding box center [70, 62] width 60 height 6
type input "LONG"
type input "0987915678"
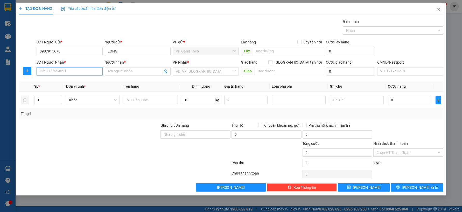
click at [79, 75] on input "SĐT Người Nhận *" at bounding box center [70, 71] width 66 height 8
type input "0336898368"
click at [64, 80] on div "0336898368 - HÙNG" at bounding box center [70, 82] width 60 height 6
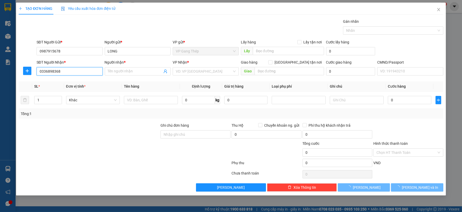
type input "HÙNG"
checkbox input "true"
type input "2A Ng. [GEOGRAPHIC_DATA], [GEOGRAPHIC_DATA], [GEOGRAPHIC_DATA], [GEOGRAPHIC_DAT…"
type input "50.000"
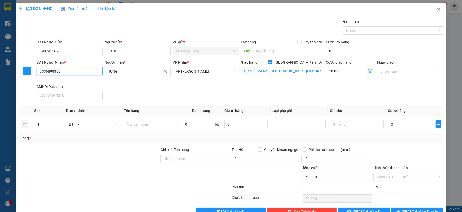
type input "0336898368"
click at [368, 71] on icon "dollar-circle" at bounding box center [370, 71] width 4 height 4
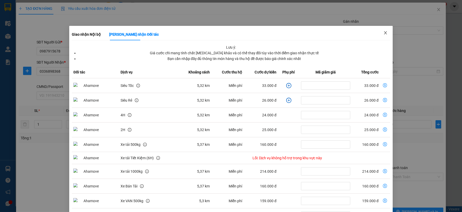
click at [384, 32] on span "Close" at bounding box center [385, 33] width 15 height 15
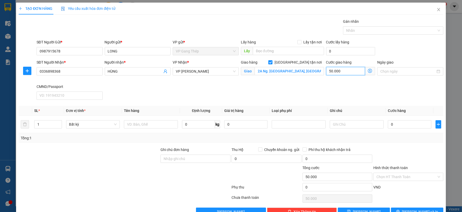
click at [338, 69] on input "50.000" at bounding box center [345, 71] width 39 height 8
type input "4"
type input "45"
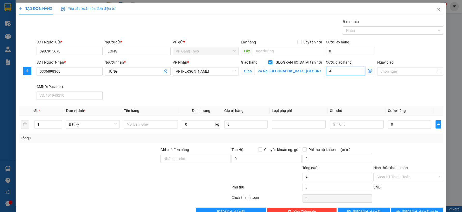
type input "45"
type input "45.000"
click at [28, 71] on icon "plus" at bounding box center [27, 71] width 4 height 4
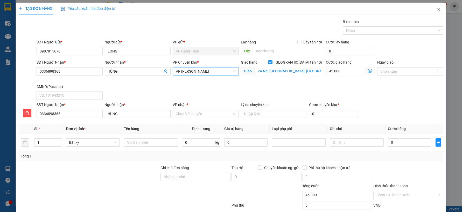
click at [203, 71] on span "VP [PERSON_NAME]" at bounding box center [206, 72] width 60 height 8
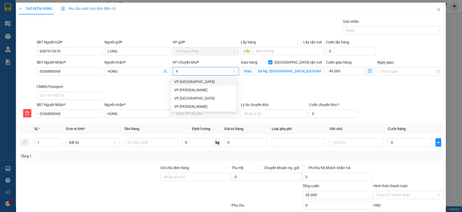
type input "YÊ"
click at [188, 80] on div "VP [GEOGRAPHIC_DATA]" at bounding box center [203, 82] width 59 height 6
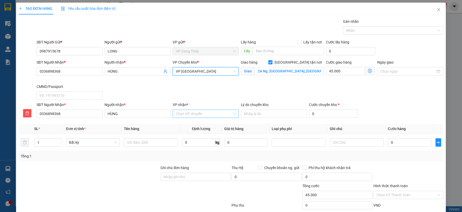
click at [191, 112] on input "VP nhận *" at bounding box center [204, 114] width 56 height 8
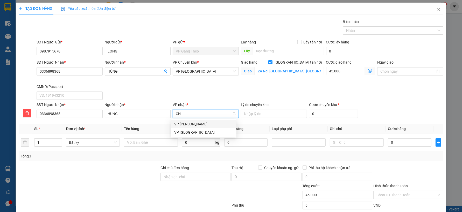
type input "CHÍ"
click at [190, 126] on div "VP [PERSON_NAME]" at bounding box center [203, 124] width 59 height 6
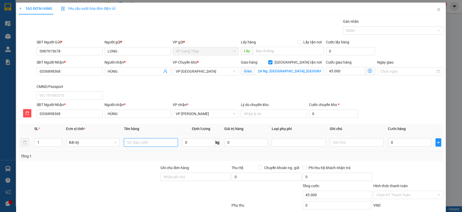
drag, startPoint x: 149, startPoint y: 144, endPoint x: 142, endPoint y: 148, distance: 7.8
click at [142, 148] on div at bounding box center [151, 143] width 54 height 10
type input "PB"
type input "0.2"
click at [407, 142] on input "0" at bounding box center [409, 143] width 43 height 8
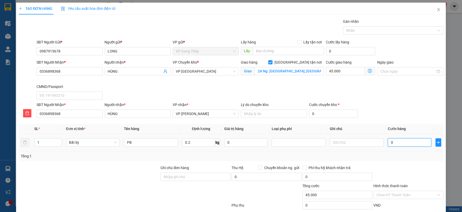
type input "35.000"
type input "80.000"
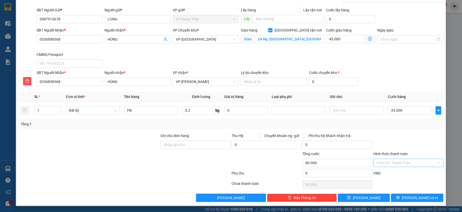
click at [397, 161] on input "Hình thức thanh toán" at bounding box center [406, 163] width 60 height 8
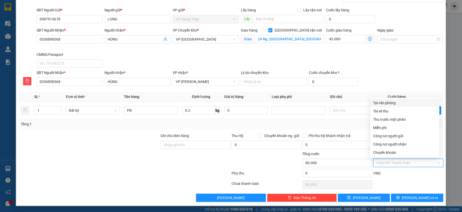
click at [391, 104] on div "Tại văn phòng" at bounding box center [404, 103] width 63 height 6
type input "0"
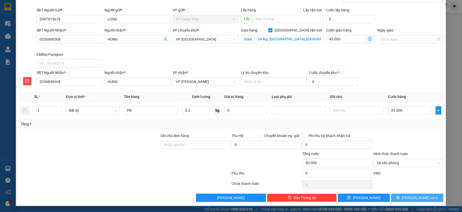
click at [417, 199] on span "[PERSON_NAME] và In" at bounding box center [419, 198] width 36 height 6
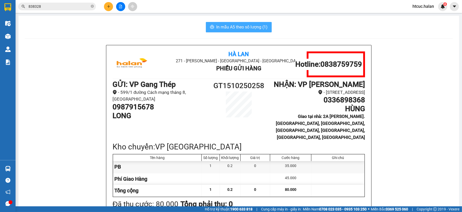
click at [231, 26] on span "In mẫu A5 theo số lượng (1)" at bounding box center [241, 27] width 51 height 6
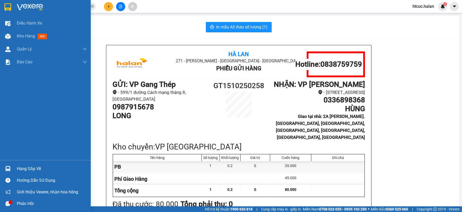
click at [21, 169] on div "Hàng sắp về" at bounding box center [52, 169] width 70 height 8
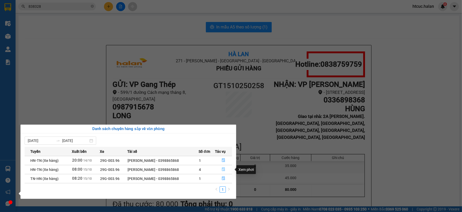
click at [224, 170] on icon "file-done" at bounding box center [223, 170] width 4 height 4
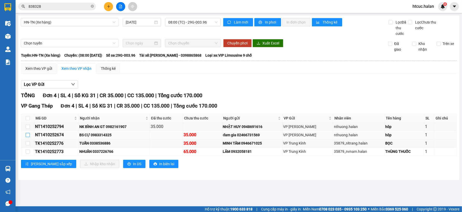
click at [28, 135] on input "checkbox" at bounding box center [28, 135] width 4 height 4
checkbox input "true"
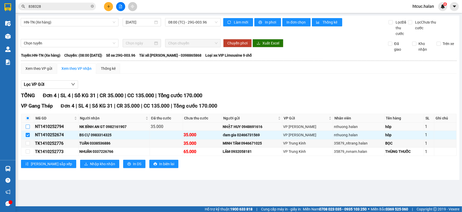
click at [28, 126] on input "checkbox" at bounding box center [28, 127] width 4 height 4
checkbox input "true"
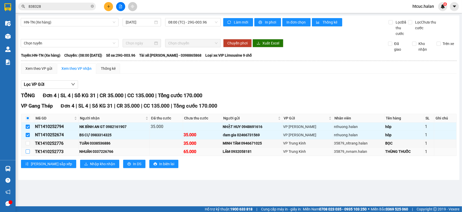
click at [27, 153] on input "checkbox" at bounding box center [28, 152] width 4 height 4
checkbox input "true"
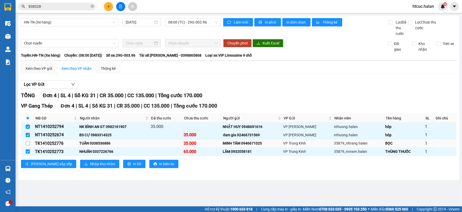
click at [27, 142] on input "checkbox" at bounding box center [28, 143] width 4 height 4
checkbox input "true"
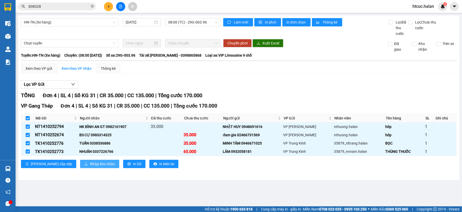
click at [90, 164] on span "Nhập kho nhận" at bounding box center [102, 164] width 25 height 6
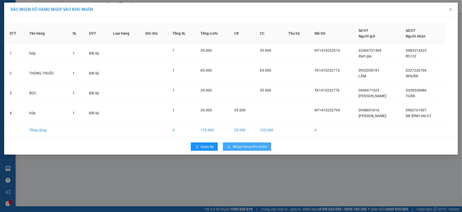
drag, startPoint x: 239, startPoint y: 146, endPoint x: 235, endPoint y: 148, distance: 4.5
click at [239, 147] on span "Nhập hàng kho nhận" at bounding box center [250, 147] width 34 height 6
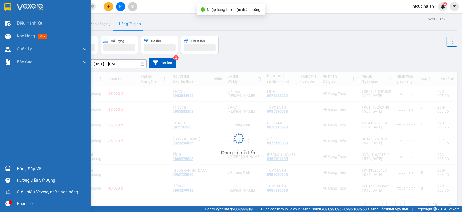
click at [11, 170] on div at bounding box center [7, 168] width 9 height 9
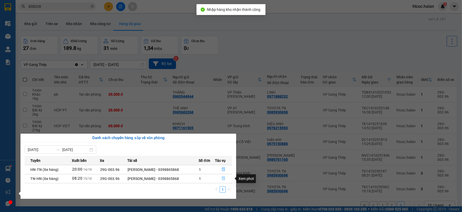
click at [223, 178] on icon "file-done" at bounding box center [223, 179] width 4 height 4
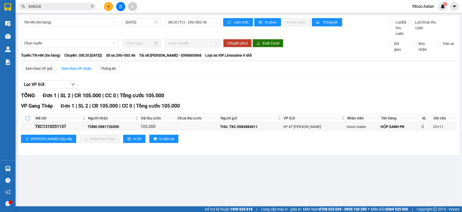
click at [27, 117] on input "checkbox" at bounding box center [28, 118] width 4 height 4
checkbox input "true"
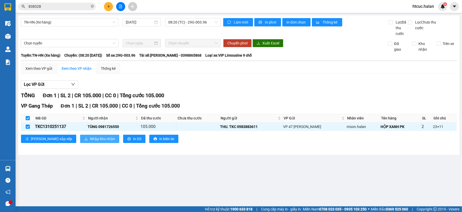
click at [90, 139] on span "Nhập kho nhận" at bounding box center [102, 139] width 25 height 6
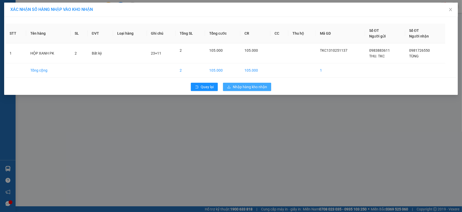
click at [244, 86] on span "Nhập hàng kho nhận" at bounding box center [250, 87] width 34 height 6
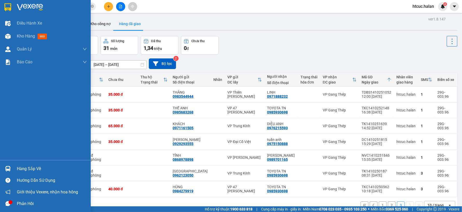
click at [9, 168] on img at bounding box center [7, 168] width 5 height 5
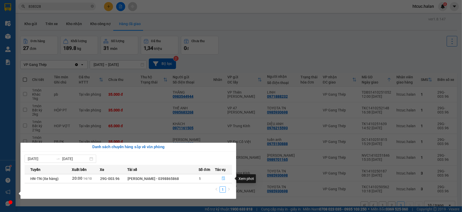
click at [224, 179] on icon "file-done" at bounding box center [223, 179] width 3 height 4
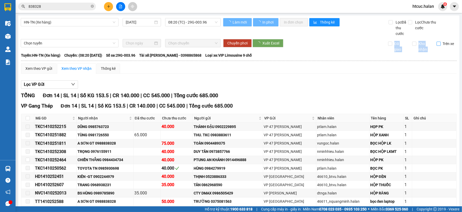
drag, startPoint x: 439, startPoint y: 40, endPoint x: 439, endPoint y: 43, distance: 2.6
click at [439, 43] on div "Chọn tuyến Chọn chuyến Chuyển phơi Xuất Excel Đã giao Kho nhận Trên xe" at bounding box center [239, 45] width 436 height 13
type input "[DATE]"
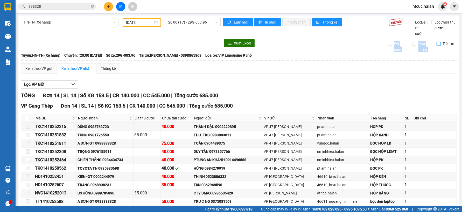
click at [436, 44] on input "Trên xe" at bounding box center [438, 44] width 4 height 4
checkbox input "true"
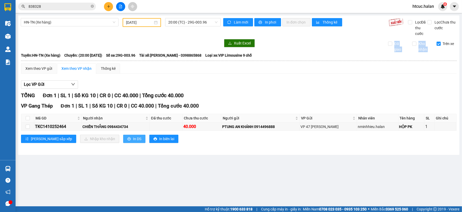
click at [133, 139] on span "In DS" at bounding box center [137, 139] width 8 height 6
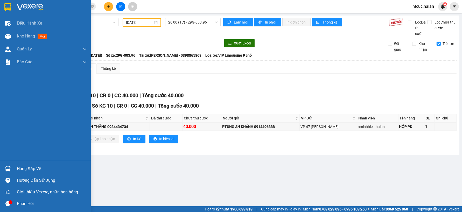
click at [12, 167] on div "Hàng sắp về" at bounding box center [45, 169] width 91 height 12
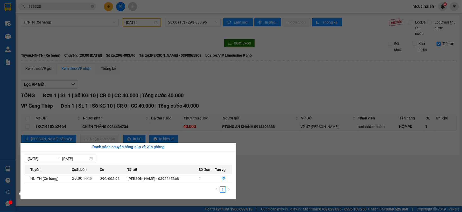
click at [287, 170] on section "Kết quả tìm kiếm ( 988 ) Bộ lọc Mã ĐH Trạng thái Món hàng Thu hộ Tổng cước Chưa…" at bounding box center [231, 106] width 462 height 212
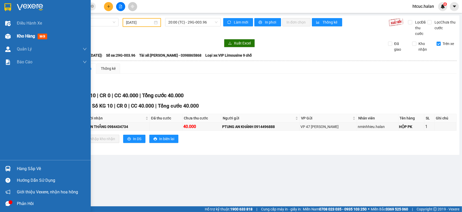
click at [8, 38] on img at bounding box center [7, 36] width 5 height 5
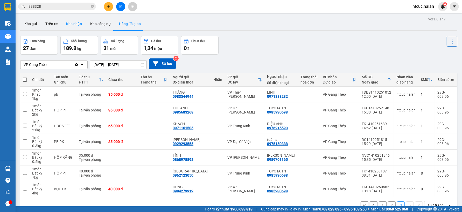
click at [71, 24] on button "Kho nhận" at bounding box center [74, 24] width 24 height 12
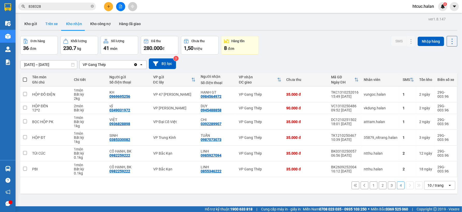
click at [52, 24] on button "Trên xe" at bounding box center [51, 24] width 21 height 12
type input "[DATE] – [DATE]"
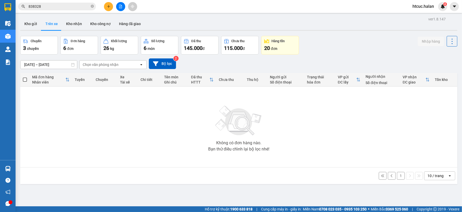
click at [390, 177] on icon at bounding box center [391, 176] width 2 height 3
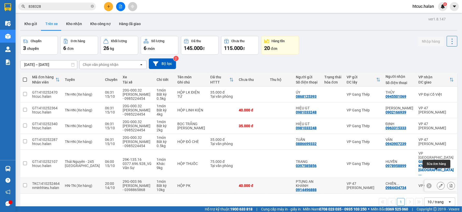
click at [439, 184] on icon at bounding box center [441, 186] width 4 height 4
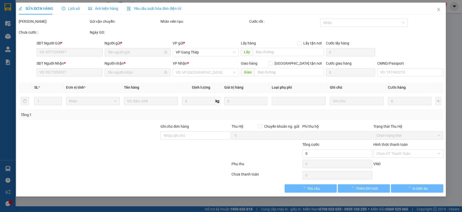
type input "0914496888"
type input "PTUNG AN KHÁNH"
type input "0984434734"
type input "CHIẾN THẮNG"
type input "0"
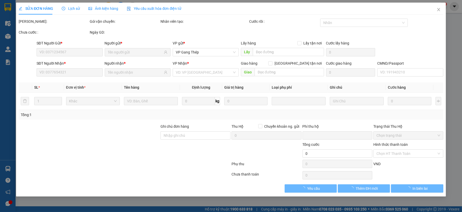
type input "40.000"
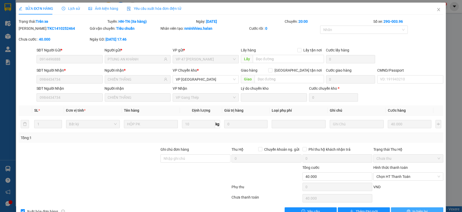
click at [415, 209] on span "In biên lai" at bounding box center [419, 212] width 15 height 6
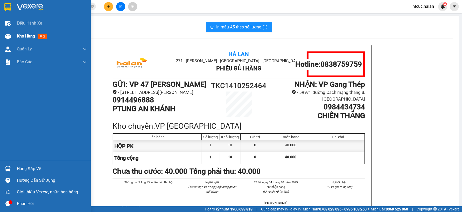
click at [13, 37] on div "Kho hàng mới" at bounding box center [45, 36] width 91 height 13
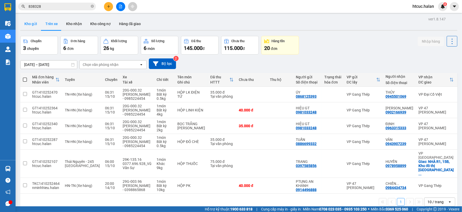
click at [32, 23] on button "Kho gửi" at bounding box center [30, 24] width 21 height 12
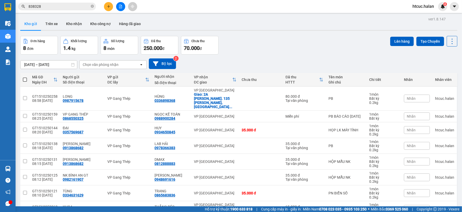
click at [24, 79] on span at bounding box center [25, 80] width 4 height 4
click at [25, 77] on input "checkbox" at bounding box center [25, 77] width 0 height 0
checkbox input "true"
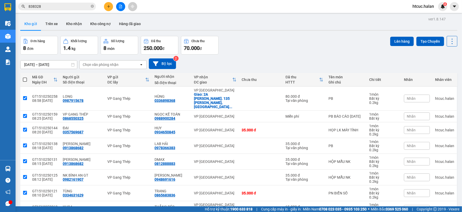
checkbox input "true"
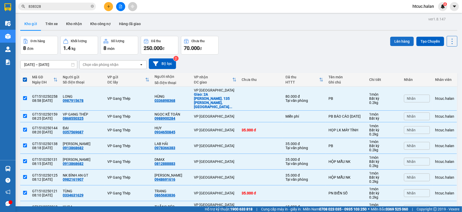
click at [400, 39] on button "Lên hàng" at bounding box center [402, 41] width 24 height 9
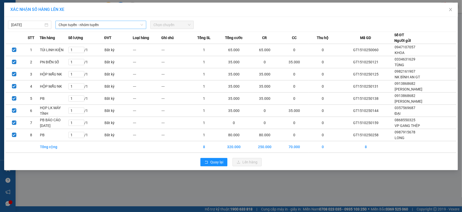
click at [141, 25] on icon "down" at bounding box center [141, 24] width 3 height 3
click at [141, 23] on icon "down" at bounding box center [141, 24] width 3 height 3
click at [137, 27] on span "Chọn tuyến - nhóm tuyến" at bounding box center [101, 25] width 84 height 8
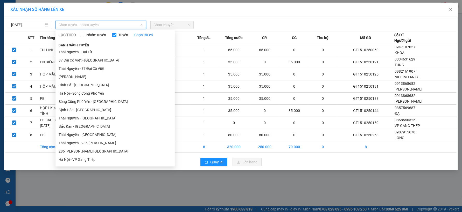
scroll to position [58, 0]
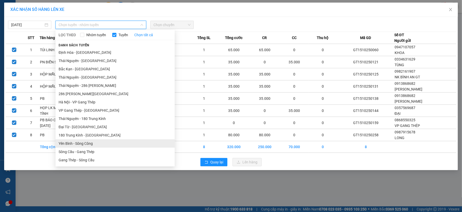
drag, startPoint x: 70, startPoint y: 115, endPoint x: 66, endPoint y: 145, distance: 30.4
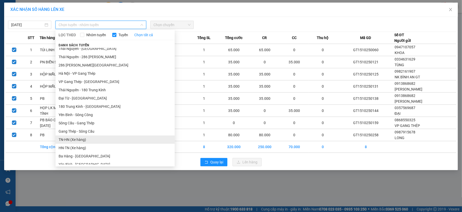
drag, startPoint x: 66, startPoint y: 145, endPoint x: 61, endPoint y: 139, distance: 7.2
click at [61, 139] on li "TN-HN (Xe hàng)" at bounding box center [114, 140] width 119 height 8
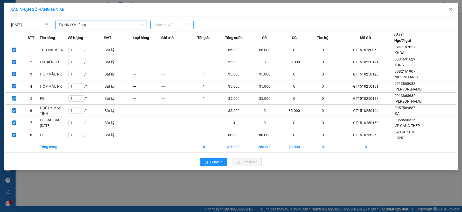
click at [187, 22] on span "Chọn chuyến" at bounding box center [171, 25] width 37 height 8
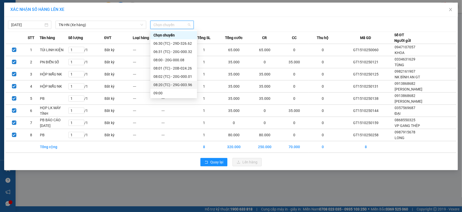
click at [189, 85] on div "08:20 (TC) - 29G-003.96" at bounding box center [173, 85] width 40 height 6
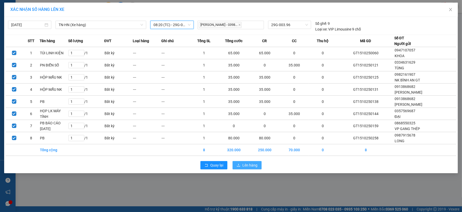
click at [251, 166] on span "Lên hàng" at bounding box center [249, 166] width 15 height 6
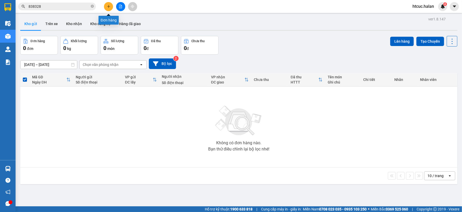
click at [110, 6] on icon "plus" at bounding box center [109, 7] width 4 height 4
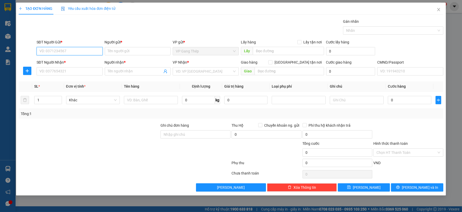
click at [82, 51] on input "SĐT Người Gửi *" at bounding box center [70, 51] width 66 height 8
type input "0986829921"
click at [72, 61] on div "0986829921 - TRƯỜNG" at bounding box center [70, 62] width 60 height 6
type input "TRƯỜNG"
type input "0986829921"
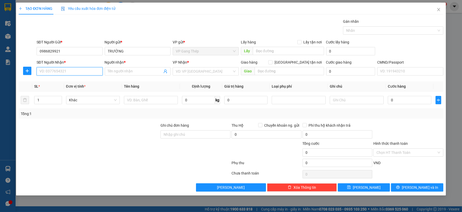
click at [78, 70] on input "SĐT Người Nhận *" at bounding box center [70, 71] width 66 height 8
click at [68, 81] on div "0908759754 - [PERSON_NAME]" at bounding box center [70, 82] width 60 height 6
type input "0908759754"
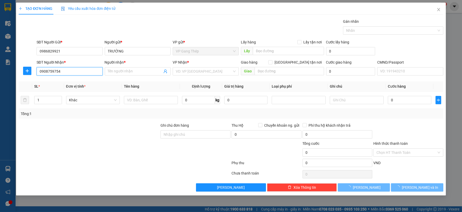
type input "CHUNG"
checkbox input "true"
type input "17 NGÕ 389 Đ. [GEOGRAPHIC_DATA], [GEOGRAPHIC_DATA] 2, [GEOGRAPHIC_DATA], [GEOGR…"
type input "60.000"
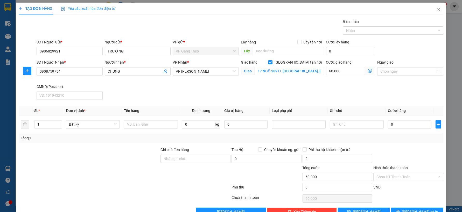
click at [272, 62] on input "[GEOGRAPHIC_DATA] tận nơi" at bounding box center [270, 62] width 4 height 4
checkbox input "false"
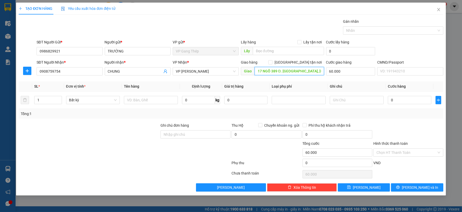
click at [294, 74] on input "17 NGÕ 389 Đ. [GEOGRAPHIC_DATA], [GEOGRAPHIC_DATA] 2, [GEOGRAPHIC_DATA], [GEOGR…" at bounding box center [288, 71] width 69 height 8
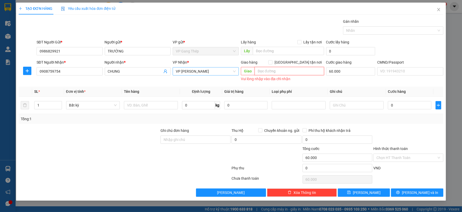
click at [215, 70] on span "VP [PERSON_NAME]" at bounding box center [206, 72] width 60 height 8
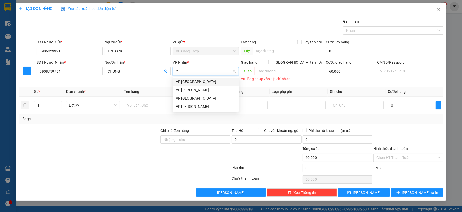
type input "YÊ"
drag, startPoint x: 190, startPoint y: 82, endPoint x: 88, endPoint y: 82, distance: 101.8
click at [188, 82] on div "VP [GEOGRAPHIC_DATA]" at bounding box center [206, 82] width 60 height 6
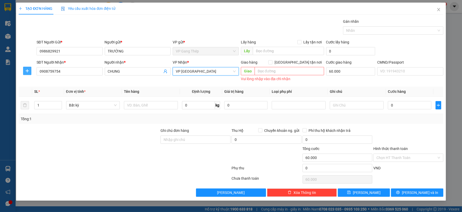
drag, startPoint x: 27, startPoint y: 69, endPoint x: 119, endPoint y: 79, distance: 92.2
click at [30, 69] on span "plus" at bounding box center [27, 71] width 8 height 4
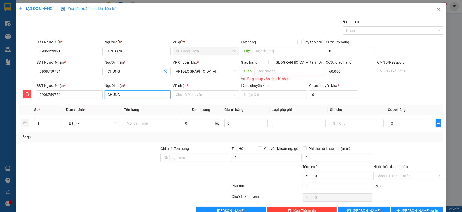
click at [155, 93] on input "CHUNG" at bounding box center [138, 95] width 66 height 8
click at [199, 94] on input "VP nhận *" at bounding box center [204, 95] width 56 height 8
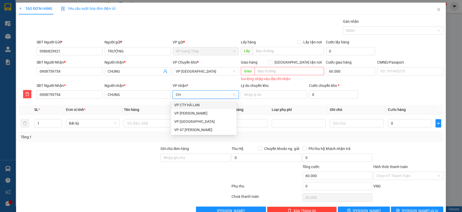
type input "CHI"
click at [191, 104] on div "VP [PERSON_NAME]" at bounding box center [203, 105] width 59 height 6
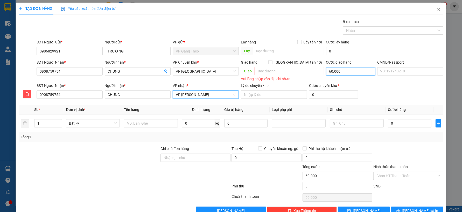
click at [344, 69] on input "60.000" at bounding box center [350, 71] width 49 height 8
type input "0"
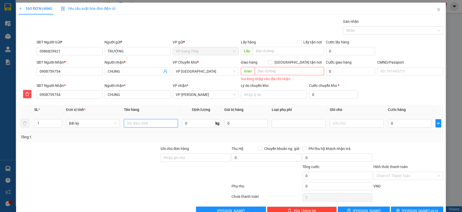
click at [134, 125] on input "text" at bounding box center [151, 123] width 54 height 8
type input "PB"
click at [193, 125] on input "0" at bounding box center [198, 123] width 33 height 8
type input "0.2"
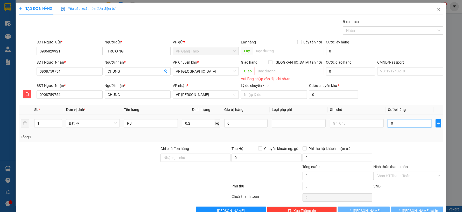
drag, startPoint x: 400, startPoint y: 121, endPoint x: 397, endPoint y: 123, distance: 3.0
click at [400, 121] on input "0" at bounding box center [409, 123] width 43 height 8
type input "35.000"
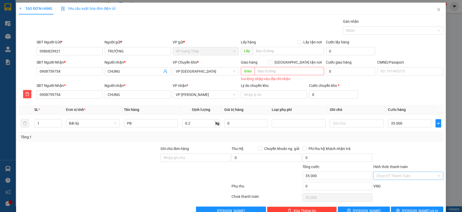
click at [403, 175] on input "Hình thức thanh toán" at bounding box center [406, 176] width 60 height 8
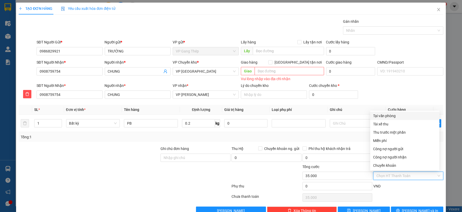
click at [390, 117] on div "Tại văn phòng" at bounding box center [404, 116] width 63 height 6
type input "0"
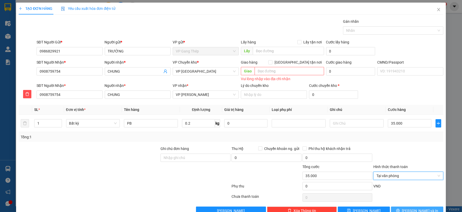
click at [409, 209] on span "[PERSON_NAME] và In" at bounding box center [419, 211] width 36 height 6
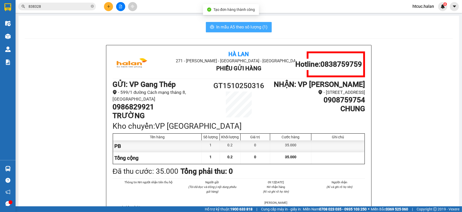
drag, startPoint x: 240, startPoint y: 25, endPoint x: 225, endPoint y: 33, distance: 17.6
click at [240, 25] on span "In mẫu A5 theo số lượng (1)" at bounding box center [241, 27] width 51 height 6
